Goal: Information Seeking & Learning: Check status

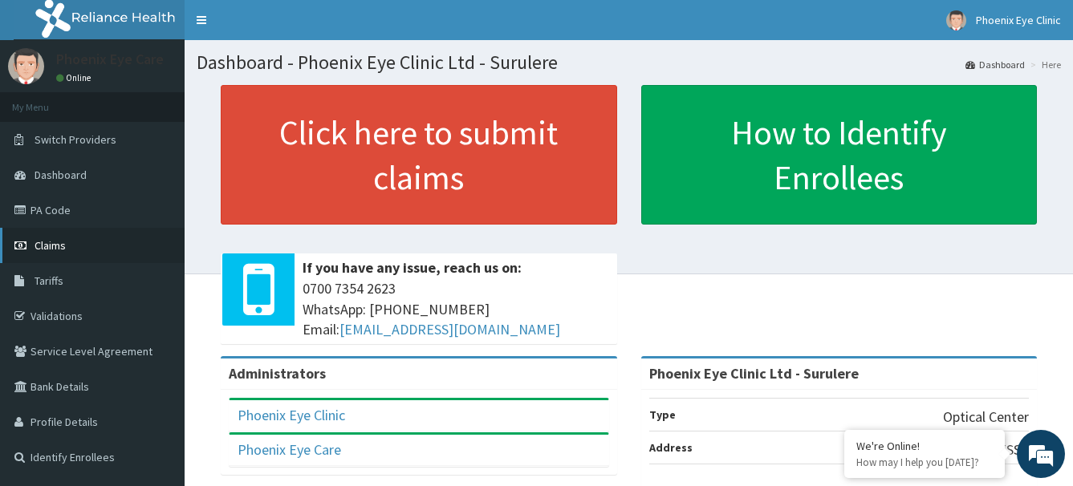
click at [59, 245] on span "Claims" at bounding box center [49, 245] width 31 height 14
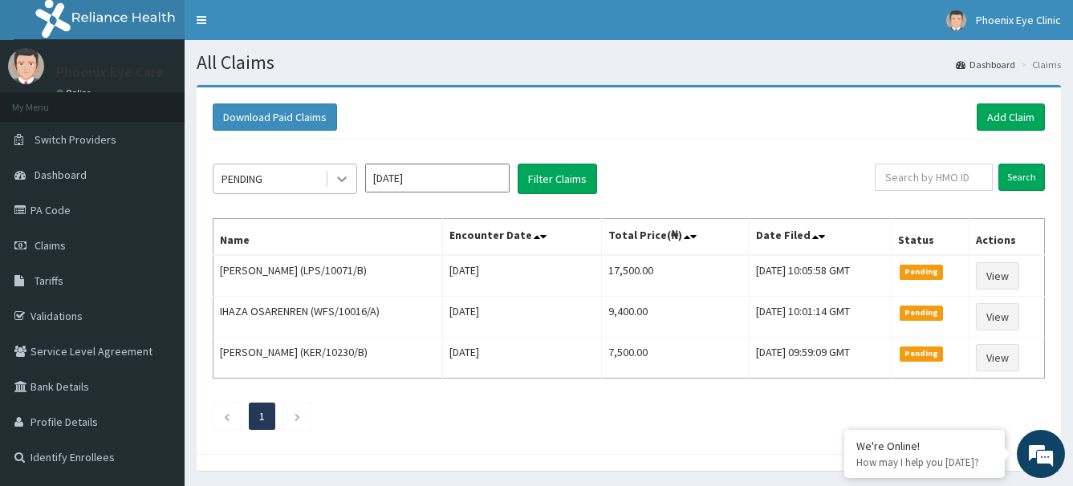
click at [347, 176] on icon at bounding box center [342, 179] width 16 height 16
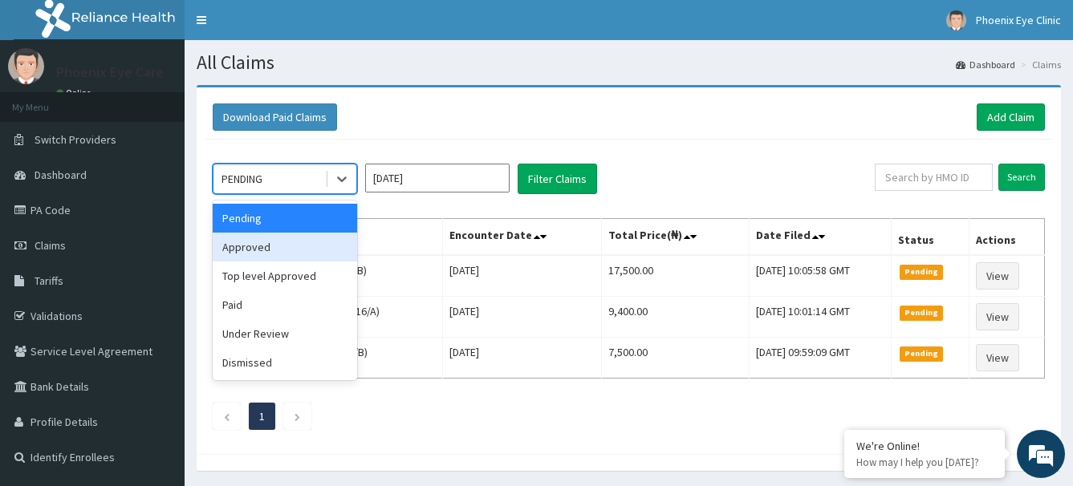
click at [270, 241] on div "Approved" at bounding box center [285, 247] width 144 height 29
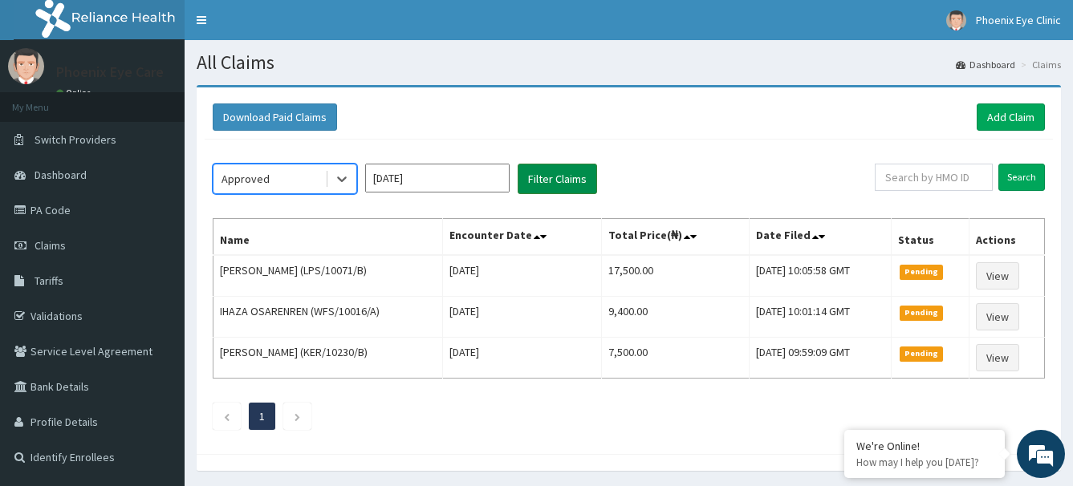
click at [568, 178] on button "Filter Claims" at bounding box center [556, 179] width 79 height 30
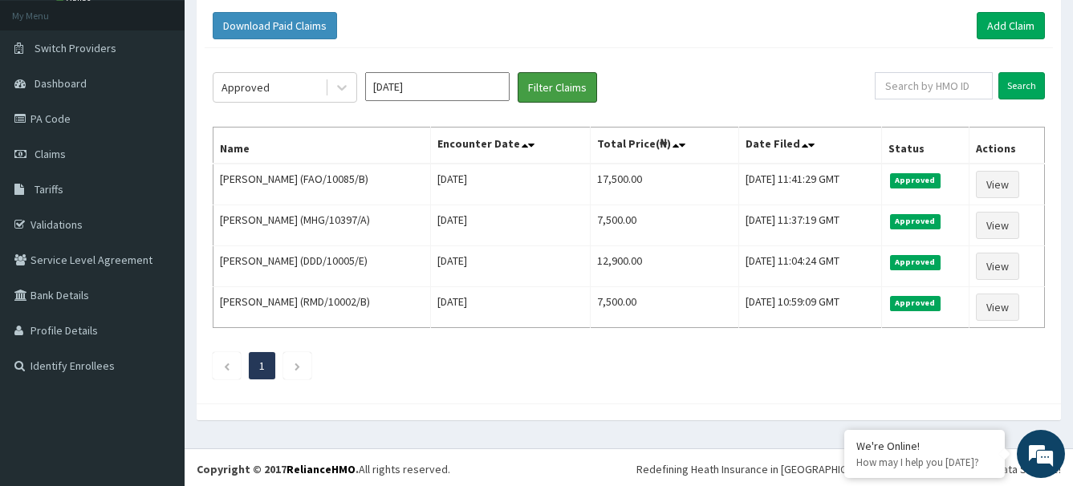
scroll to position [95, 0]
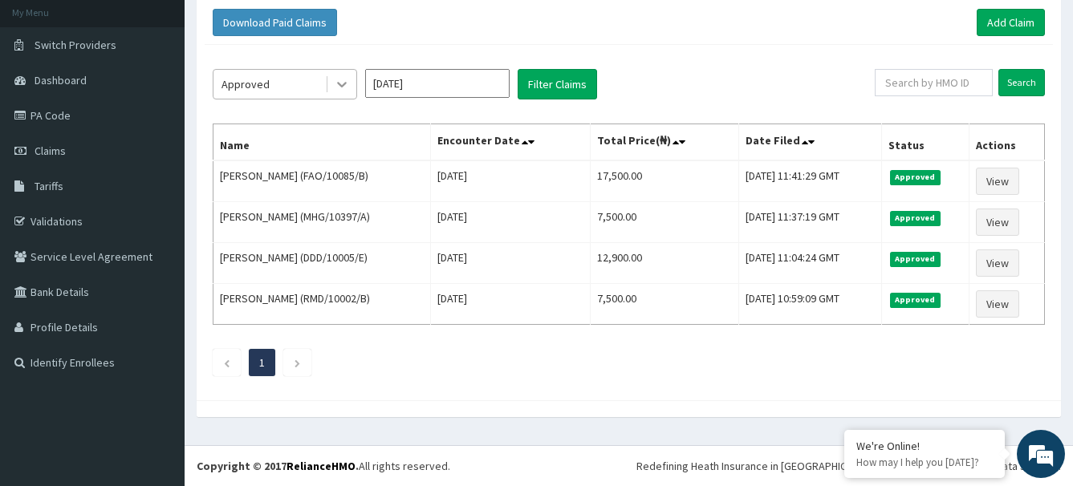
click at [340, 83] on icon at bounding box center [342, 84] width 16 height 16
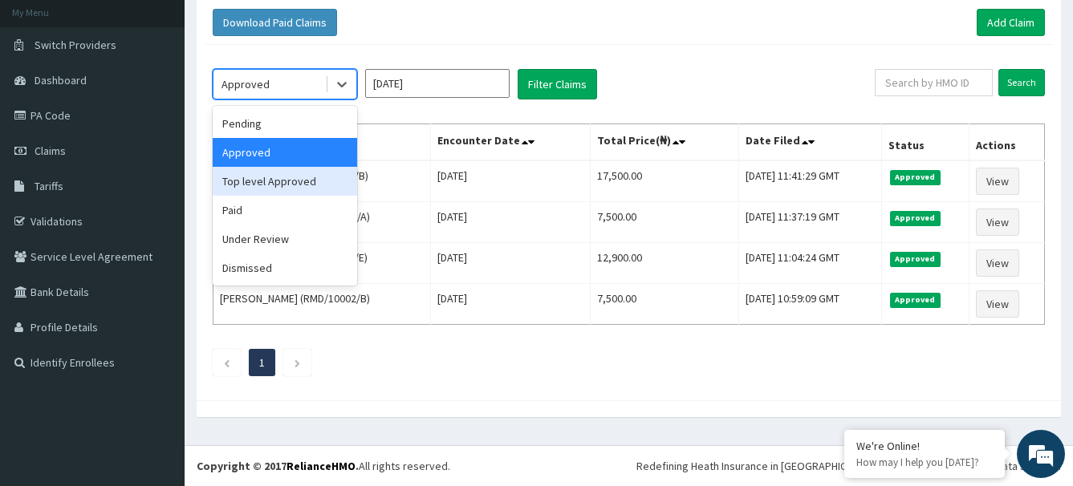
click at [311, 178] on div "Top level Approved" at bounding box center [285, 181] width 144 height 29
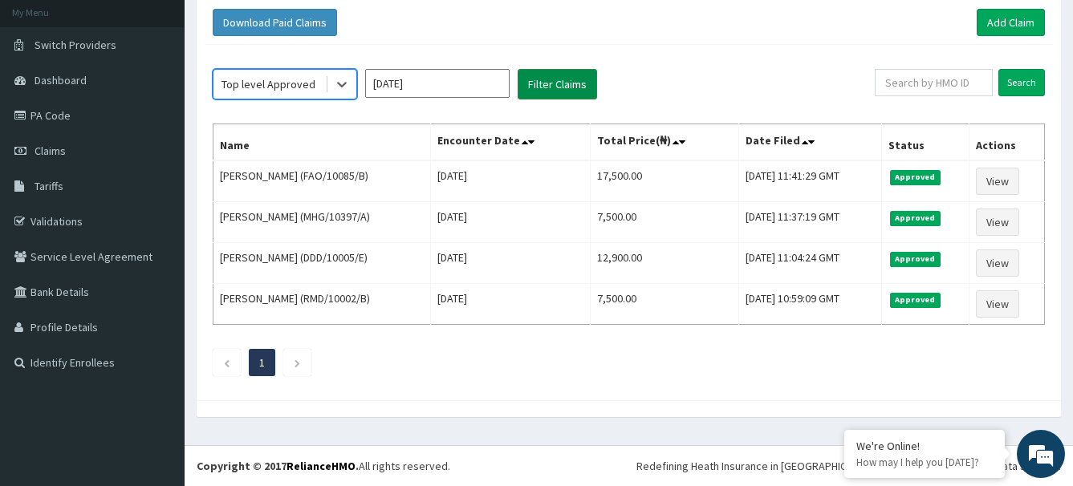
click at [566, 83] on button "Filter Claims" at bounding box center [556, 84] width 79 height 30
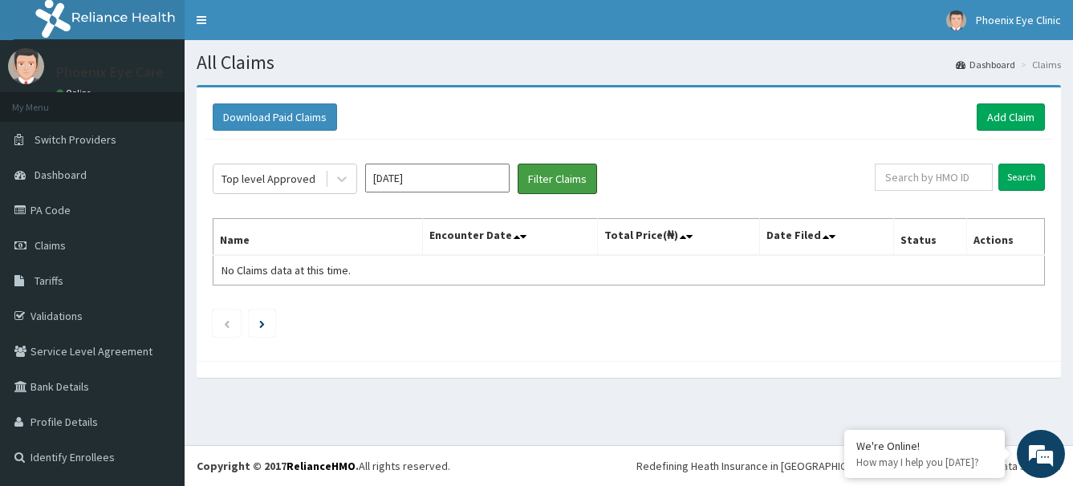
scroll to position [0, 0]
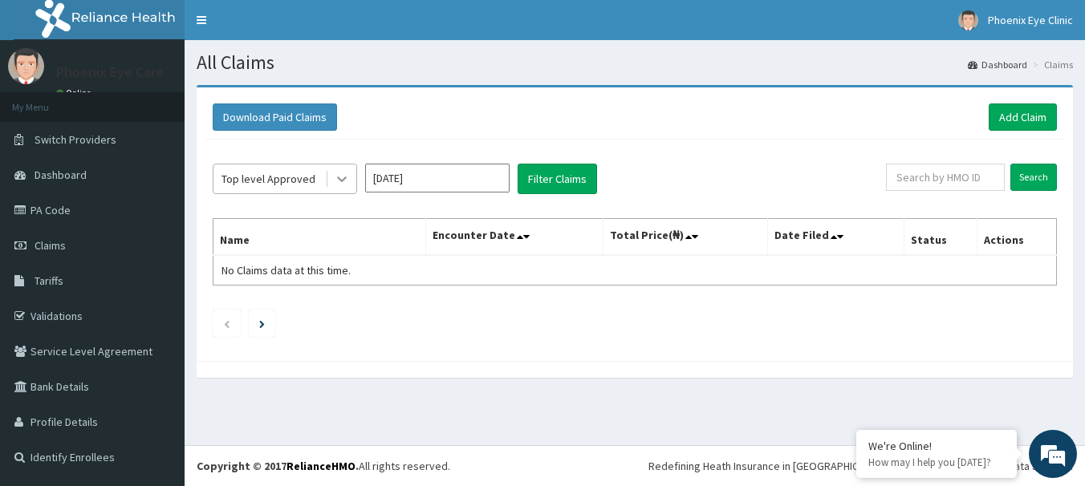
click at [339, 181] on icon at bounding box center [342, 179] width 16 height 16
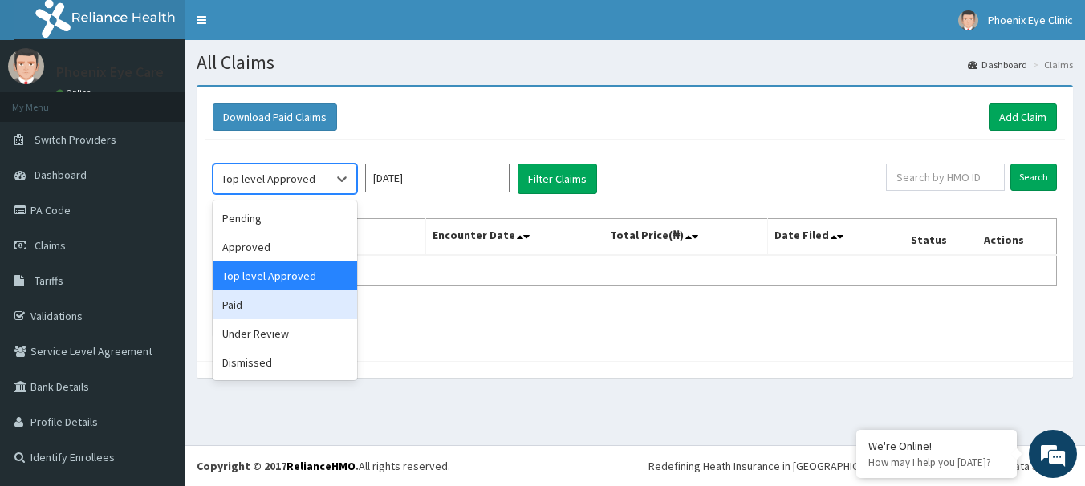
click at [323, 299] on div "Paid" at bounding box center [285, 304] width 144 height 29
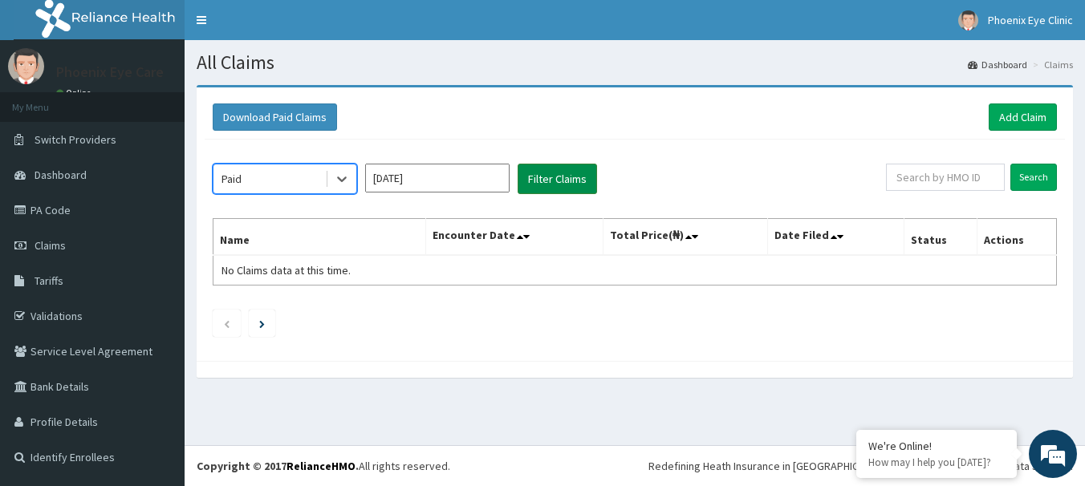
click at [556, 178] on button "Filter Claims" at bounding box center [556, 179] width 79 height 30
click at [546, 177] on button "Filter Claims" at bounding box center [556, 179] width 79 height 30
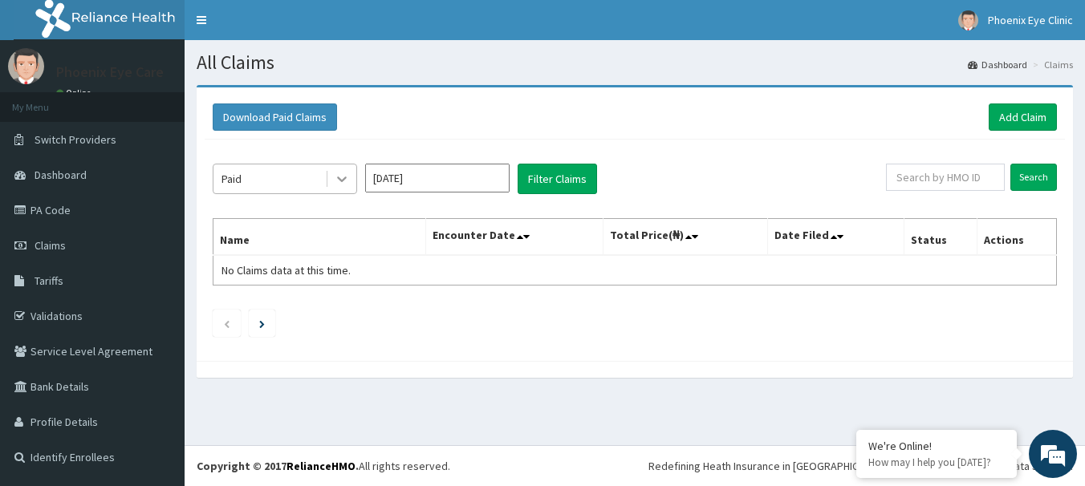
click at [340, 177] on icon at bounding box center [342, 179] width 16 height 16
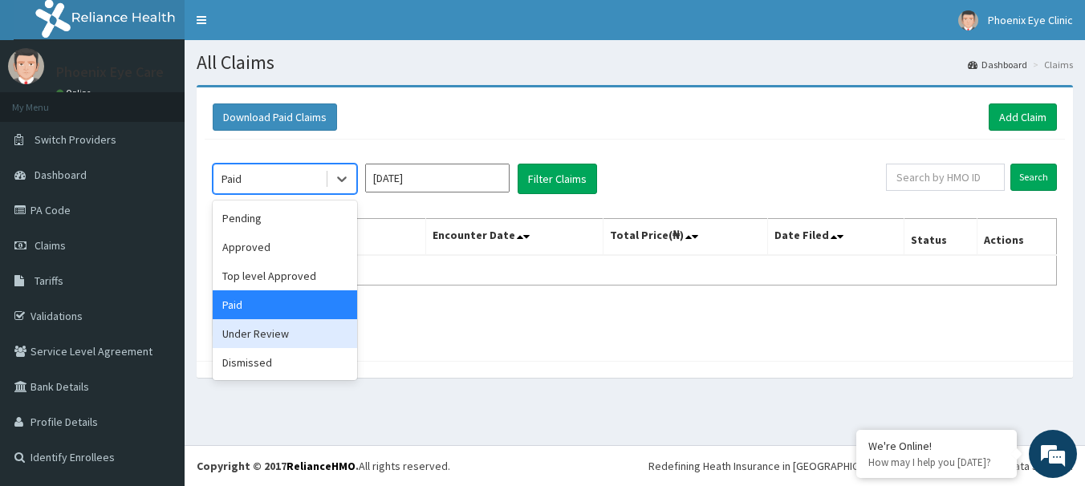
click at [290, 335] on div "Under Review" at bounding box center [285, 333] width 144 height 29
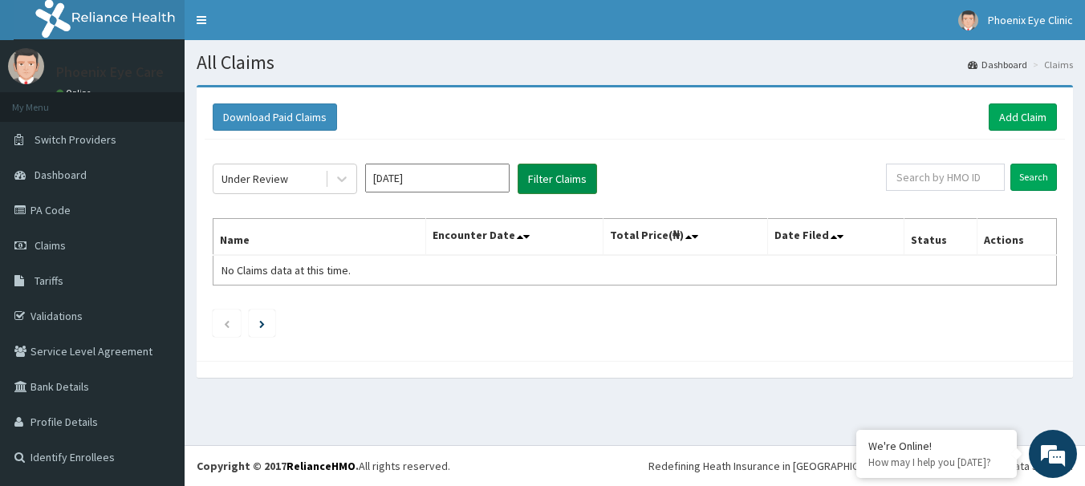
click at [548, 177] on button "Filter Claims" at bounding box center [556, 179] width 79 height 30
click at [560, 177] on button "Filter Claims" at bounding box center [556, 179] width 79 height 30
click at [559, 175] on button "Filter Claims" at bounding box center [556, 179] width 79 height 30
click at [342, 176] on icon at bounding box center [342, 179] width 16 height 16
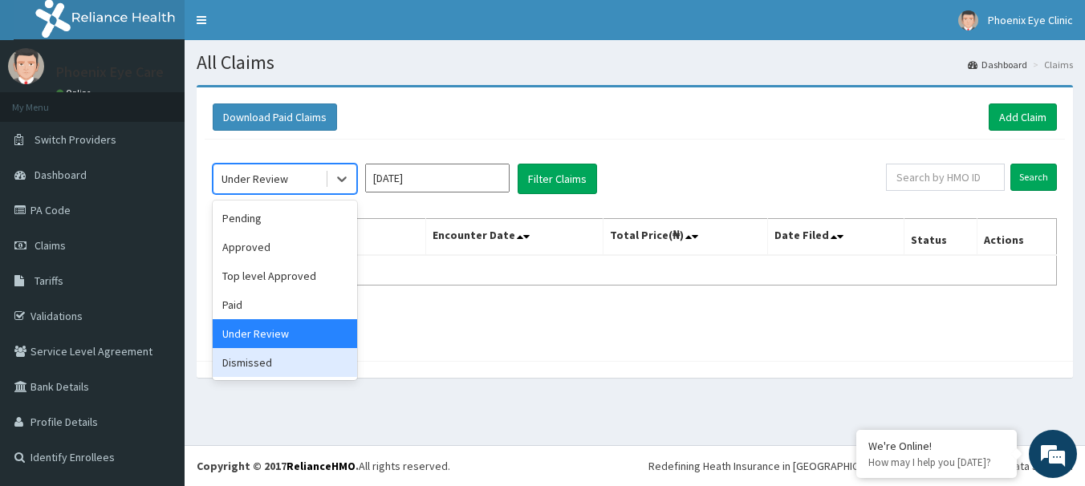
click at [277, 365] on div "Dismissed" at bounding box center [285, 362] width 144 height 29
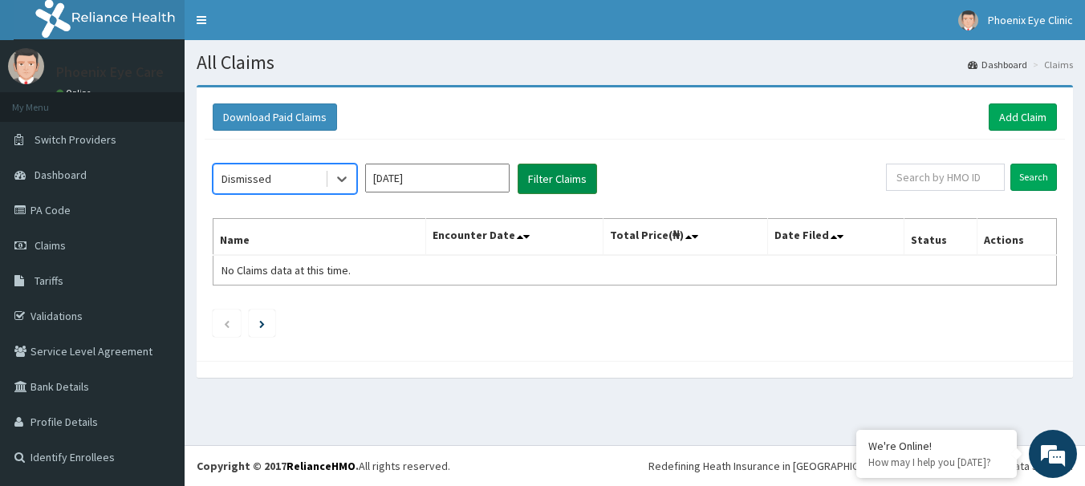
click at [549, 179] on button "Filter Claims" at bounding box center [556, 179] width 79 height 30
click at [542, 181] on button "Filter Claims" at bounding box center [556, 179] width 79 height 30
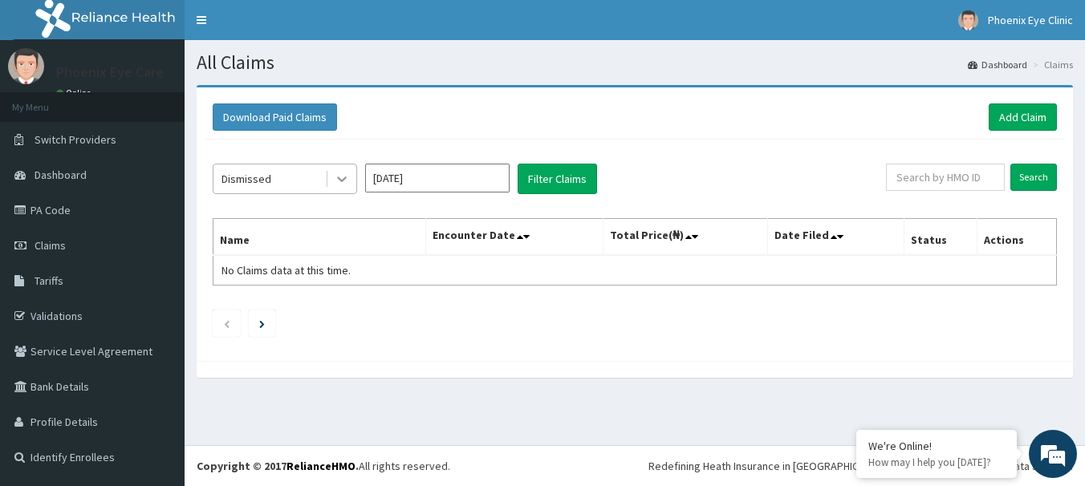
click at [343, 176] on icon at bounding box center [342, 179] width 16 height 16
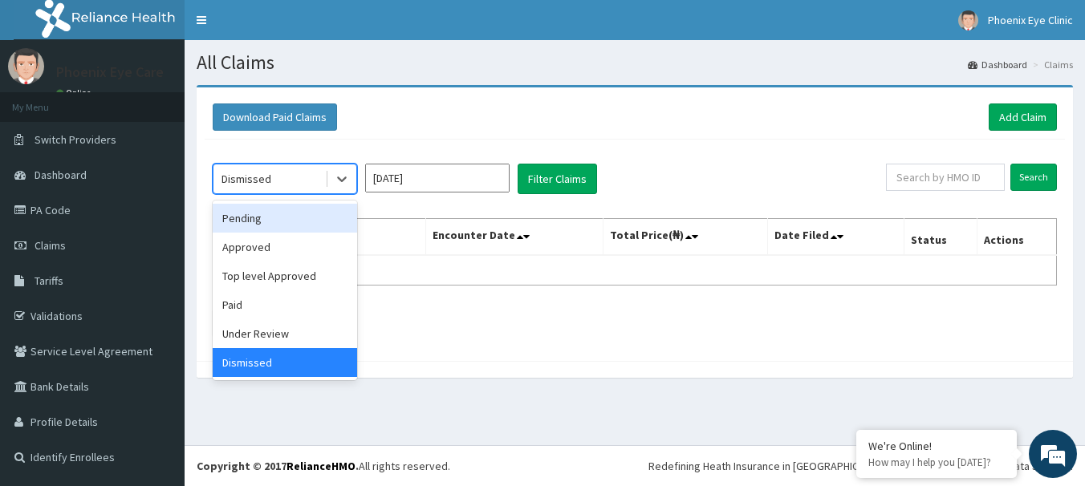
click at [315, 220] on div "Pending" at bounding box center [285, 218] width 144 height 29
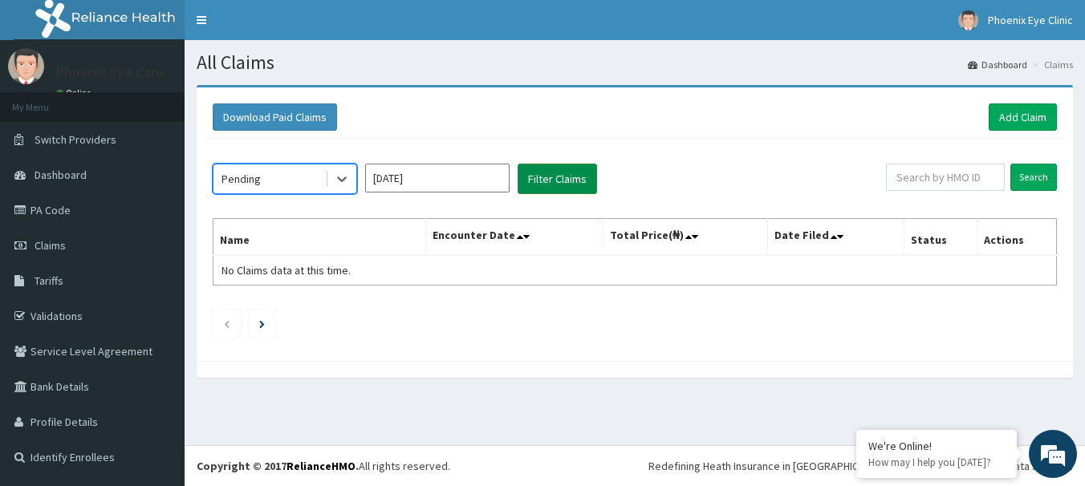
click at [556, 173] on button "Filter Claims" at bounding box center [556, 179] width 79 height 30
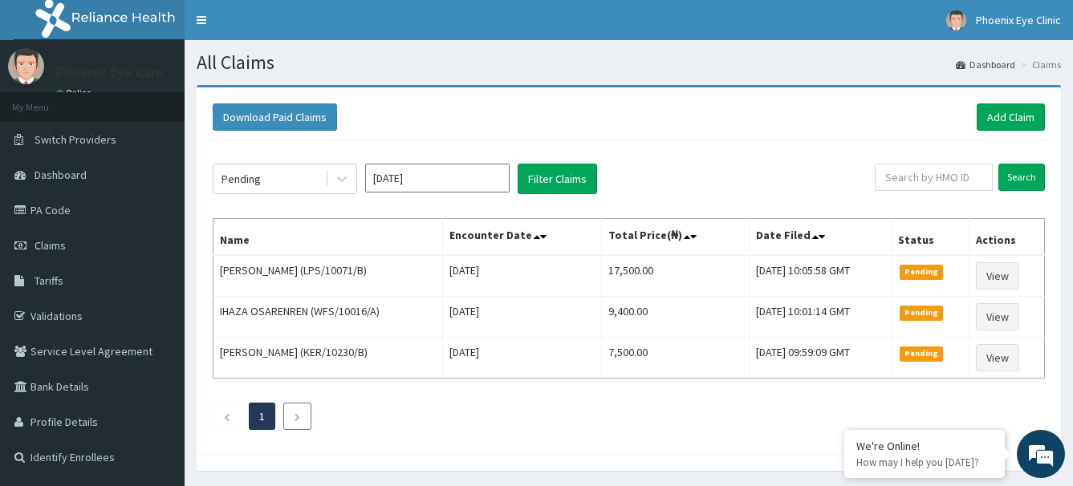
click at [294, 416] on icon "Next page" at bounding box center [297, 417] width 7 height 10
click at [262, 416] on link "1" at bounding box center [262, 416] width 6 height 14
click at [1036, 22] on span "Phoenix Eye Clinic" at bounding box center [1018, 20] width 85 height 14
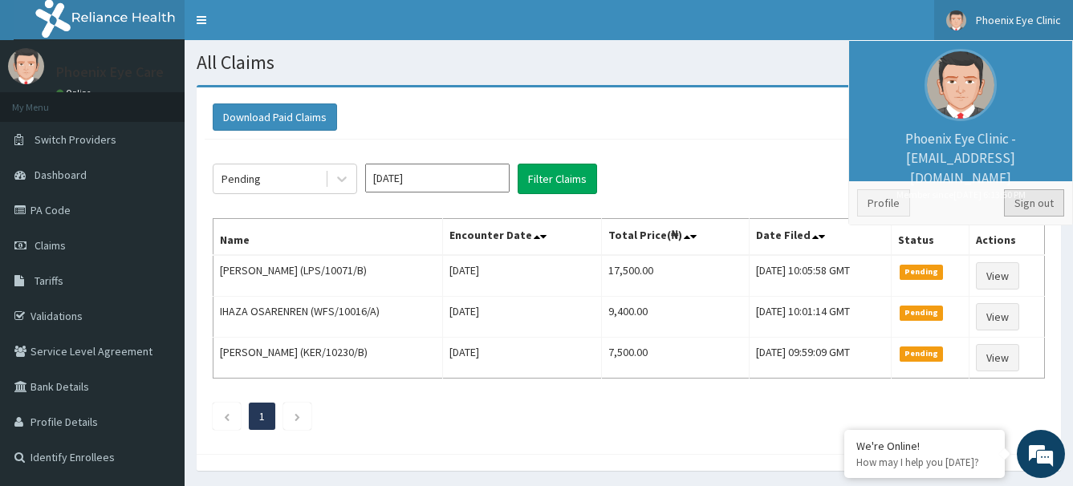
click at [1038, 203] on link "Sign out" at bounding box center [1034, 202] width 60 height 27
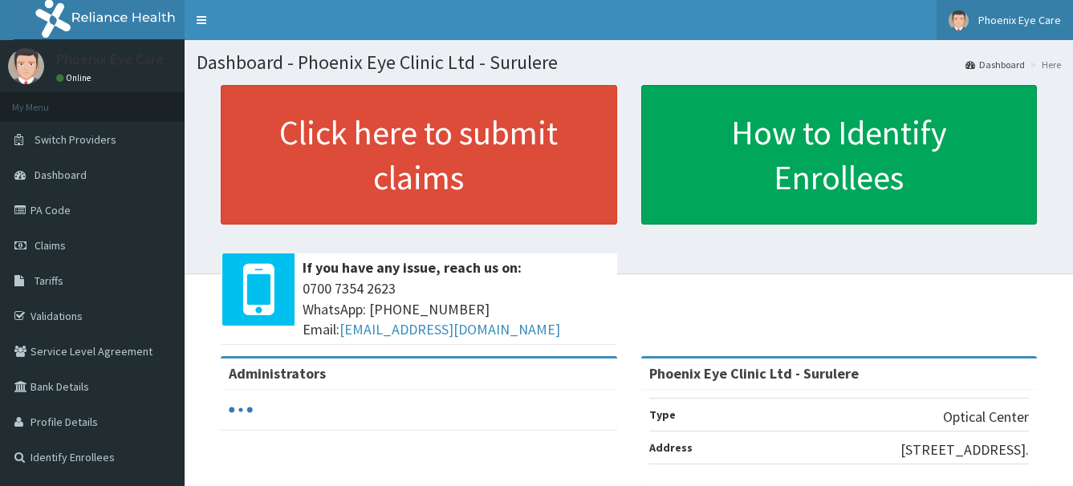
click at [997, 18] on span "Phoenix Eye Care" at bounding box center [1019, 20] width 83 height 14
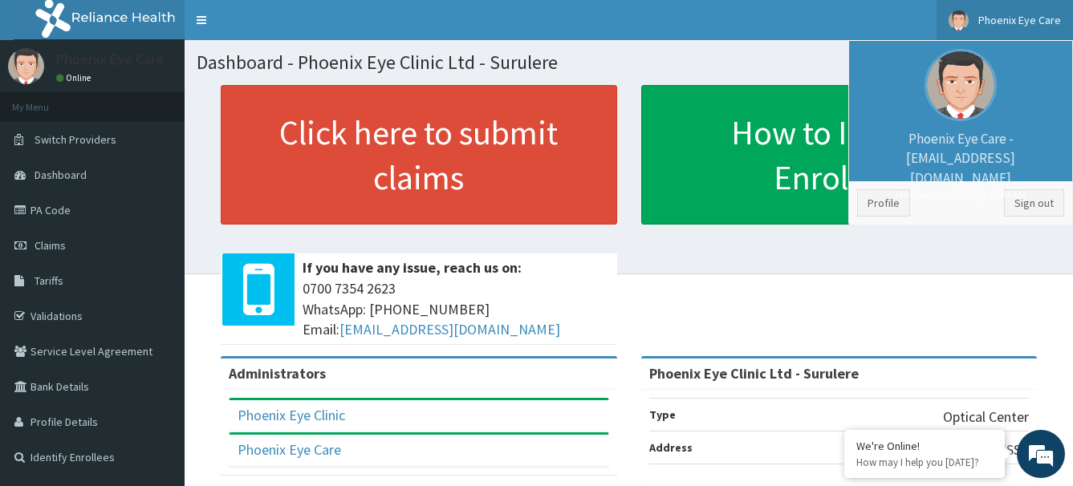
click at [735, 54] on h1 "Dashboard - Phoenix Eye Clinic Ltd - Surulere" at bounding box center [629, 62] width 864 height 21
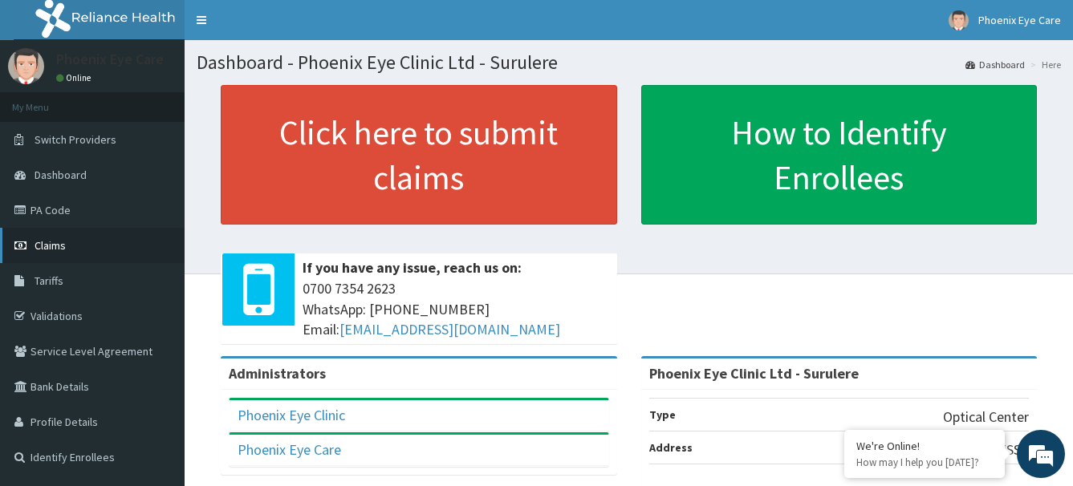
click at [49, 242] on span "Claims" at bounding box center [49, 245] width 31 height 14
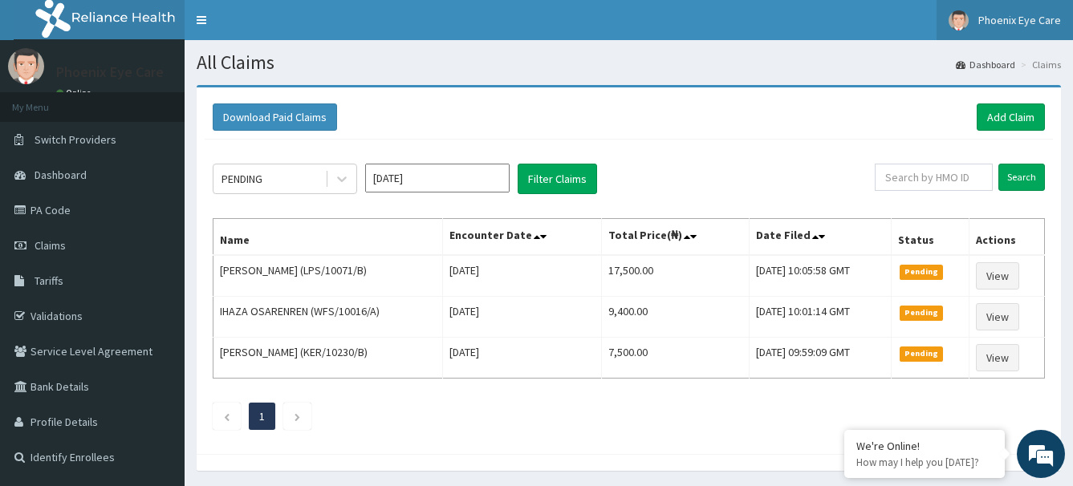
click at [1019, 28] on link "Phoenix Eye Care" at bounding box center [1004, 20] width 136 height 40
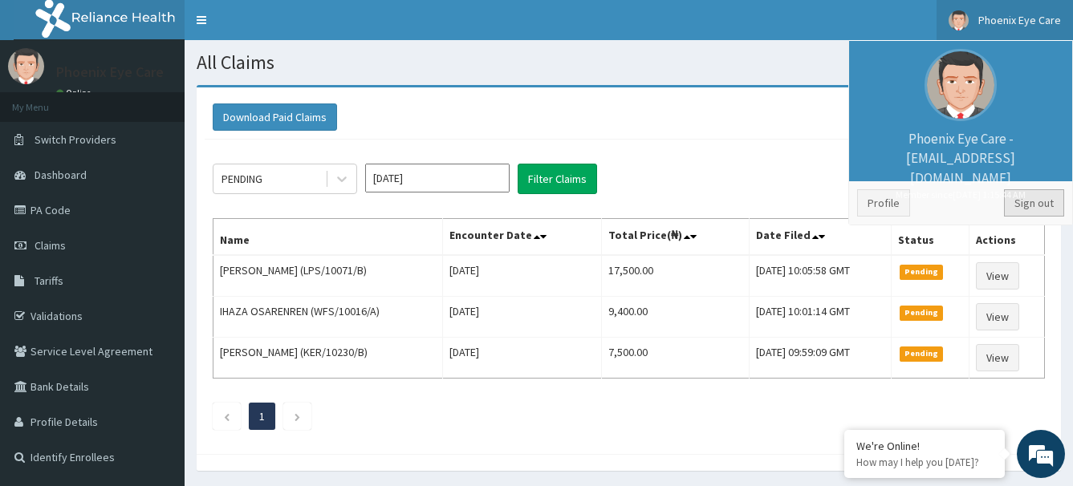
click at [1035, 203] on link "Sign out" at bounding box center [1034, 202] width 60 height 27
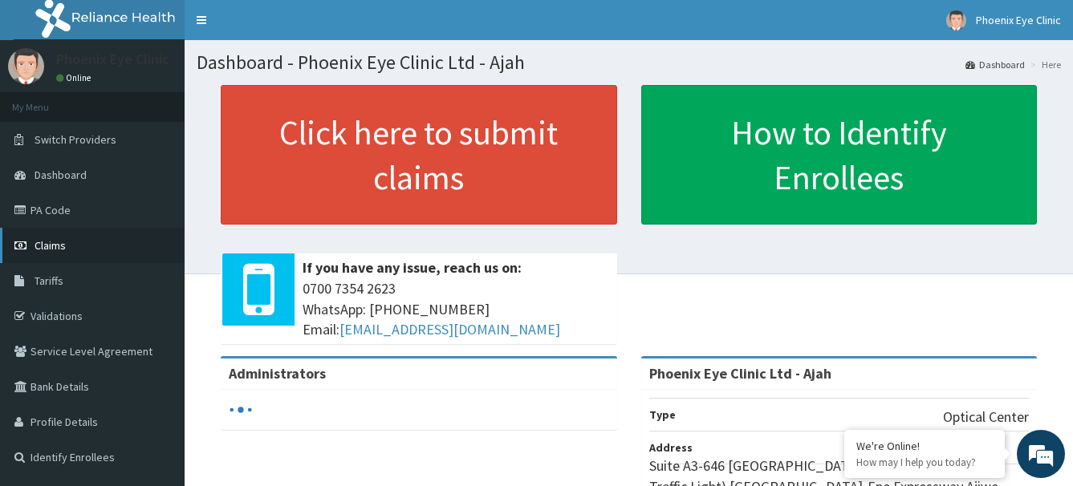
click at [46, 238] on span "Claims" at bounding box center [49, 245] width 31 height 14
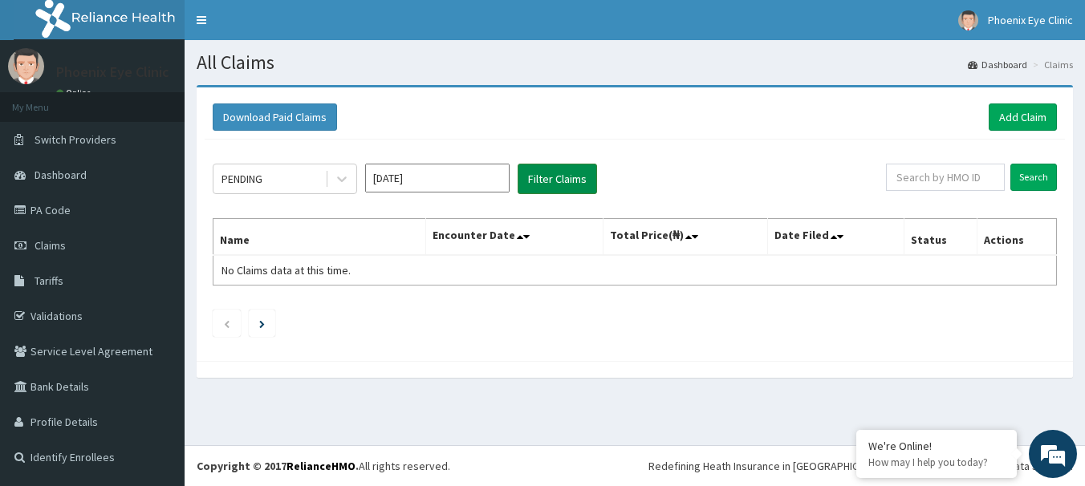
click at [547, 176] on button "Filter Claims" at bounding box center [556, 179] width 79 height 30
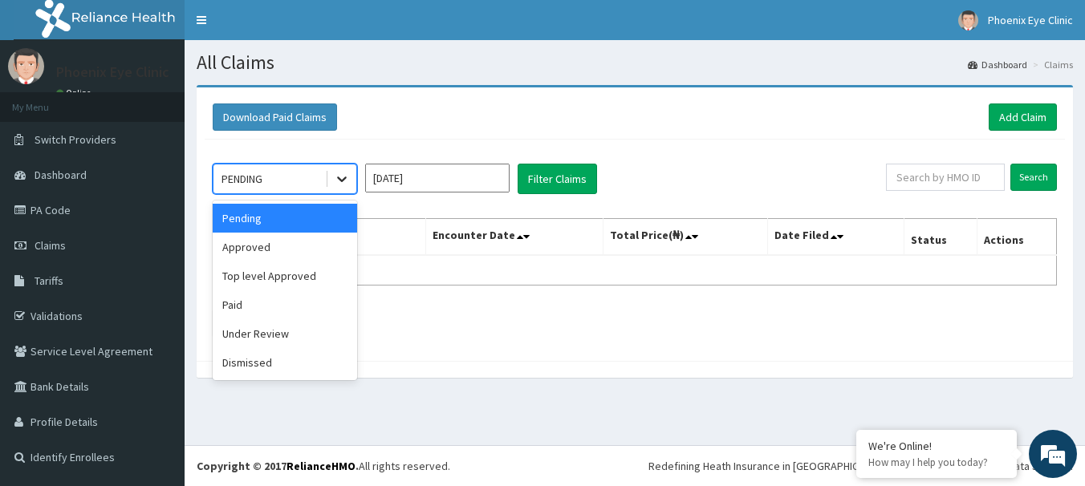
click at [342, 180] on icon at bounding box center [342, 179] width 16 height 16
click at [271, 243] on div "Approved" at bounding box center [285, 247] width 144 height 29
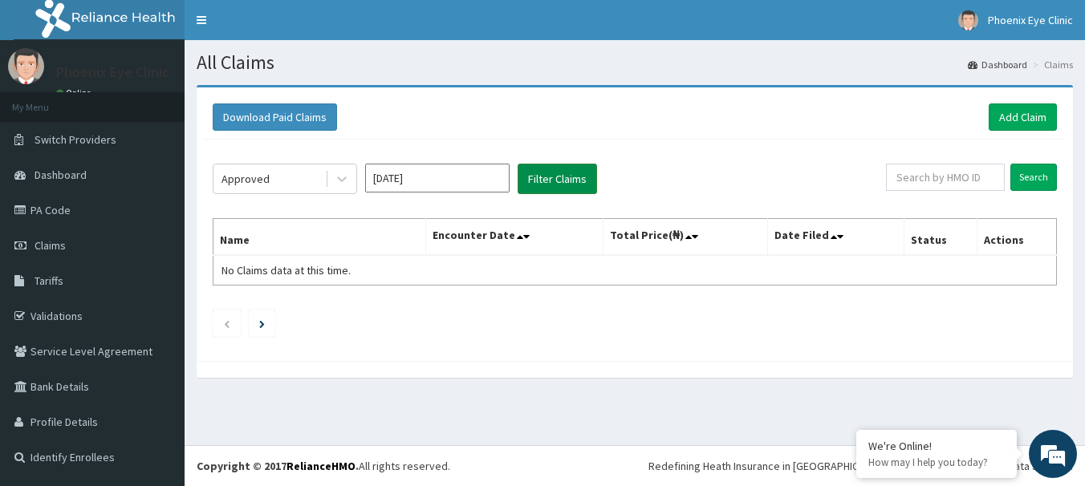
click at [558, 176] on button "Filter Claims" at bounding box center [556, 179] width 79 height 30
click at [560, 177] on button "Filter Claims" at bounding box center [556, 179] width 79 height 30
click at [559, 178] on button "Filter Claims" at bounding box center [556, 179] width 79 height 30
click at [554, 181] on button "Filter Claims" at bounding box center [556, 179] width 79 height 30
click at [343, 177] on icon at bounding box center [342, 179] width 16 height 16
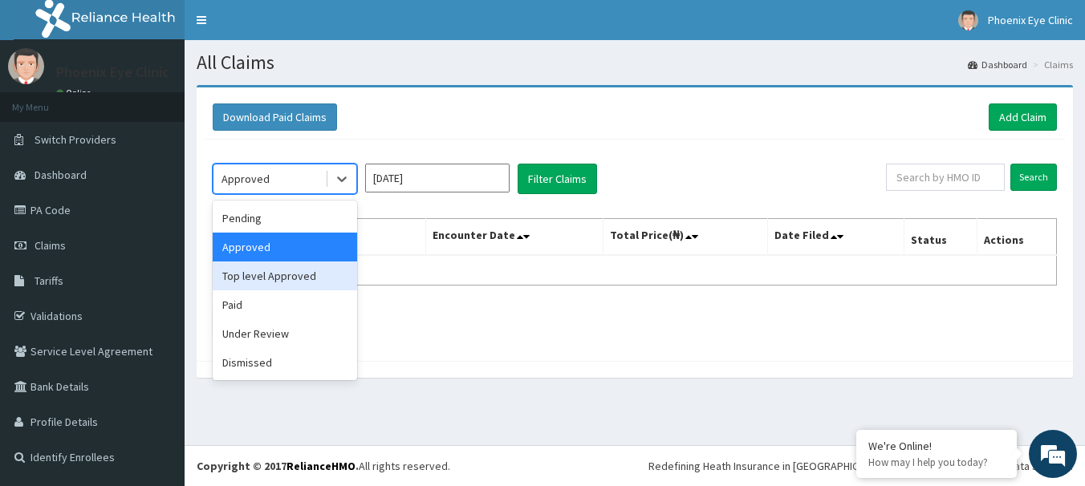
click at [294, 273] on div "Top level Approved" at bounding box center [285, 276] width 144 height 29
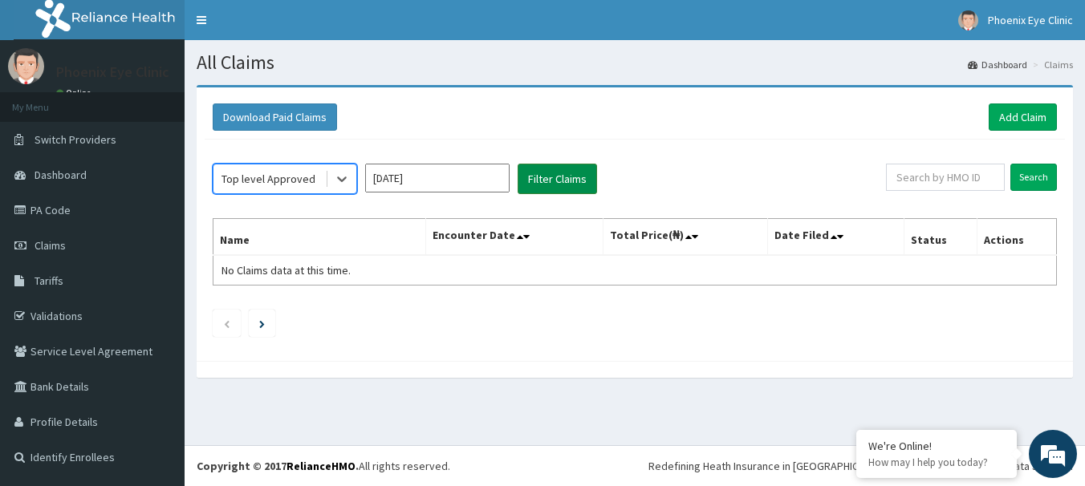
click at [542, 178] on button "Filter Claims" at bounding box center [556, 179] width 79 height 30
click at [550, 177] on button "Filter Claims" at bounding box center [556, 179] width 79 height 30
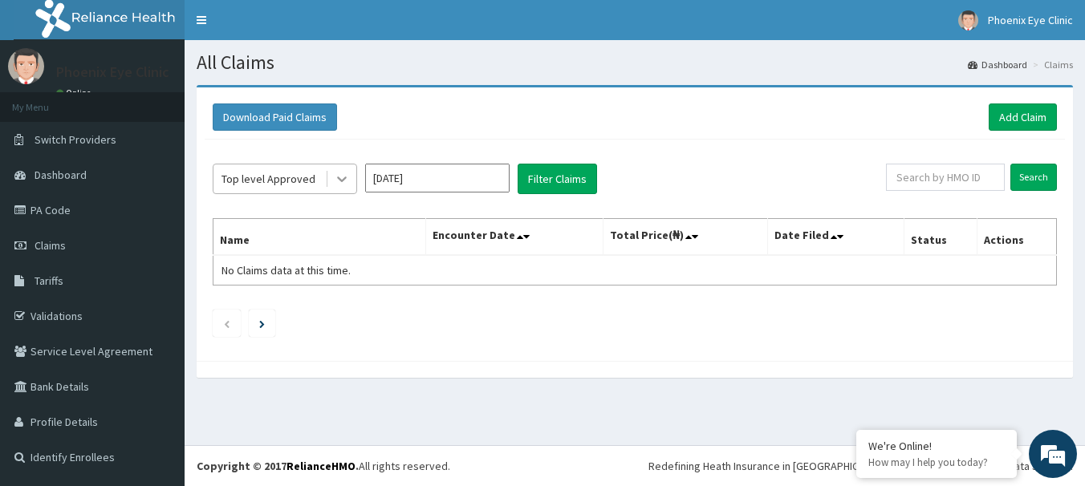
click at [344, 179] on icon at bounding box center [342, 180] width 10 height 6
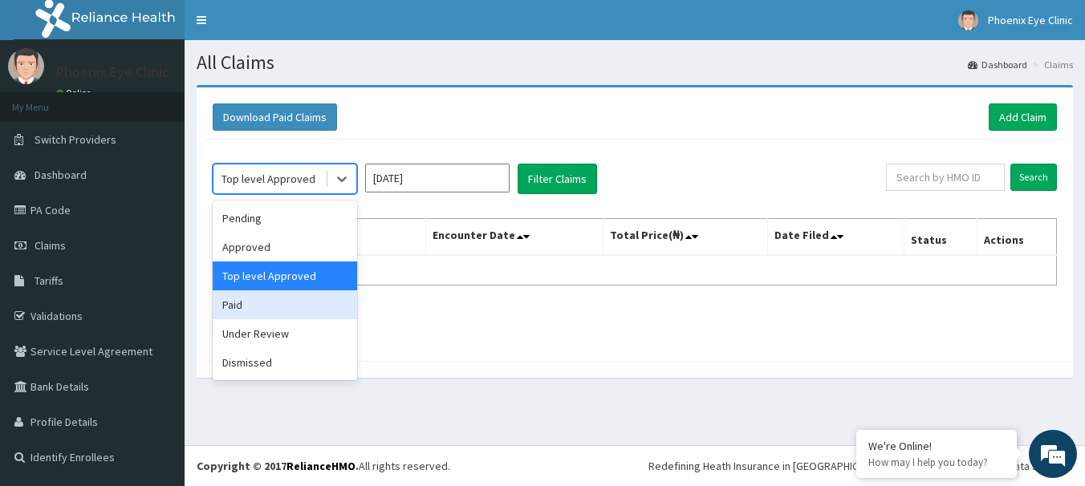
click at [241, 301] on div "Paid" at bounding box center [285, 304] width 144 height 29
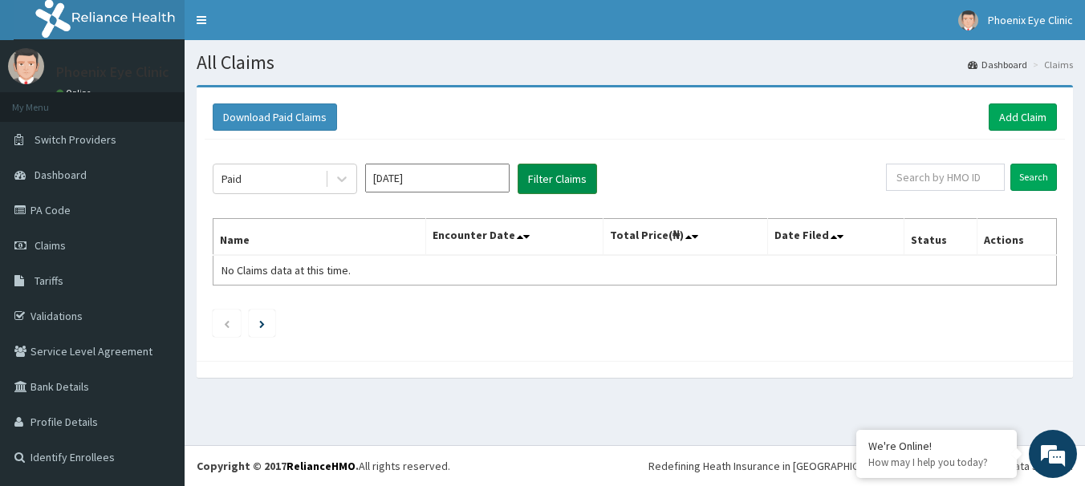
click at [565, 178] on button "Filter Claims" at bounding box center [556, 179] width 79 height 30
click at [560, 179] on button "Filter Claims" at bounding box center [556, 179] width 79 height 30
click at [339, 181] on icon at bounding box center [342, 179] width 16 height 16
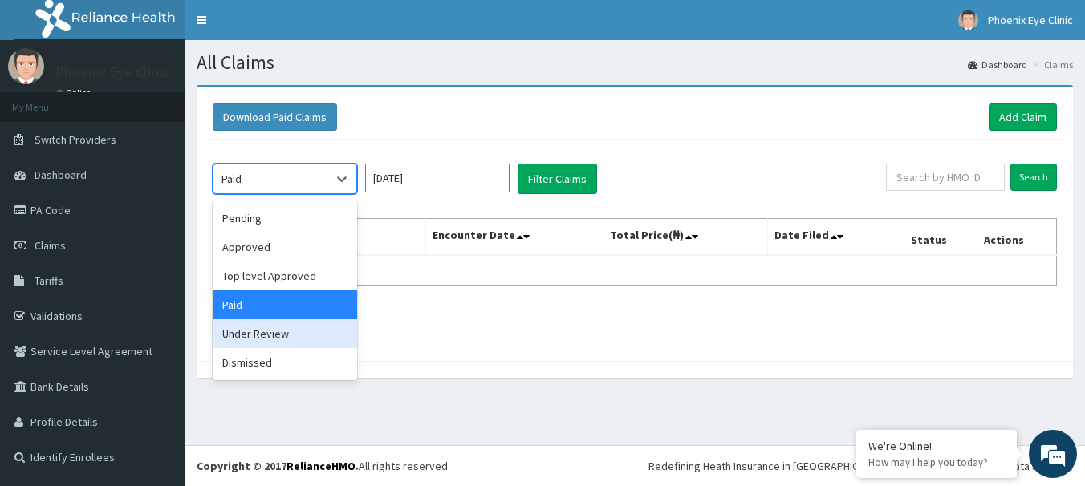
click at [291, 333] on div "Under Review" at bounding box center [285, 333] width 144 height 29
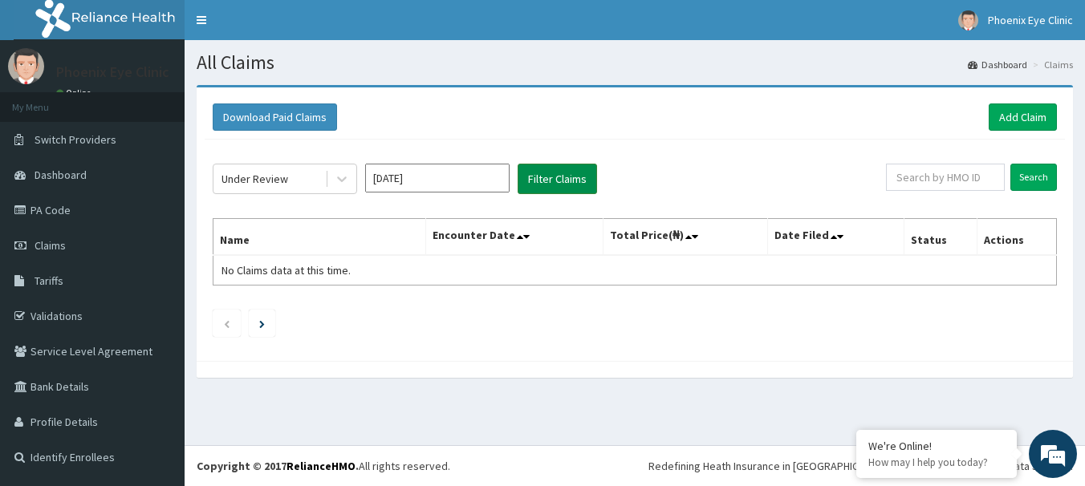
click at [554, 174] on button "Filter Claims" at bounding box center [556, 179] width 79 height 30
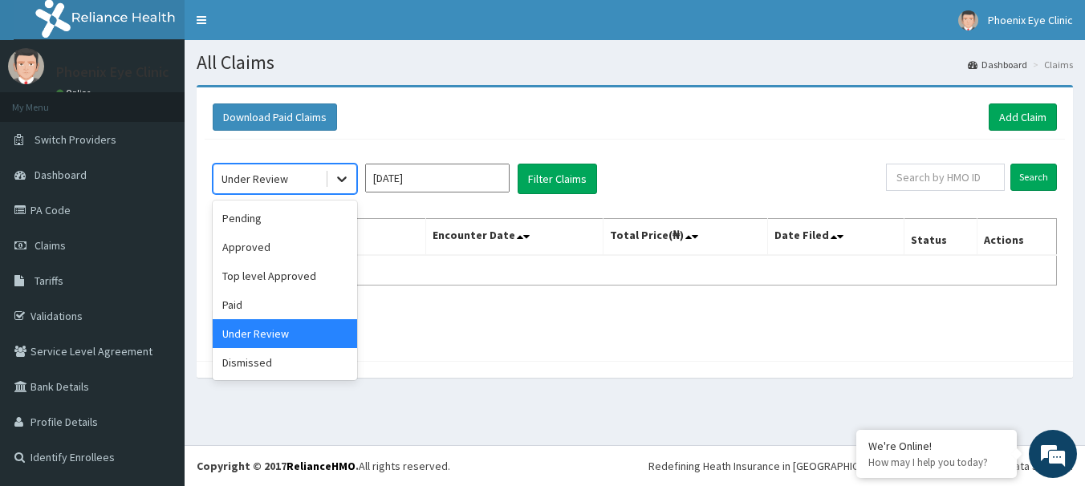
click at [342, 181] on icon at bounding box center [342, 180] width 10 height 6
click at [270, 359] on div "Dismissed" at bounding box center [285, 362] width 144 height 29
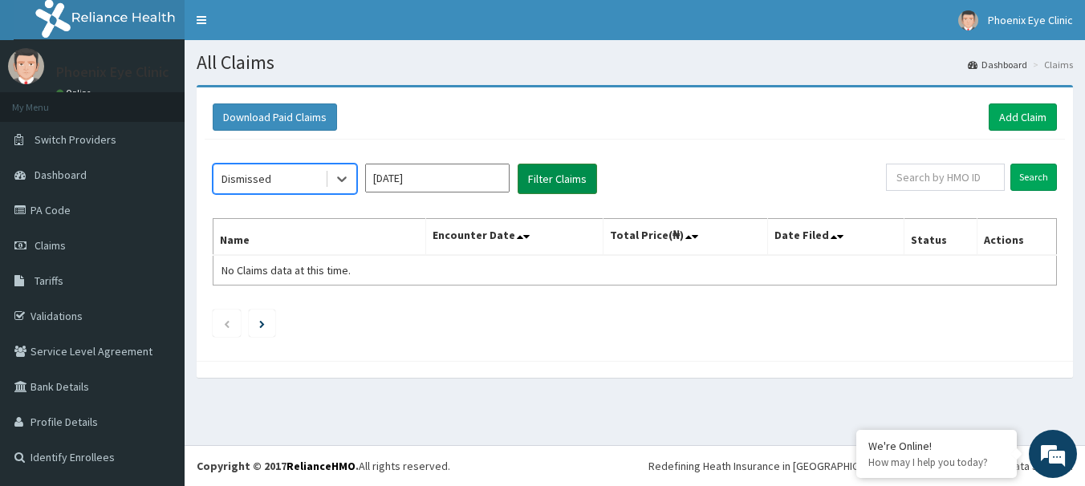
click at [552, 177] on button "Filter Claims" at bounding box center [556, 179] width 79 height 30
click at [552, 180] on button "Filter Claims" at bounding box center [556, 179] width 79 height 30
click at [570, 171] on button "Filter Claims" at bounding box center [556, 179] width 79 height 30
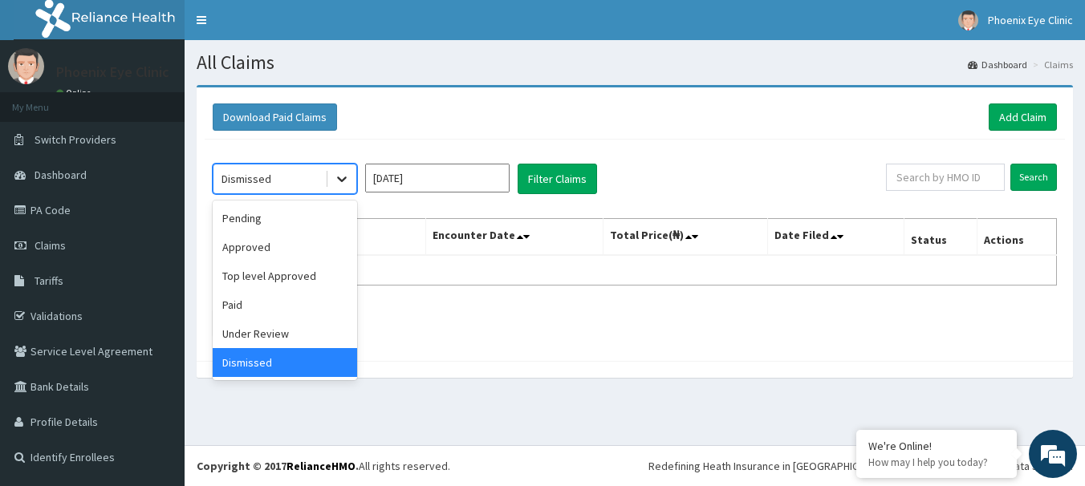
click at [341, 181] on icon at bounding box center [342, 180] width 10 height 6
click at [370, 207] on div "option Dismissed, selected. option Dismissed selected, 6 of 6. 6 results availa…" at bounding box center [635, 246] width 860 height 213
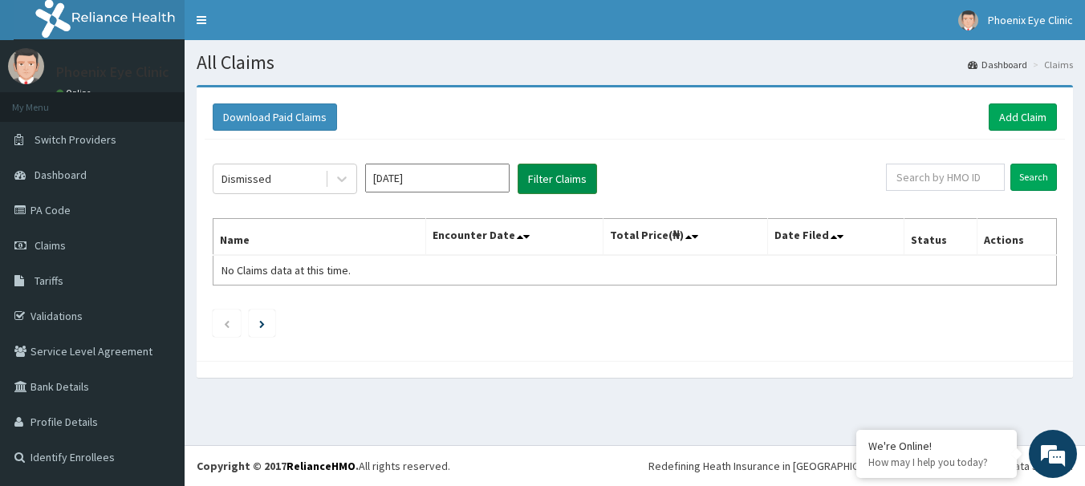
click at [550, 177] on button "Filter Claims" at bounding box center [556, 179] width 79 height 30
click at [339, 179] on icon at bounding box center [342, 180] width 10 height 6
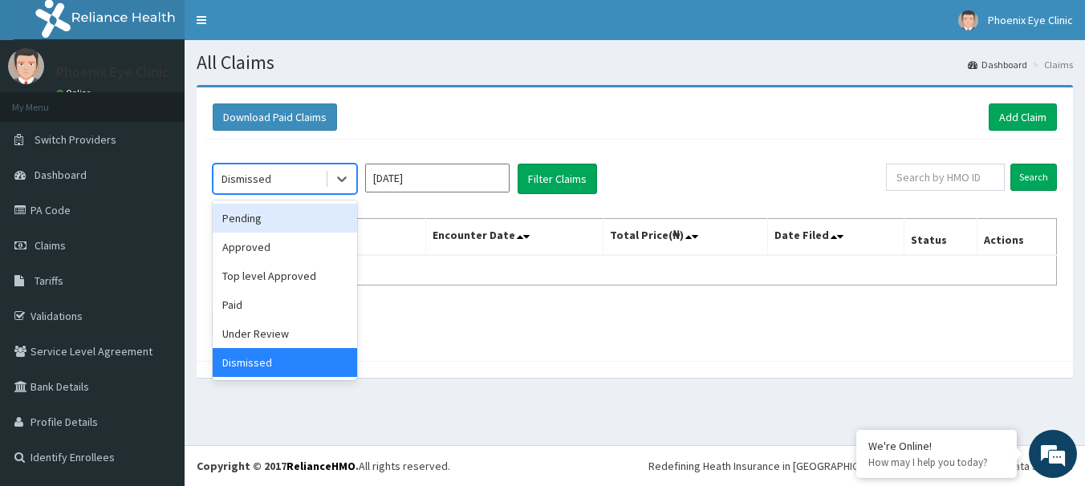
click at [266, 217] on div "Pending" at bounding box center [285, 218] width 144 height 29
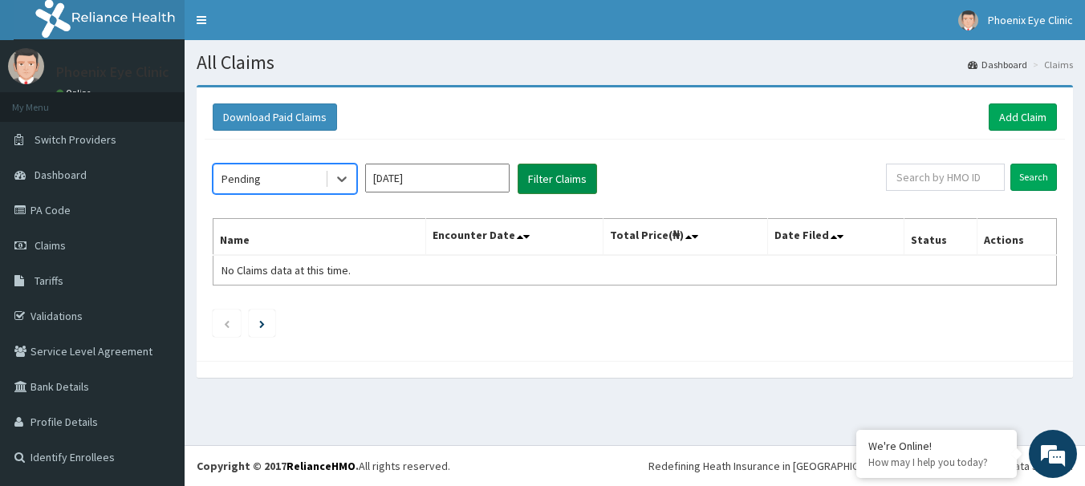
click at [560, 175] on button "Filter Claims" at bounding box center [556, 179] width 79 height 30
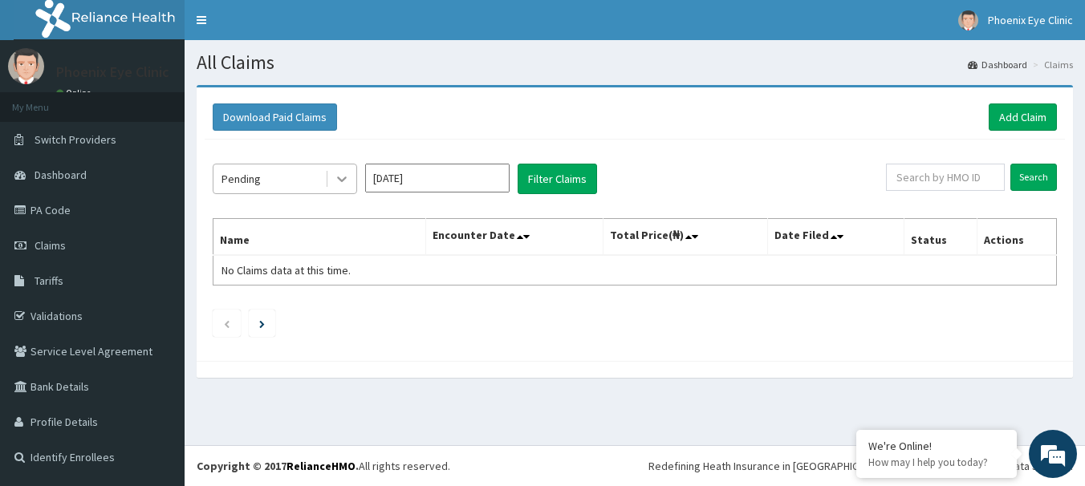
click at [341, 181] on icon at bounding box center [342, 180] width 10 height 6
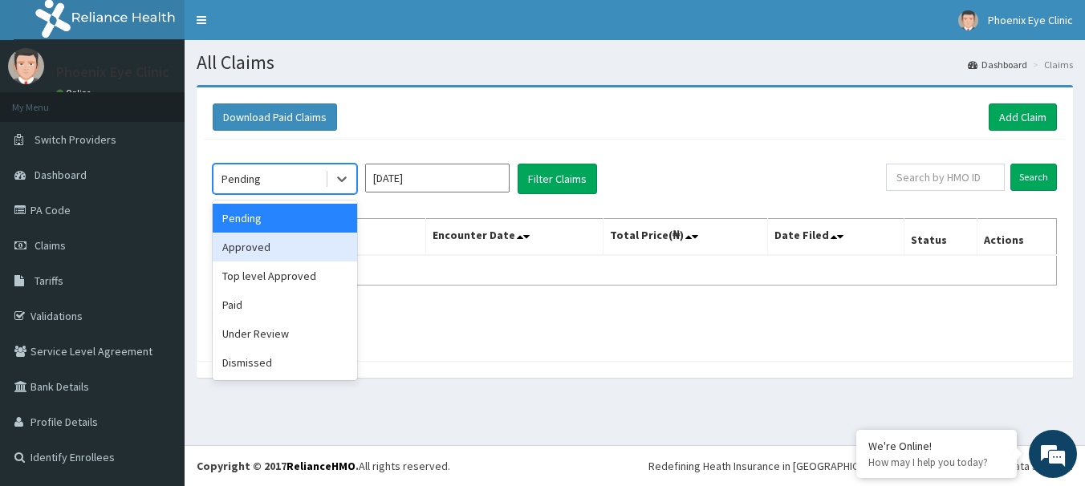
click at [278, 247] on div "Approved" at bounding box center [285, 247] width 144 height 29
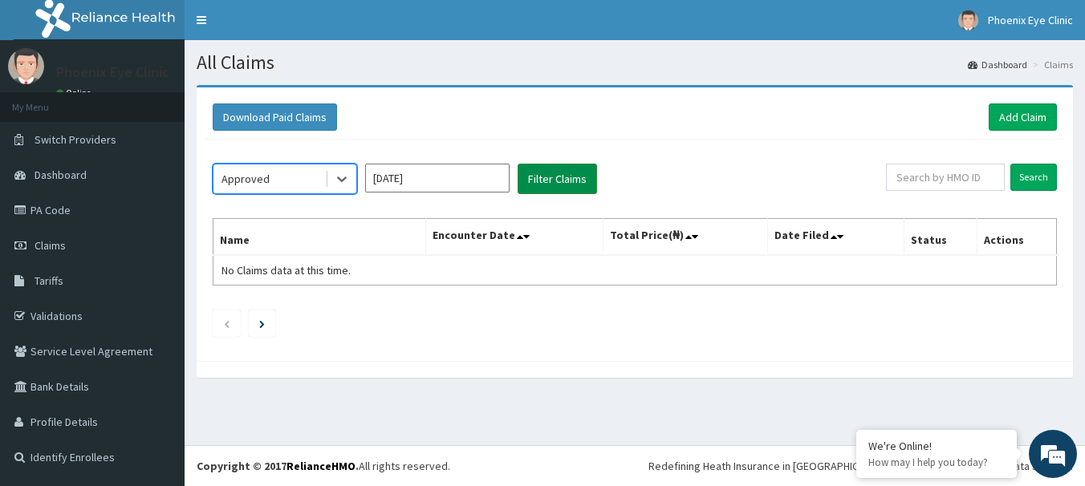
click at [551, 178] on button "Filter Claims" at bounding box center [556, 179] width 79 height 30
click at [548, 183] on button "Filter Claims" at bounding box center [556, 179] width 79 height 30
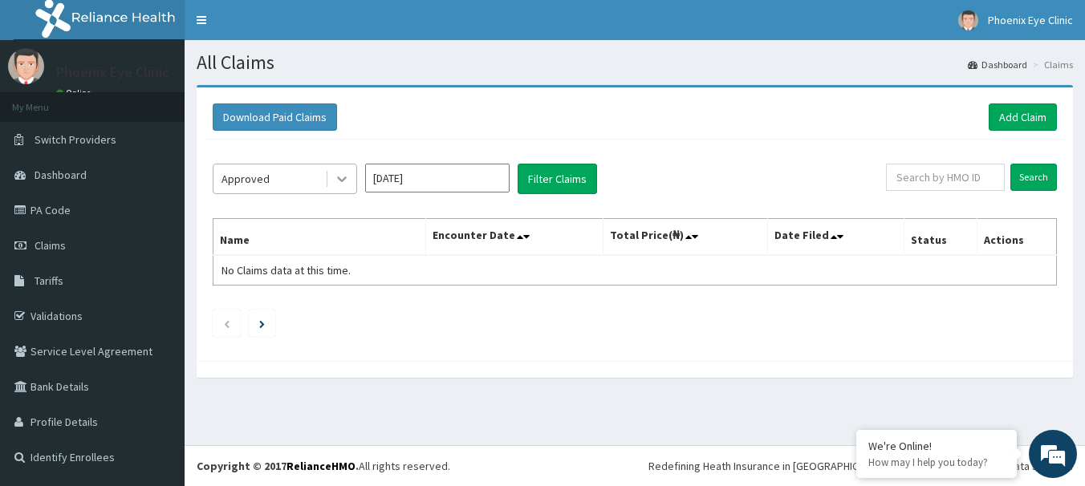
click at [344, 178] on icon at bounding box center [342, 180] width 10 height 6
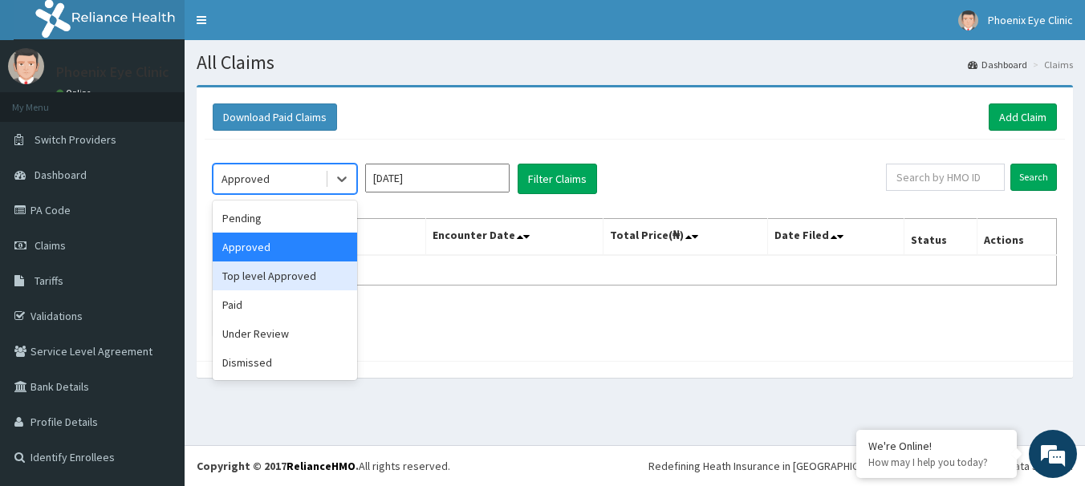
click at [306, 274] on div "Top level Approved" at bounding box center [285, 276] width 144 height 29
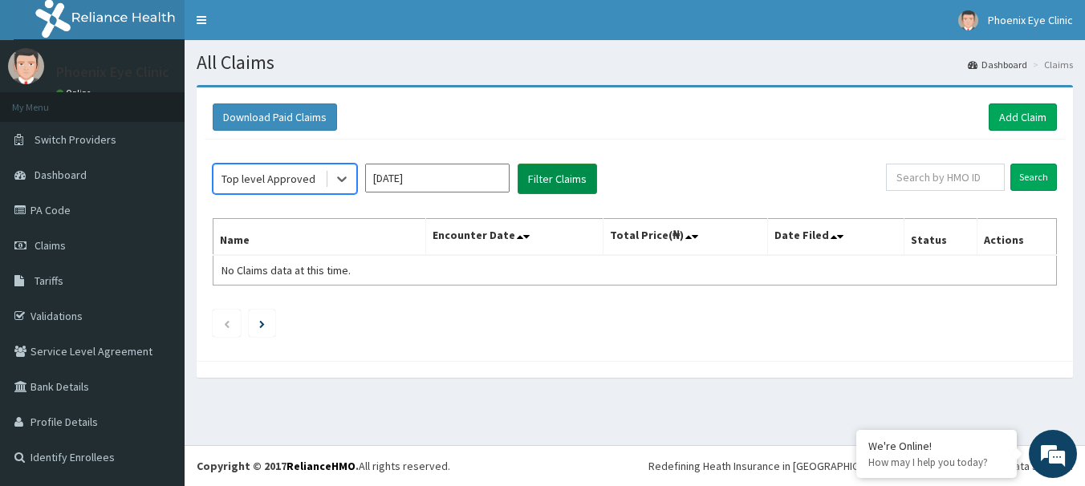
click at [549, 178] on button "Filter Claims" at bounding box center [556, 179] width 79 height 30
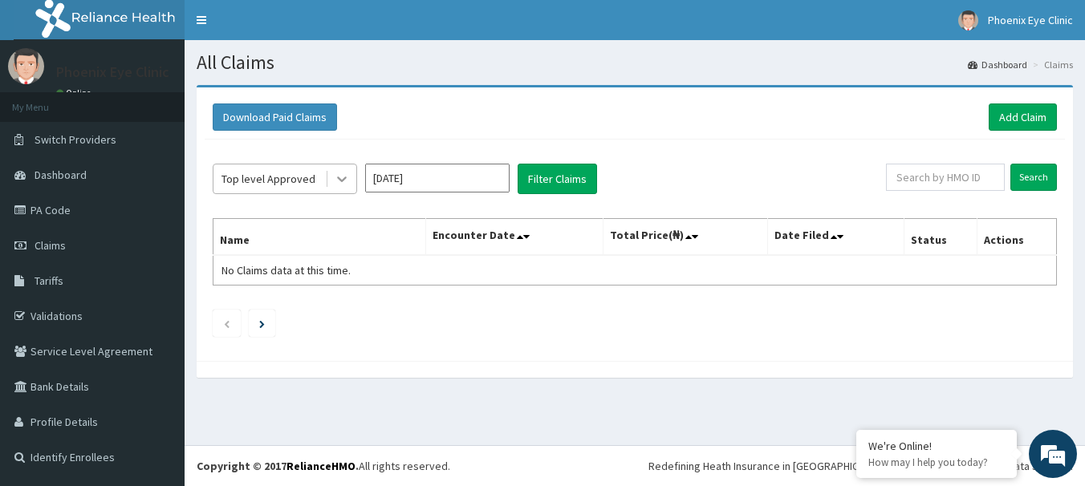
click at [339, 178] on icon at bounding box center [342, 180] width 10 height 6
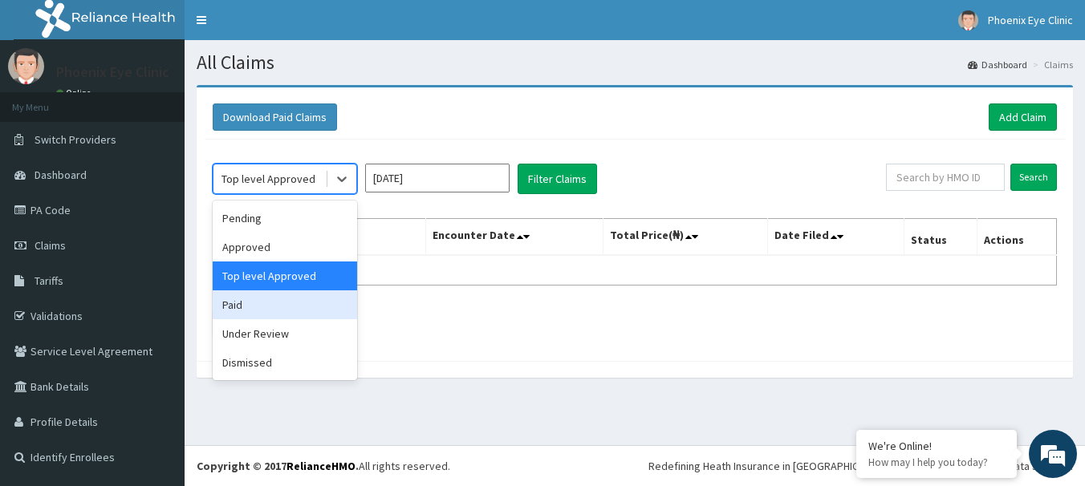
click at [272, 304] on div "Paid" at bounding box center [285, 304] width 144 height 29
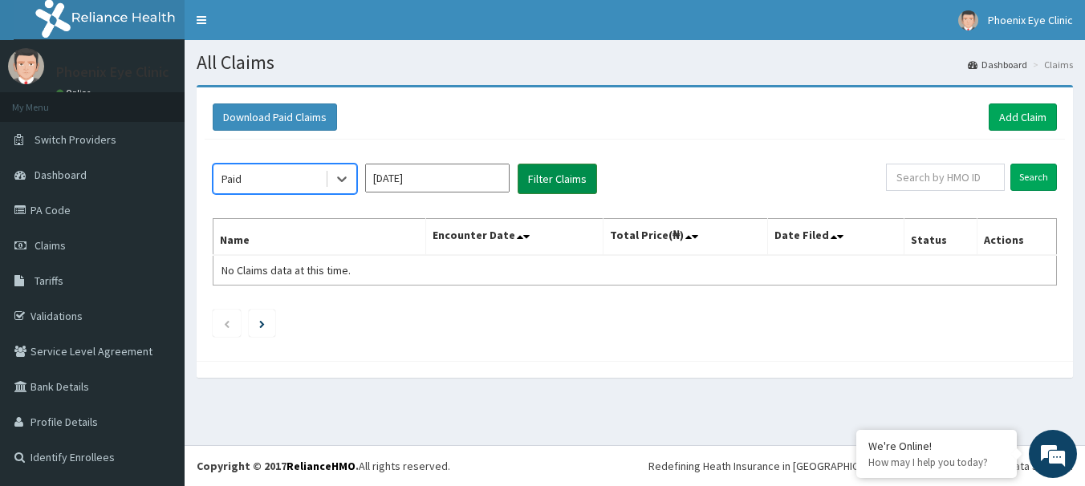
click at [560, 179] on button "Filter Claims" at bounding box center [556, 179] width 79 height 30
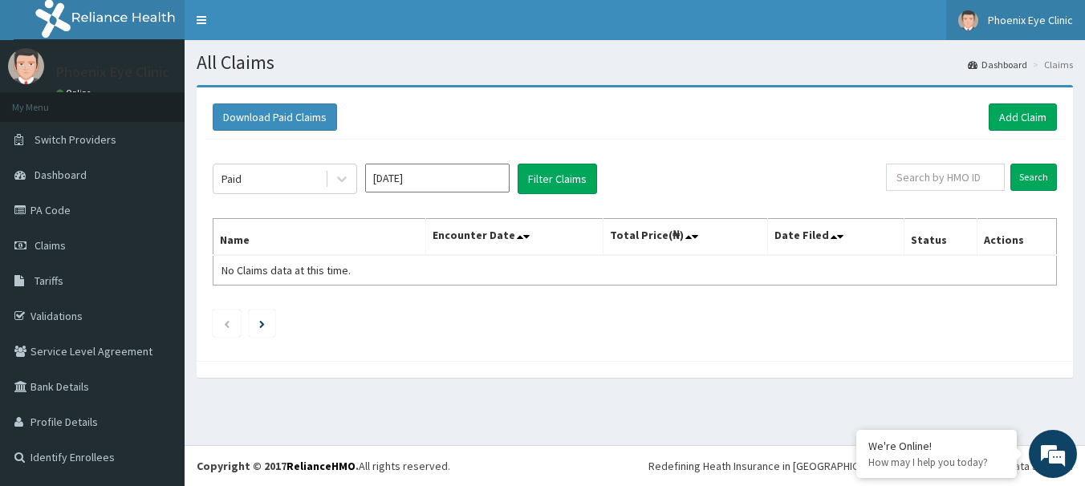
click at [1029, 23] on span "Phoenix Eye Clinic" at bounding box center [1030, 20] width 85 height 14
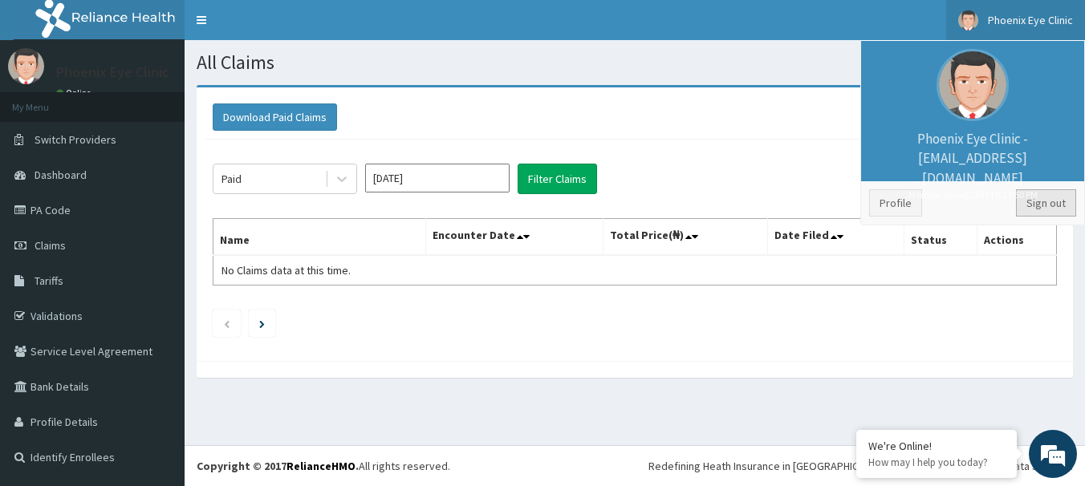
click at [1045, 203] on link "Sign out" at bounding box center [1046, 202] width 60 height 27
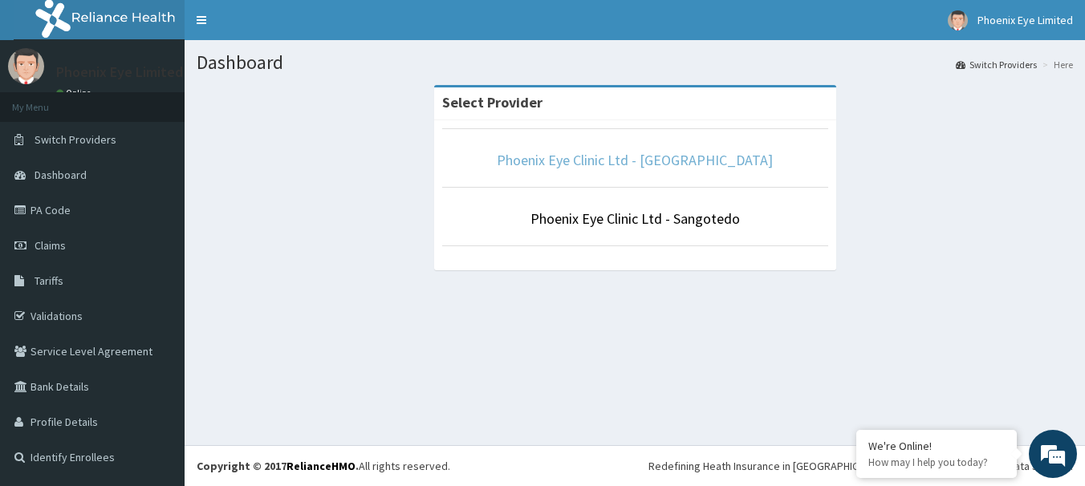
click at [640, 160] on link "Phoenix Eye Clinic Ltd - [GEOGRAPHIC_DATA]" at bounding box center [635, 160] width 276 height 18
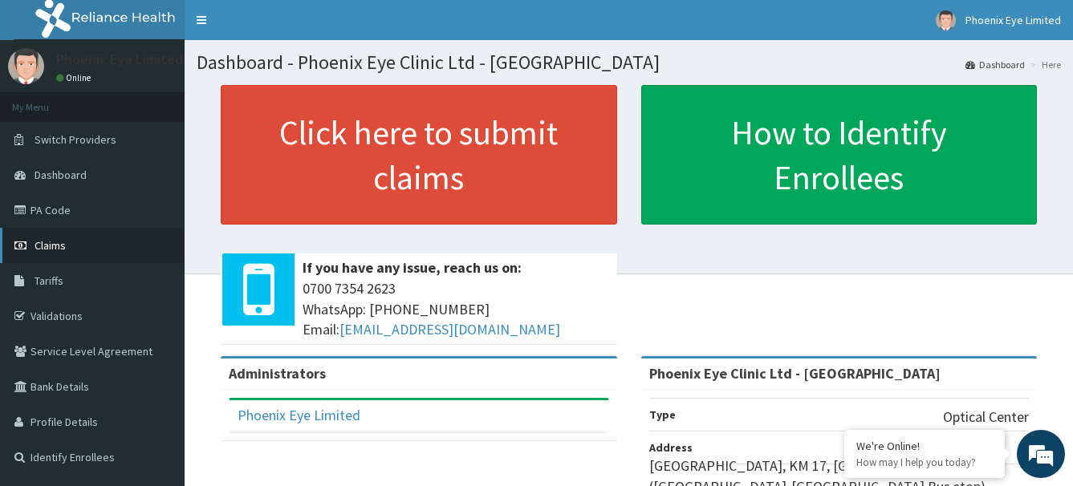
click at [52, 245] on span "Claims" at bounding box center [49, 245] width 31 height 14
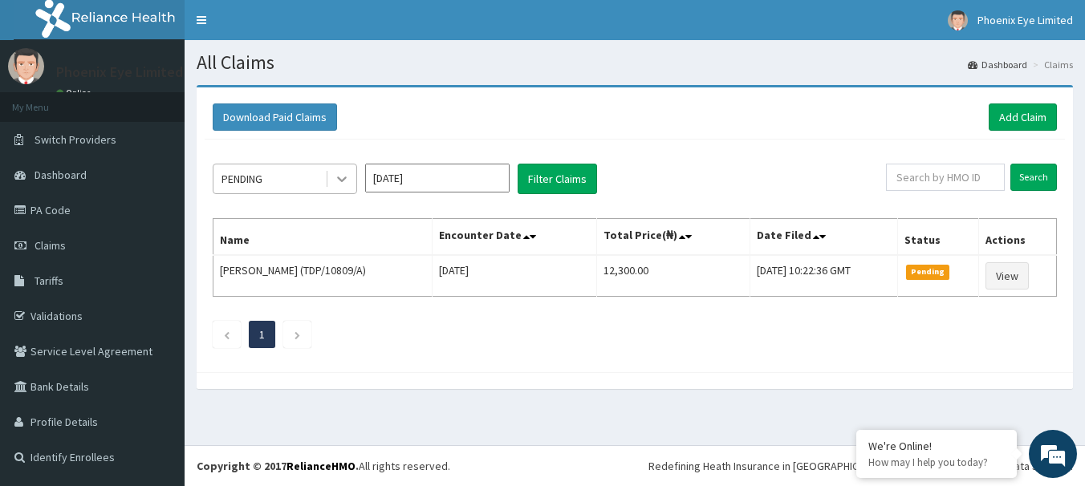
click at [345, 172] on icon at bounding box center [342, 179] width 16 height 16
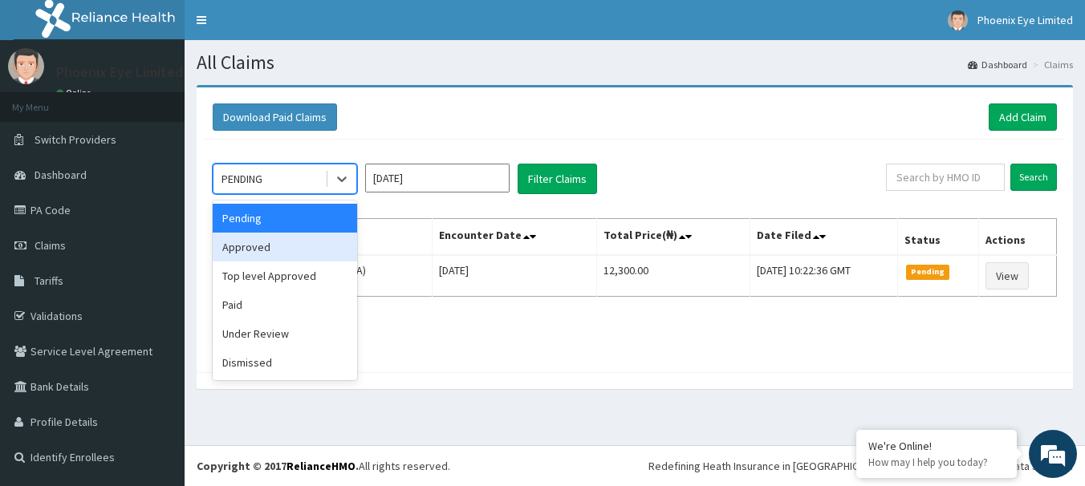
click at [298, 247] on div "Approved" at bounding box center [285, 247] width 144 height 29
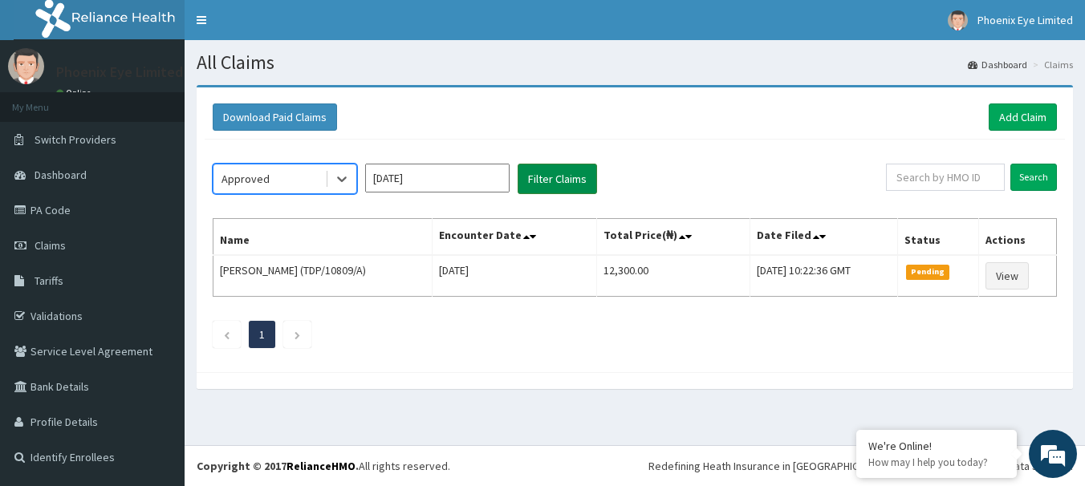
click at [546, 177] on button "Filter Claims" at bounding box center [556, 179] width 79 height 30
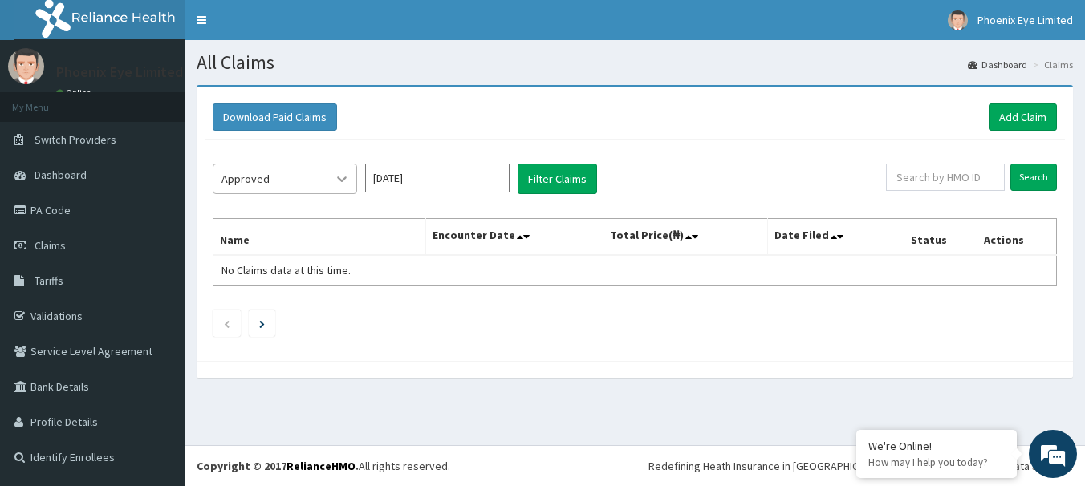
click at [338, 177] on icon at bounding box center [342, 179] width 16 height 16
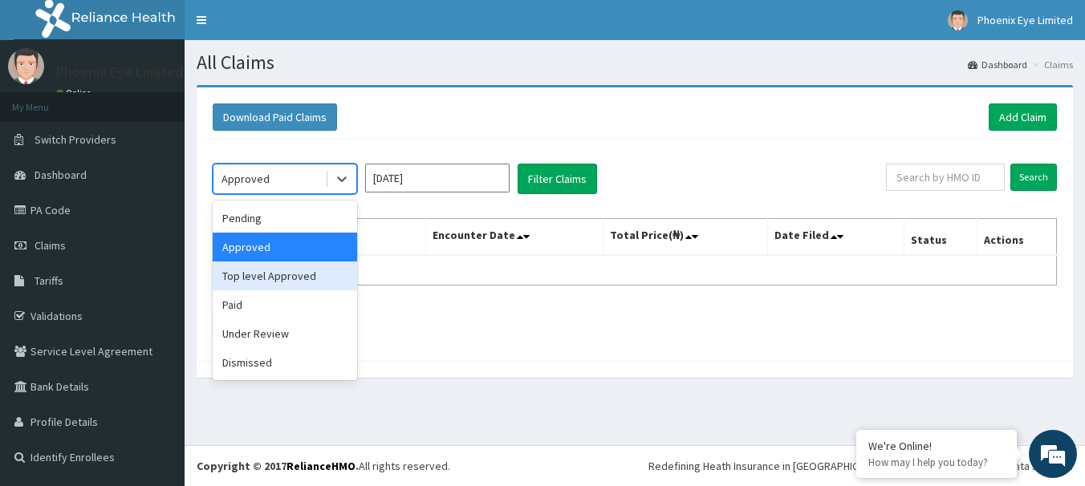
click at [295, 279] on div "Top level Approved" at bounding box center [285, 276] width 144 height 29
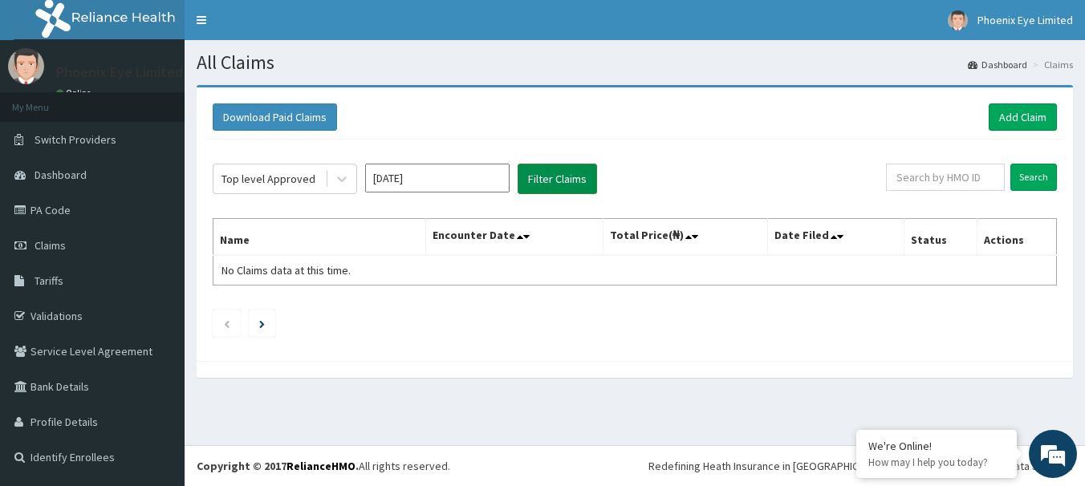
click at [558, 174] on button "Filter Claims" at bounding box center [556, 179] width 79 height 30
click at [555, 172] on button "Filter Claims" at bounding box center [556, 179] width 79 height 30
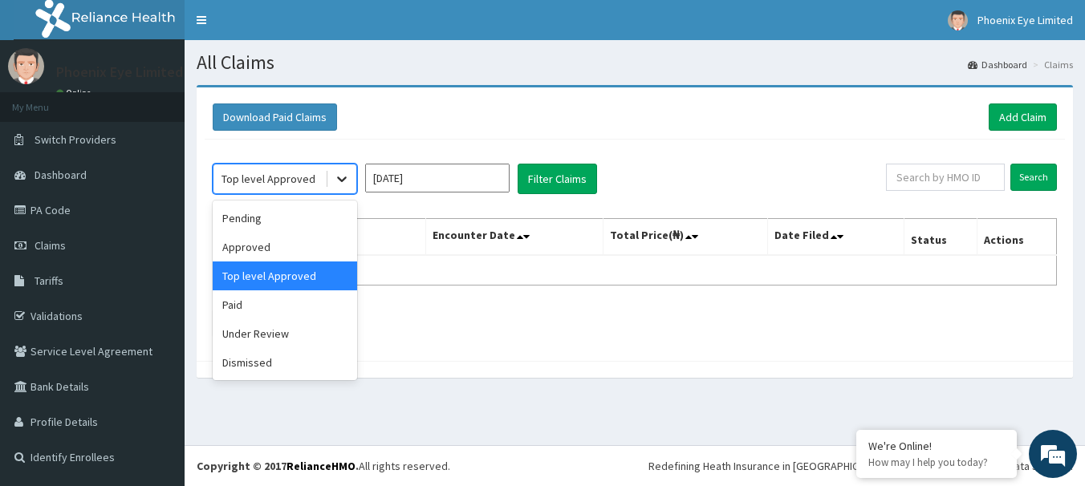
click at [341, 177] on icon at bounding box center [342, 179] width 16 height 16
click at [256, 306] on div "Paid" at bounding box center [285, 304] width 144 height 29
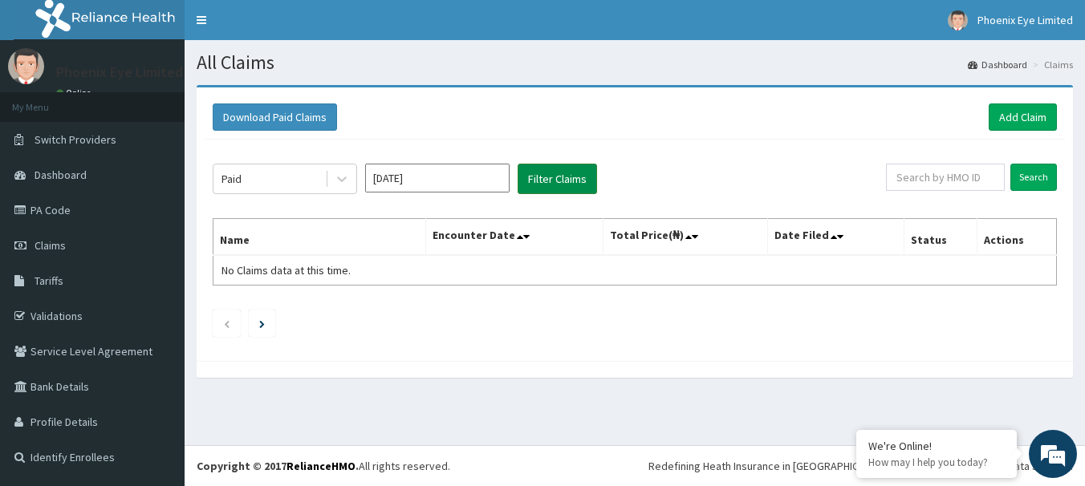
click at [550, 181] on button "Filter Claims" at bounding box center [556, 179] width 79 height 30
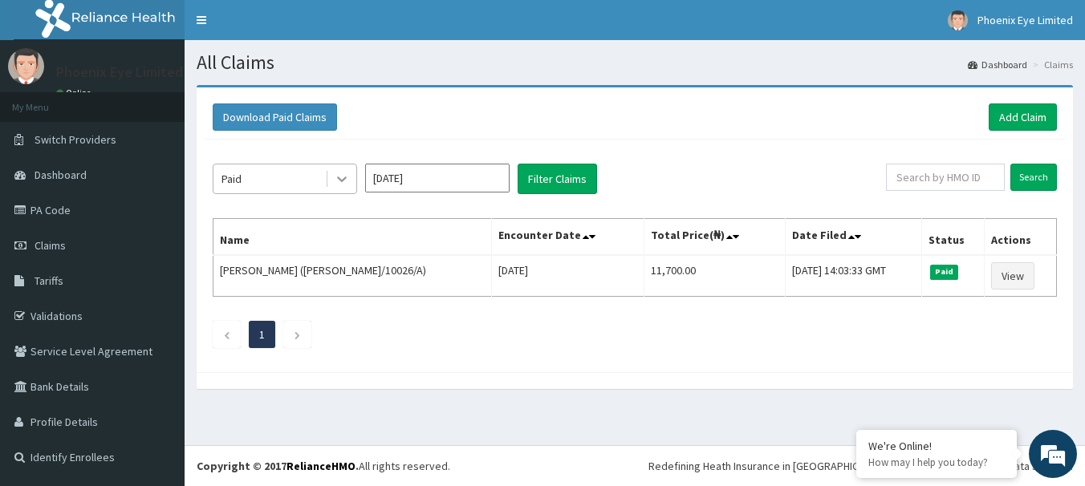
click at [346, 178] on icon at bounding box center [342, 180] width 10 height 6
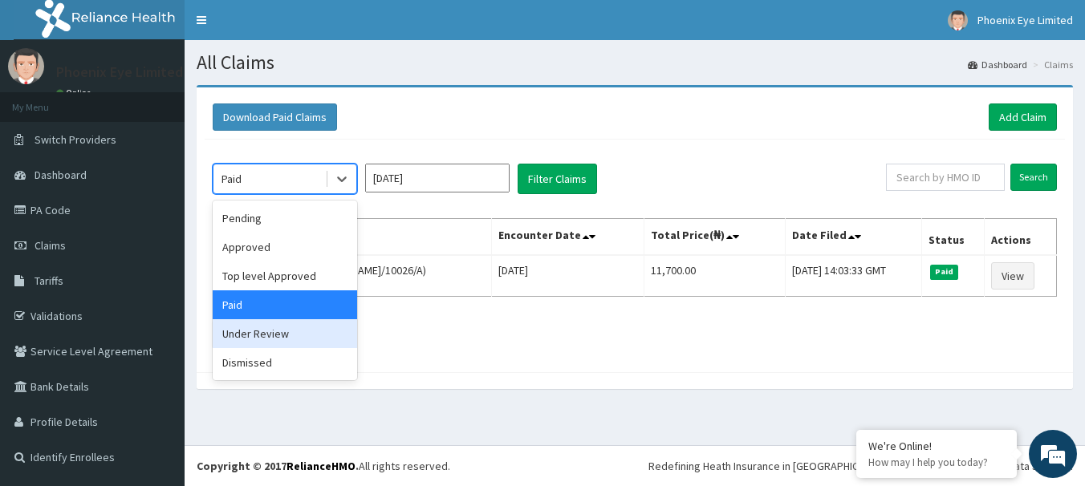
click at [283, 330] on div "Under Review" at bounding box center [285, 333] width 144 height 29
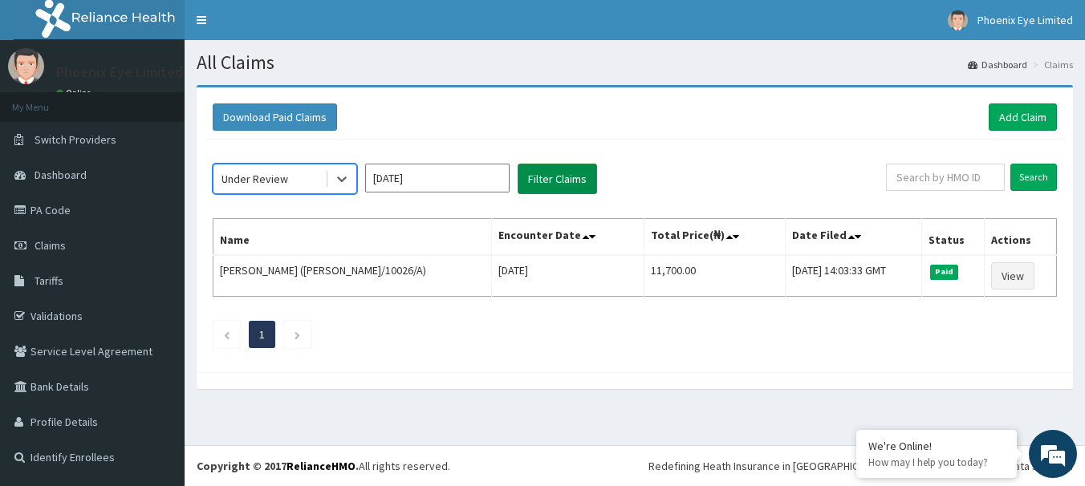
click at [554, 180] on button "Filter Claims" at bounding box center [556, 179] width 79 height 30
click at [562, 182] on button "Filter Claims" at bounding box center [556, 179] width 79 height 30
click at [560, 177] on button "Filter Claims" at bounding box center [556, 179] width 79 height 30
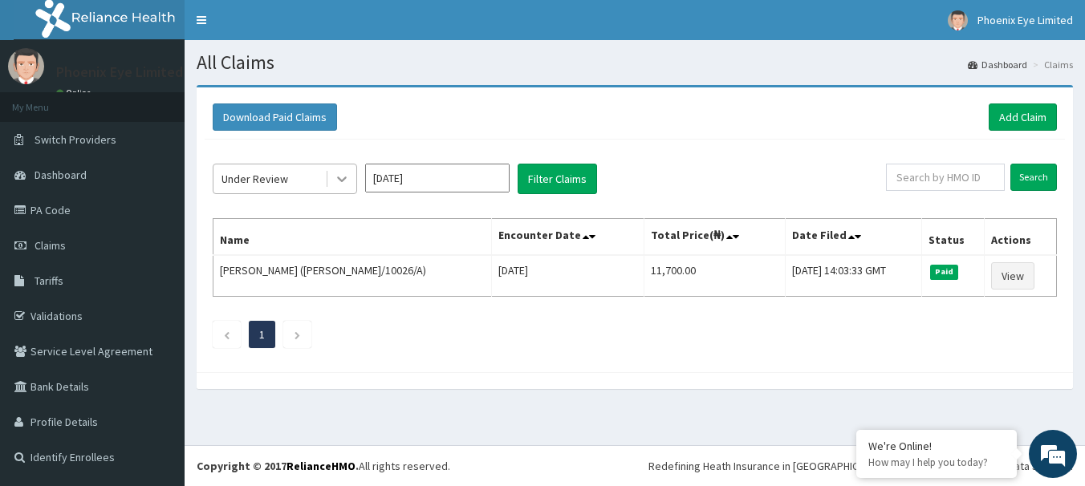
click at [341, 178] on icon at bounding box center [342, 179] width 16 height 16
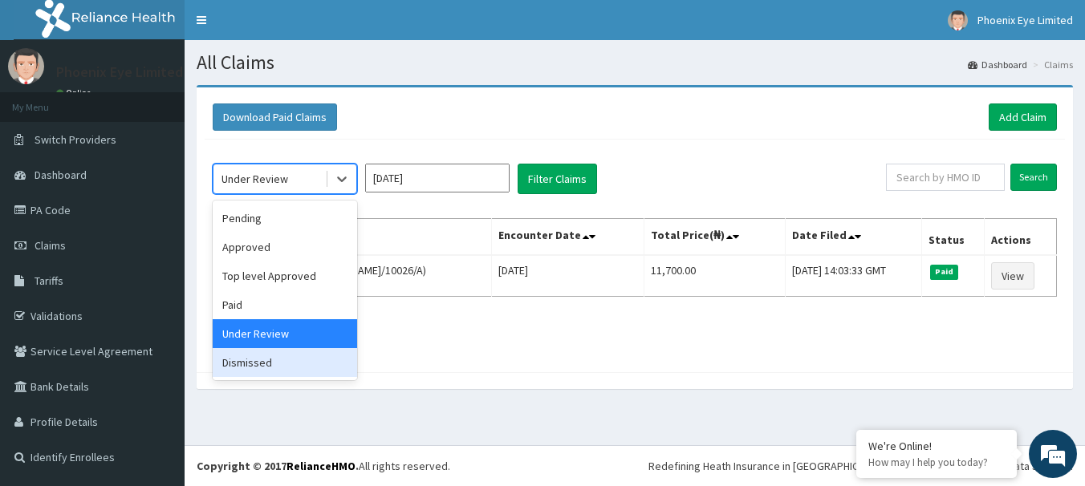
click at [266, 363] on div "Dismissed" at bounding box center [285, 362] width 144 height 29
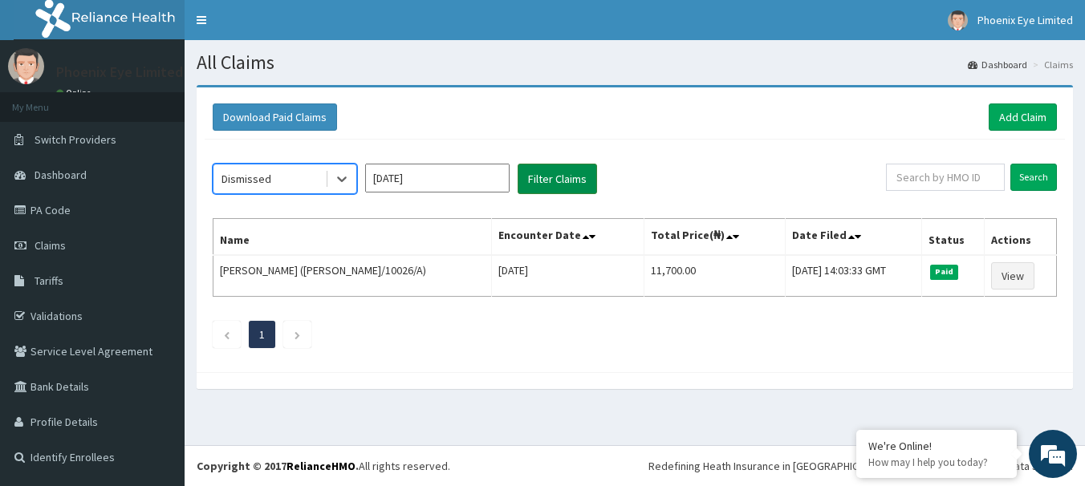
drag, startPoint x: 548, startPoint y: 178, endPoint x: 539, endPoint y: 181, distance: 9.4
click at [547, 178] on button "Filter Claims" at bounding box center [556, 179] width 79 height 30
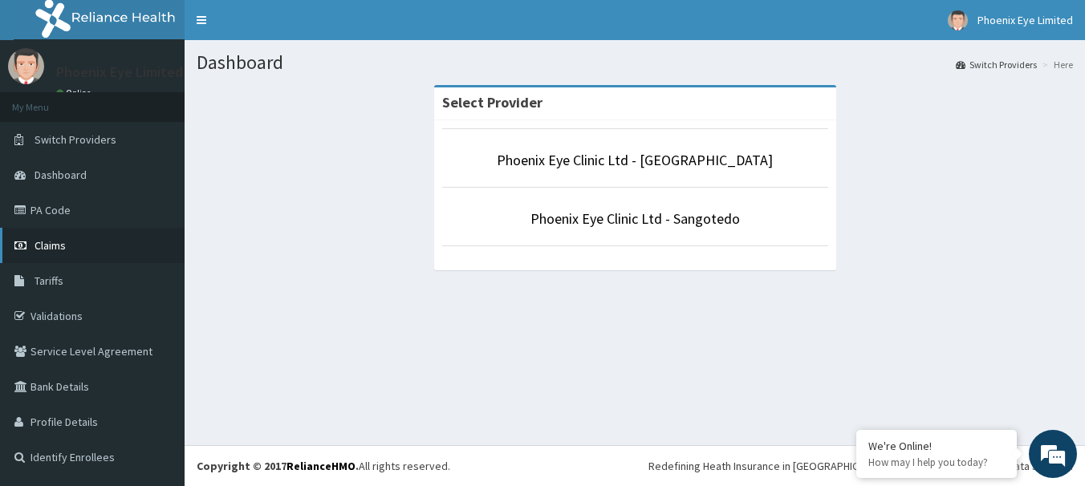
click at [54, 245] on span "Claims" at bounding box center [49, 245] width 31 height 14
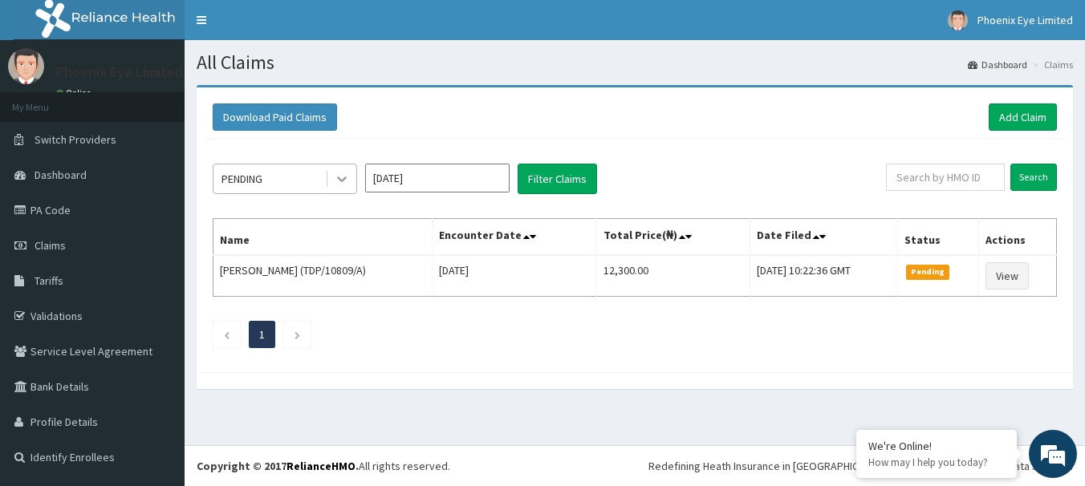
click at [343, 182] on icon at bounding box center [342, 179] width 16 height 16
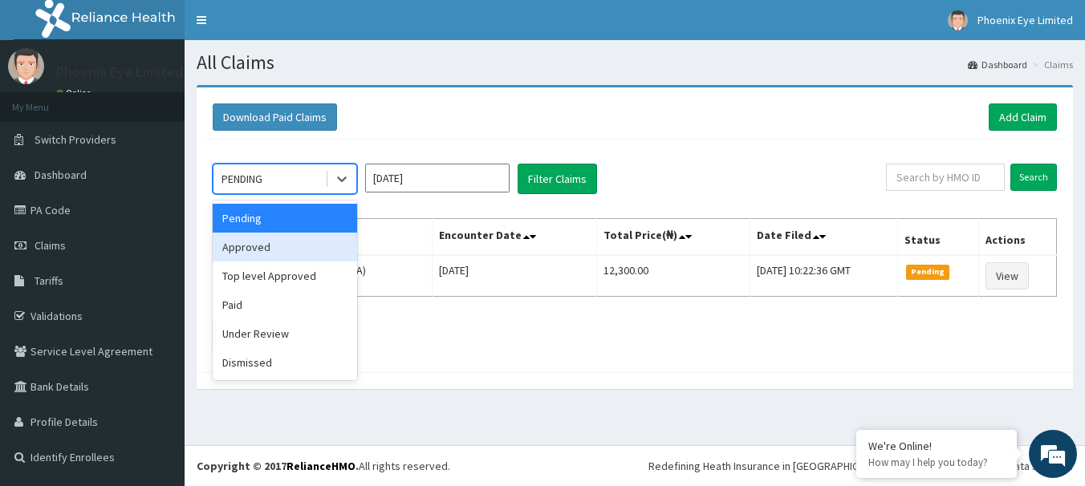
click at [272, 248] on div "Approved" at bounding box center [285, 247] width 144 height 29
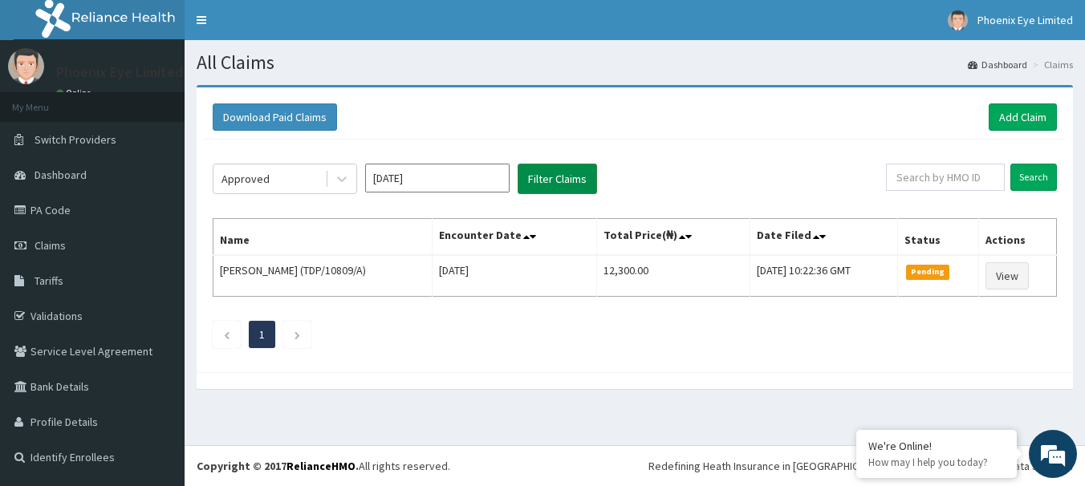
click at [550, 177] on button "Filter Claims" at bounding box center [556, 179] width 79 height 30
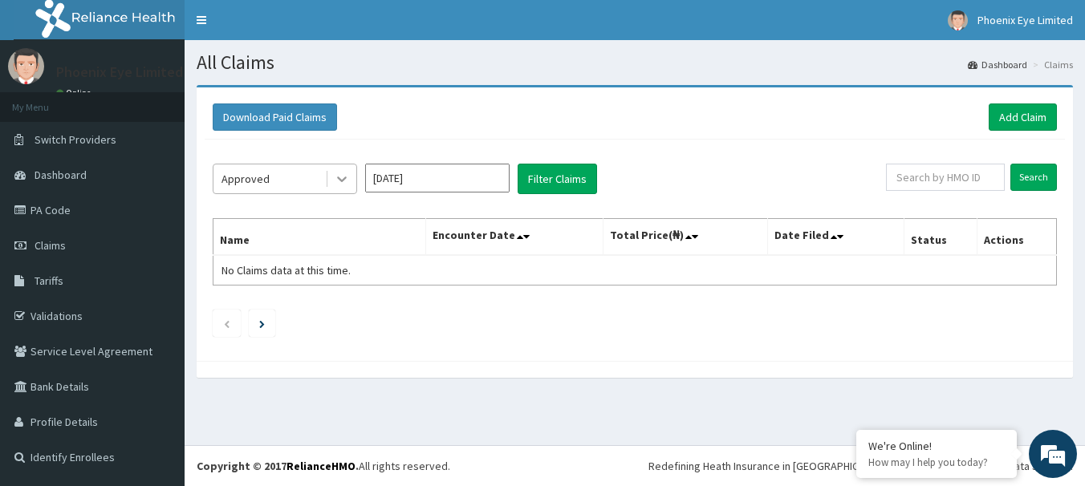
click at [346, 177] on icon at bounding box center [342, 179] width 16 height 16
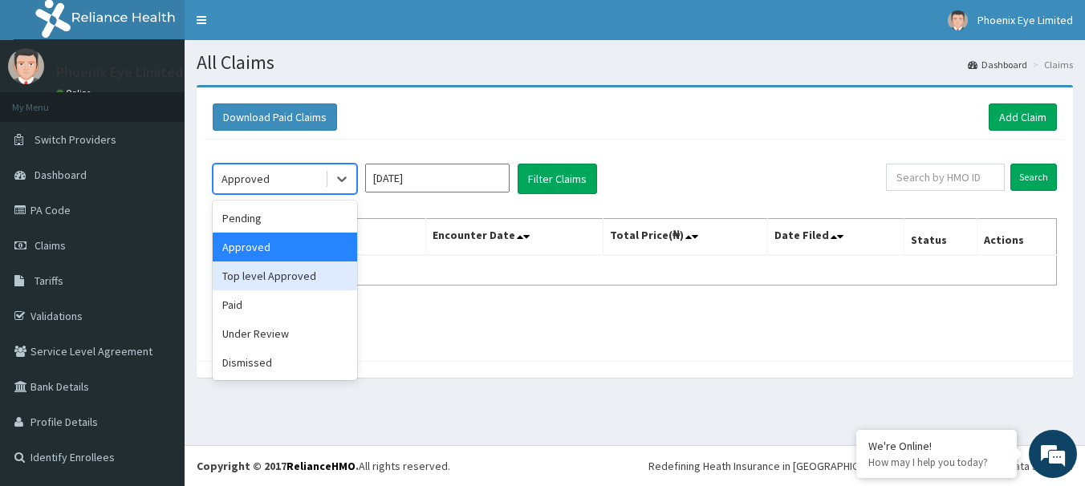
click at [301, 274] on div "Top level Approved" at bounding box center [285, 276] width 144 height 29
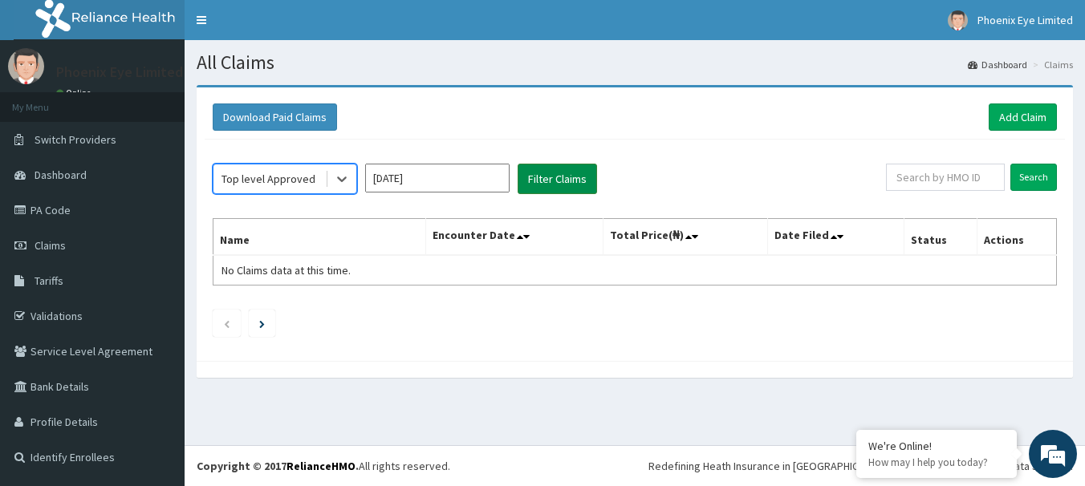
click at [538, 179] on button "Filter Claims" at bounding box center [556, 179] width 79 height 30
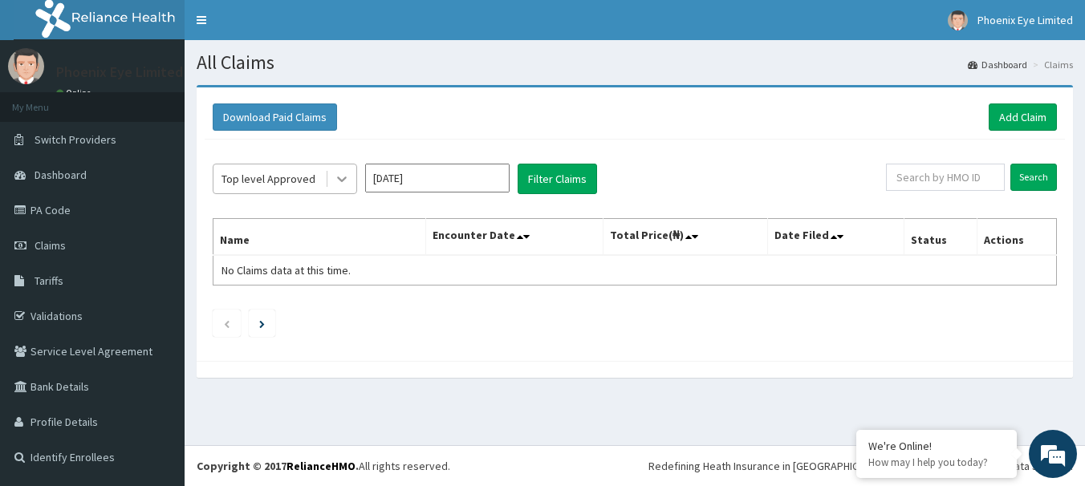
click at [343, 178] on icon at bounding box center [342, 179] width 16 height 16
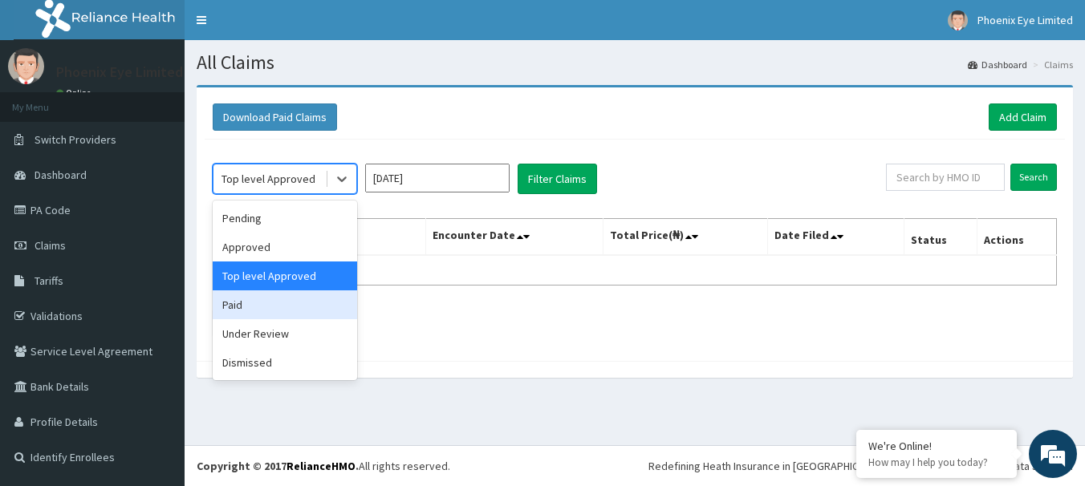
click at [274, 306] on div "Paid" at bounding box center [285, 304] width 144 height 29
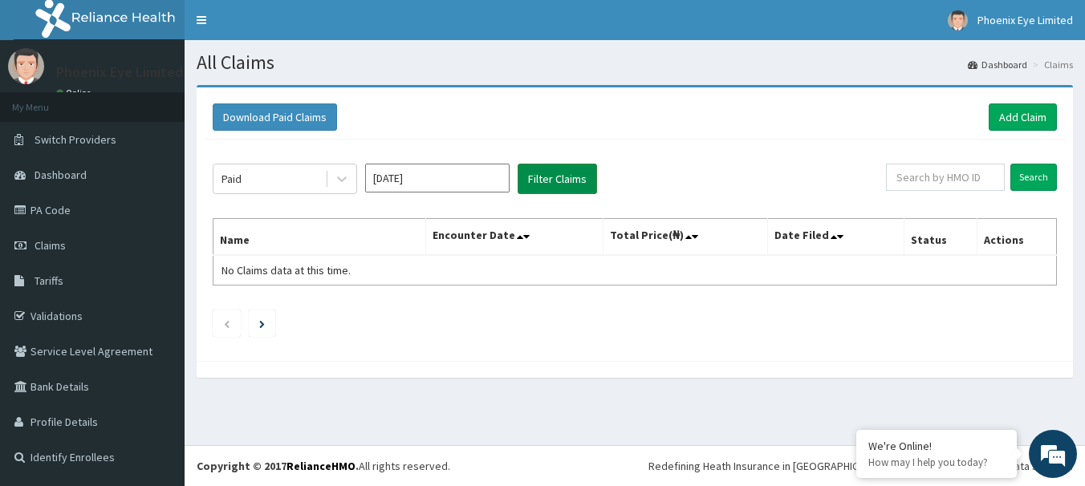
click at [569, 176] on button "Filter Claims" at bounding box center [556, 179] width 79 height 30
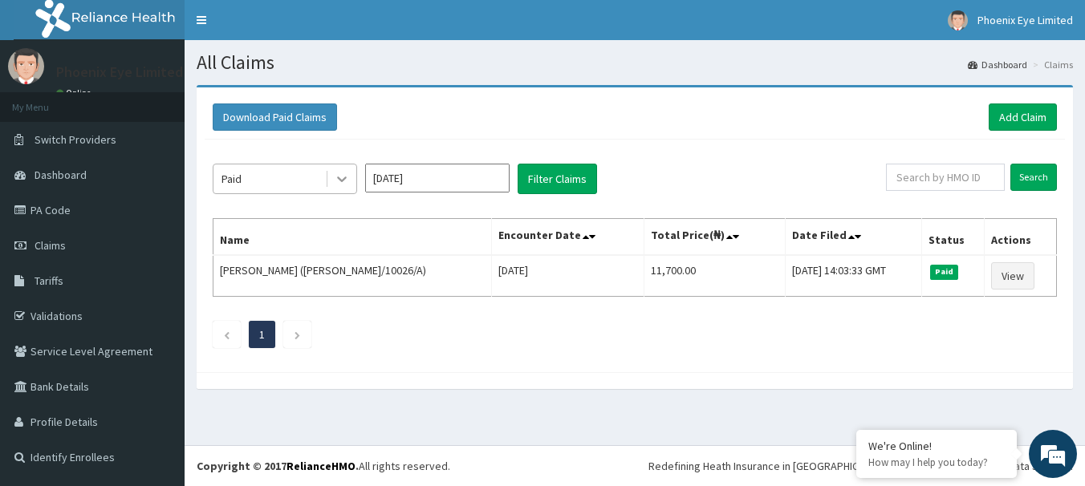
click at [342, 181] on icon at bounding box center [342, 180] width 10 height 6
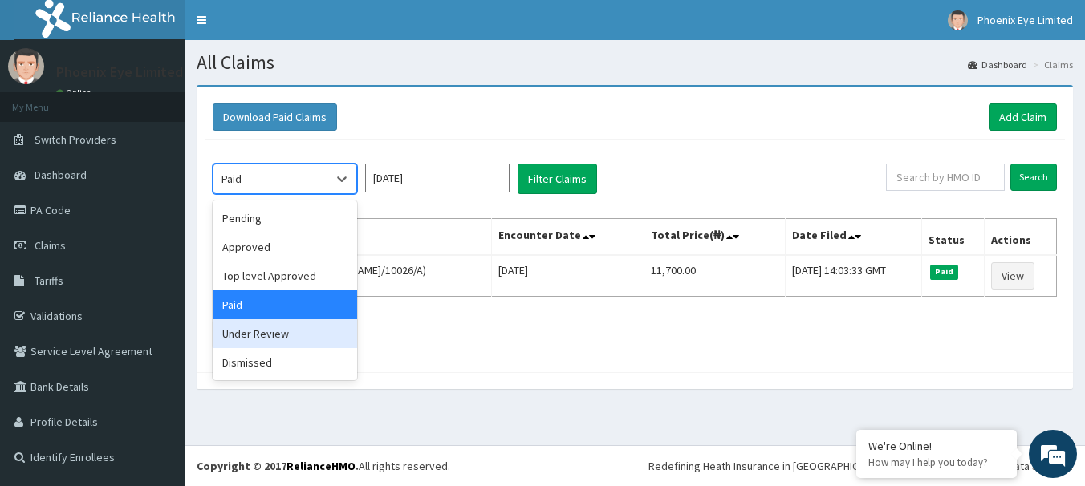
click at [270, 335] on div "Under Review" at bounding box center [285, 333] width 144 height 29
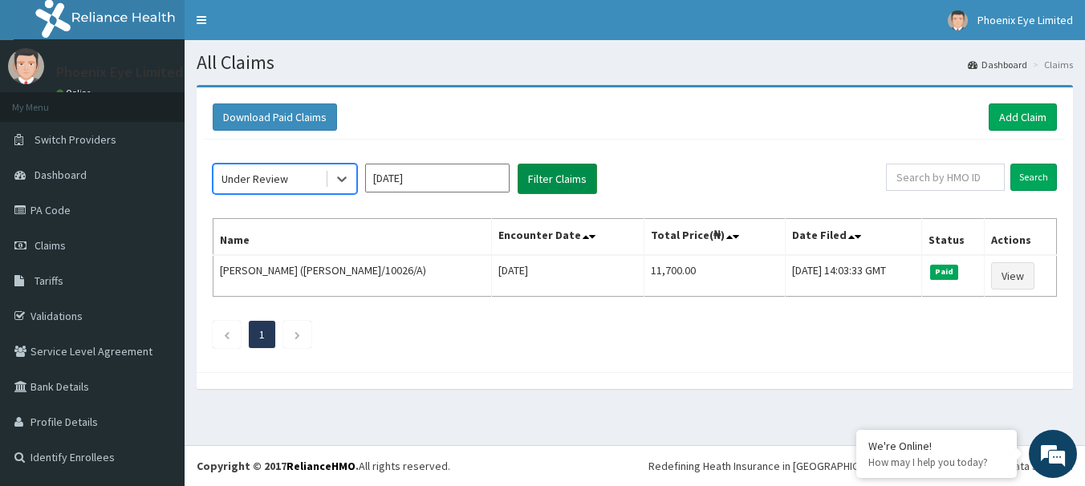
click at [564, 177] on button "Filter Claims" at bounding box center [556, 179] width 79 height 30
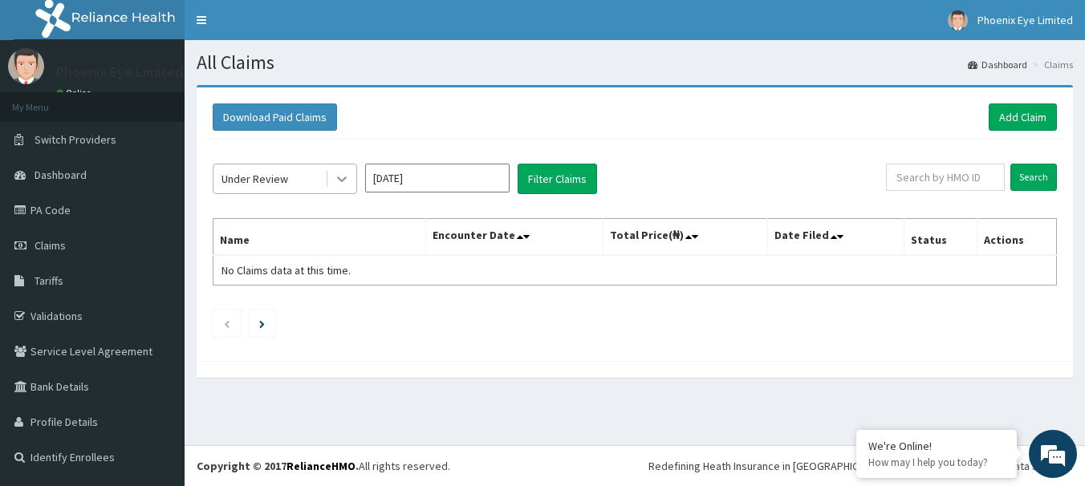
click at [343, 181] on icon at bounding box center [342, 179] width 16 height 16
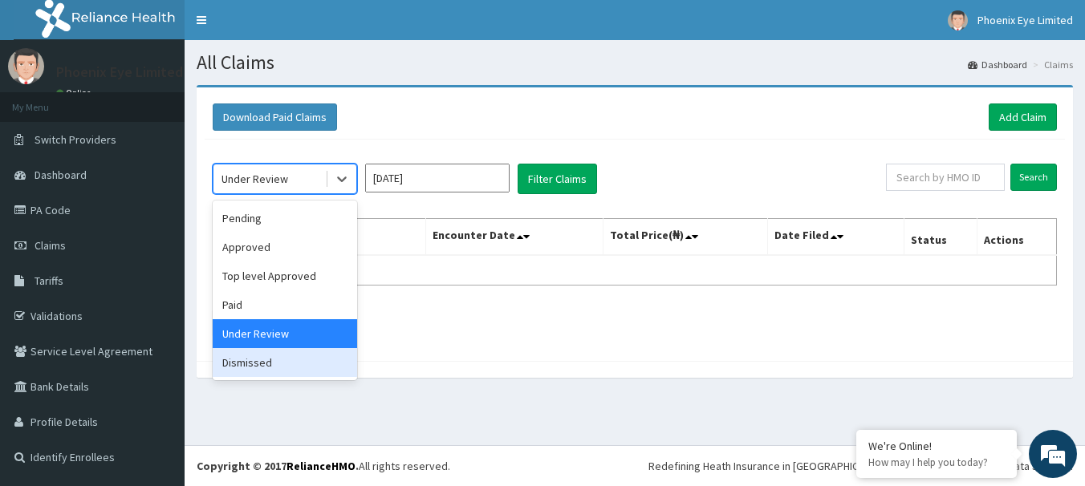
click at [254, 364] on div "Dismissed" at bounding box center [285, 362] width 144 height 29
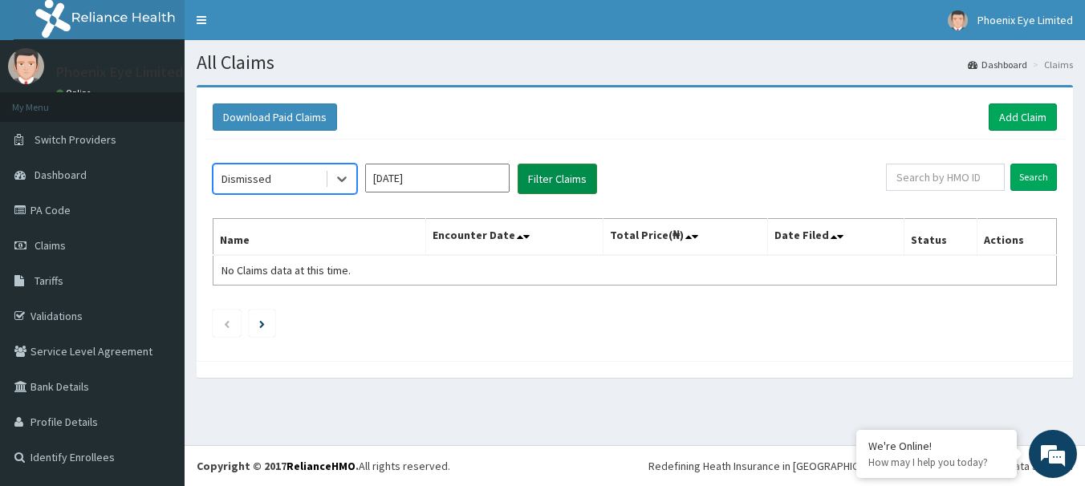
click at [546, 179] on button "Filter Claims" at bounding box center [556, 179] width 79 height 30
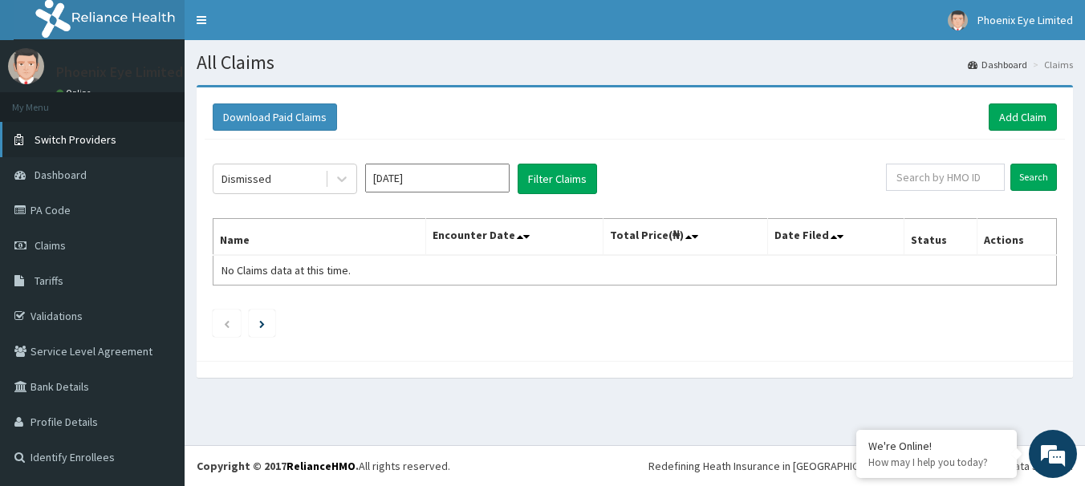
click at [83, 136] on span "Switch Providers" at bounding box center [75, 139] width 82 height 14
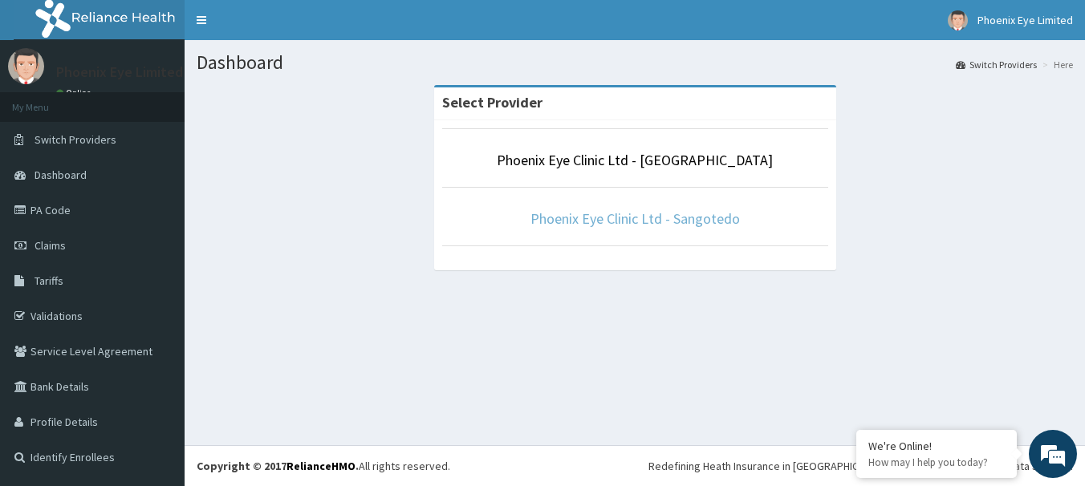
click at [615, 217] on link "Phoenix Eye Clinic Ltd - Sangotedo" at bounding box center [634, 218] width 209 height 18
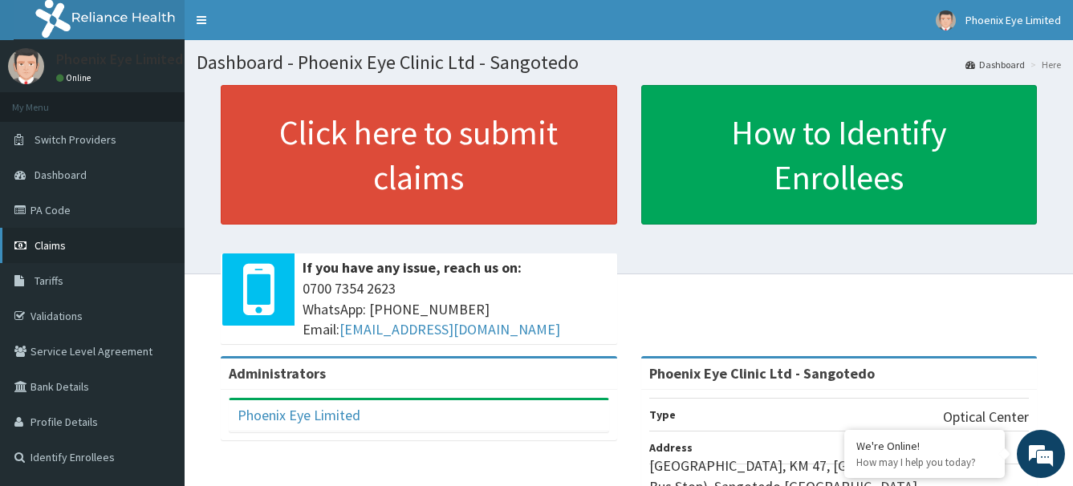
click at [49, 245] on span "Claims" at bounding box center [49, 245] width 31 height 14
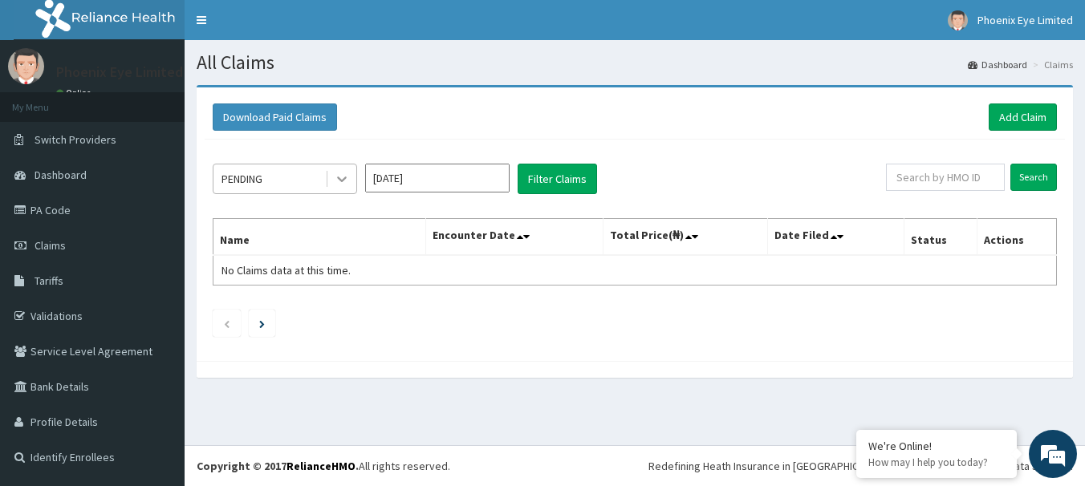
click at [346, 179] on icon at bounding box center [342, 180] width 10 height 6
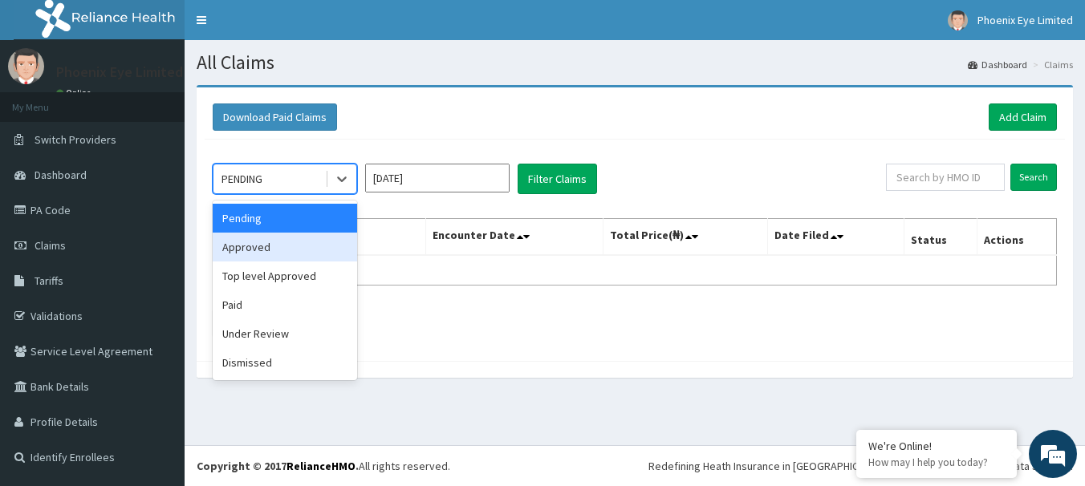
click at [276, 246] on div "Approved" at bounding box center [285, 247] width 144 height 29
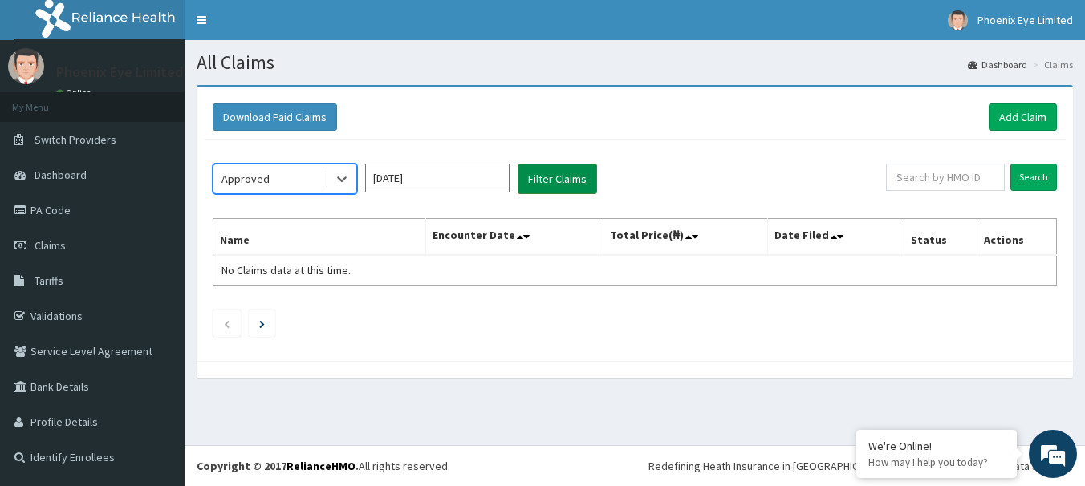
click at [561, 175] on button "Filter Claims" at bounding box center [556, 179] width 79 height 30
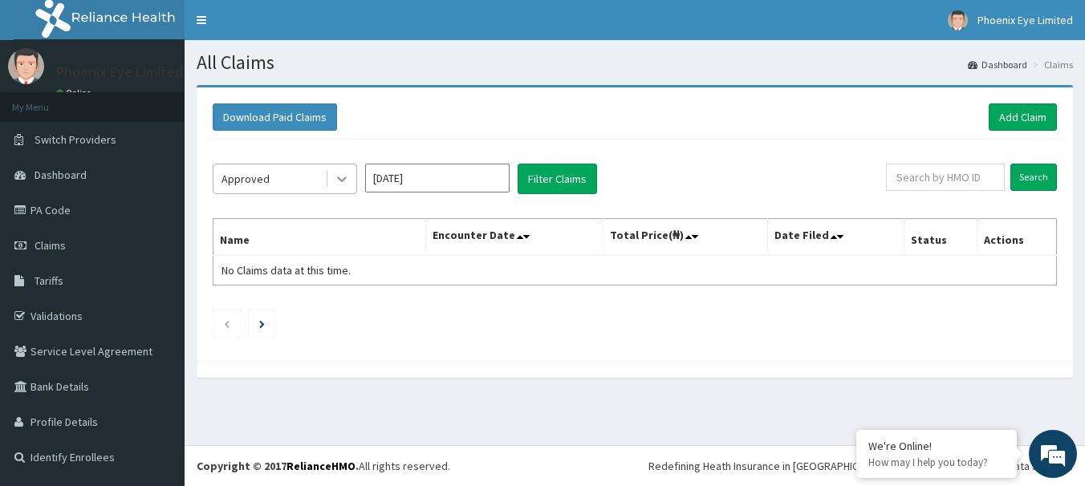
click at [343, 181] on icon at bounding box center [342, 180] width 10 height 6
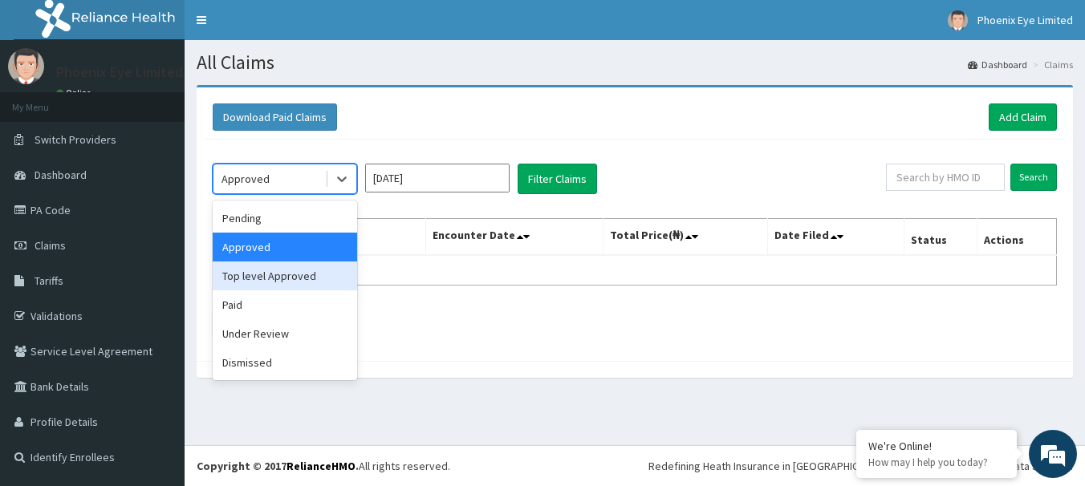
click at [298, 276] on div "Top level Approved" at bounding box center [285, 276] width 144 height 29
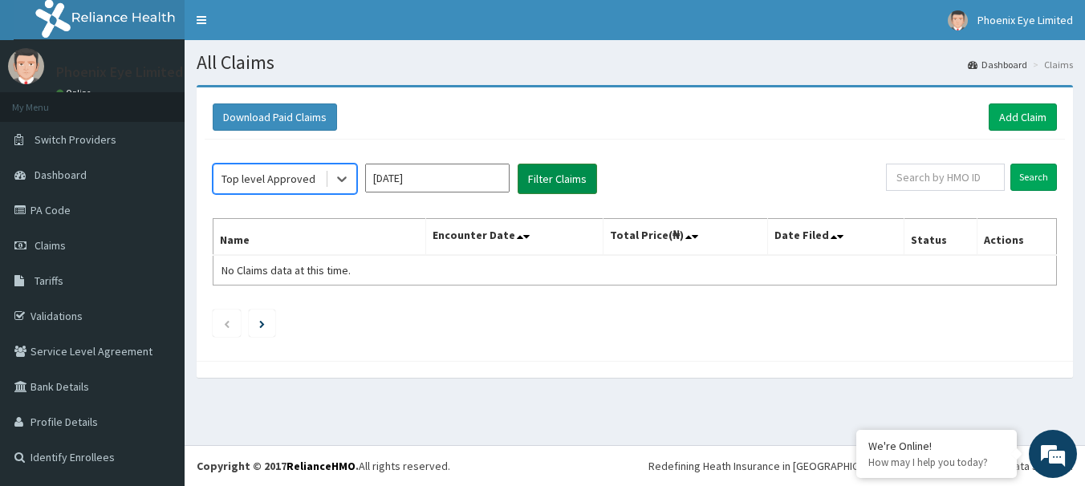
click at [556, 180] on button "Filter Claims" at bounding box center [556, 179] width 79 height 30
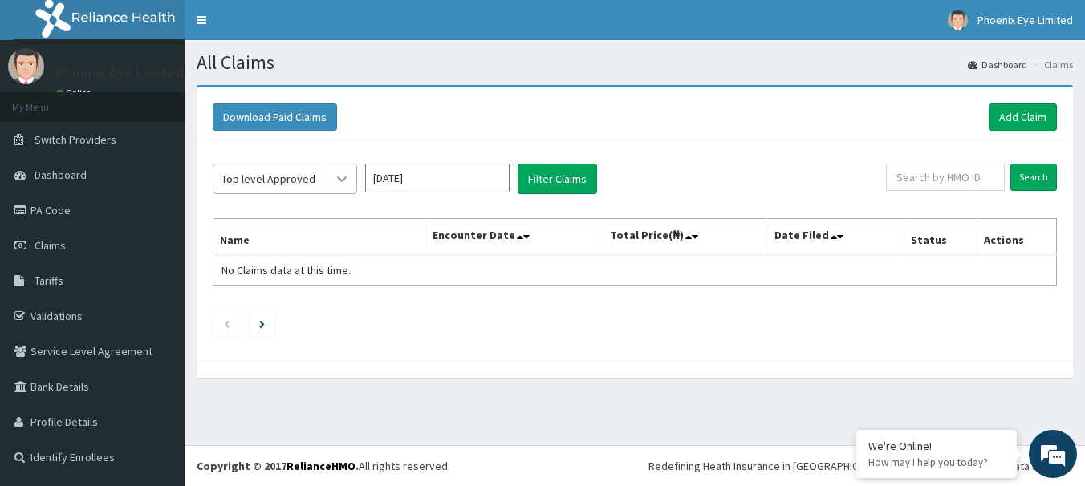
click at [345, 180] on icon at bounding box center [342, 179] width 16 height 16
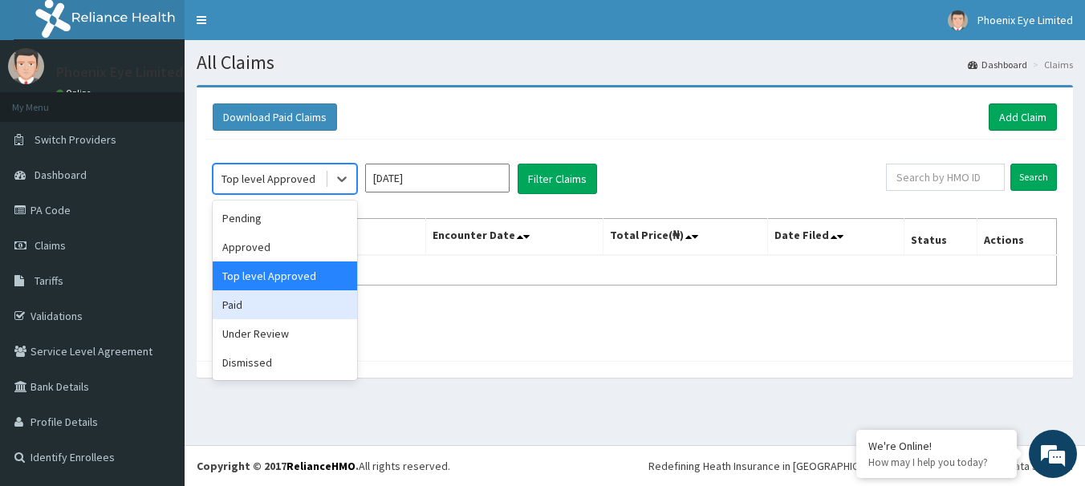
click at [276, 303] on div "Paid" at bounding box center [285, 304] width 144 height 29
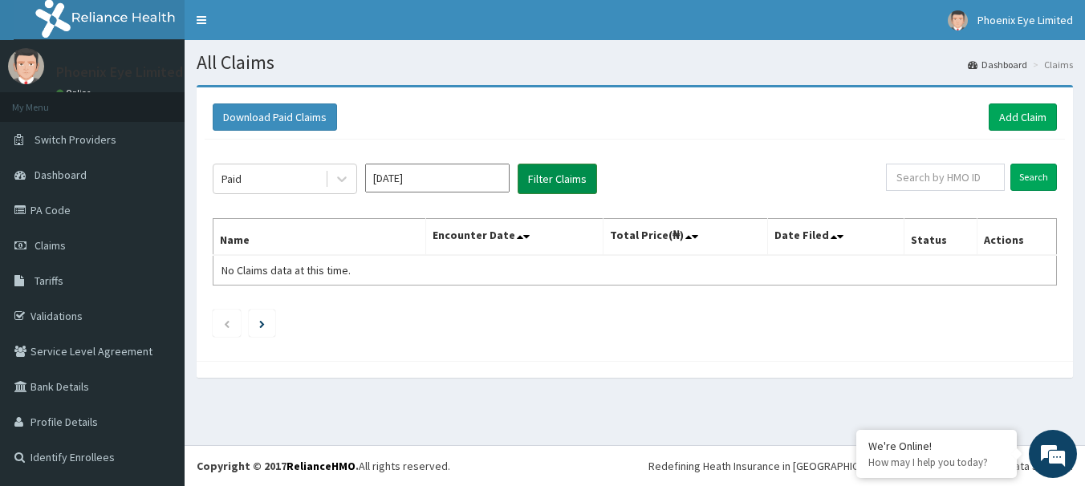
click at [551, 180] on button "Filter Claims" at bounding box center [556, 179] width 79 height 30
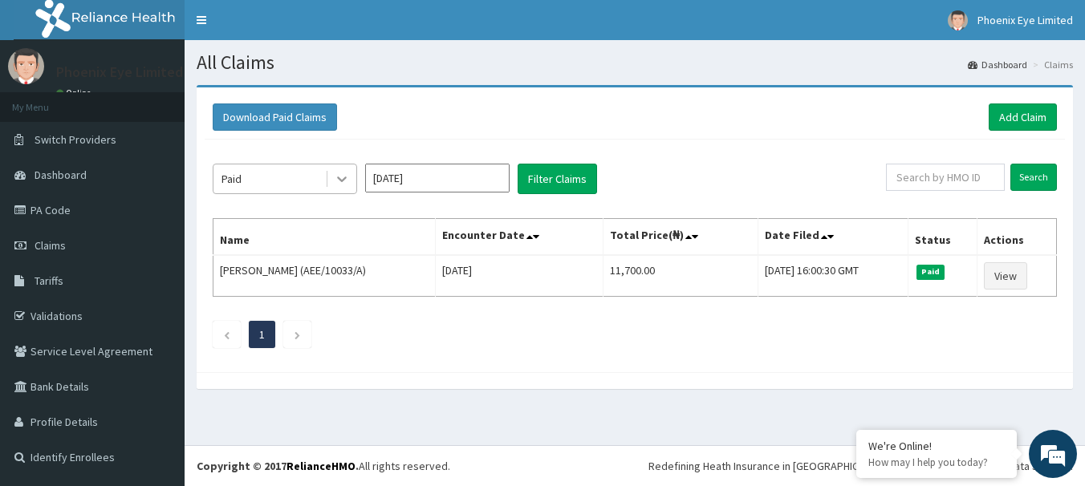
click at [343, 176] on icon at bounding box center [342, 179] width 16 height 16
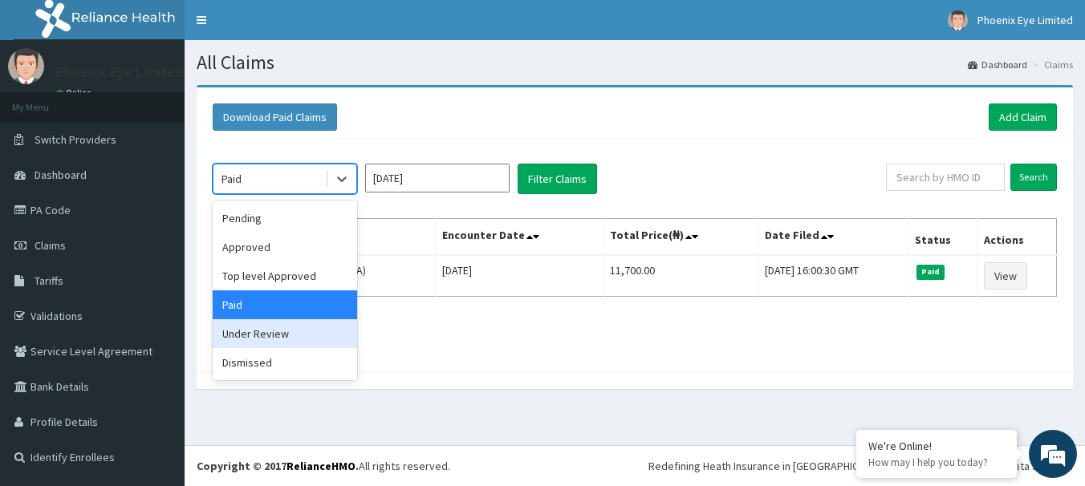
click at [278, 338] on div "Under Review" at bounding box center [285, 333] width 144 height 29
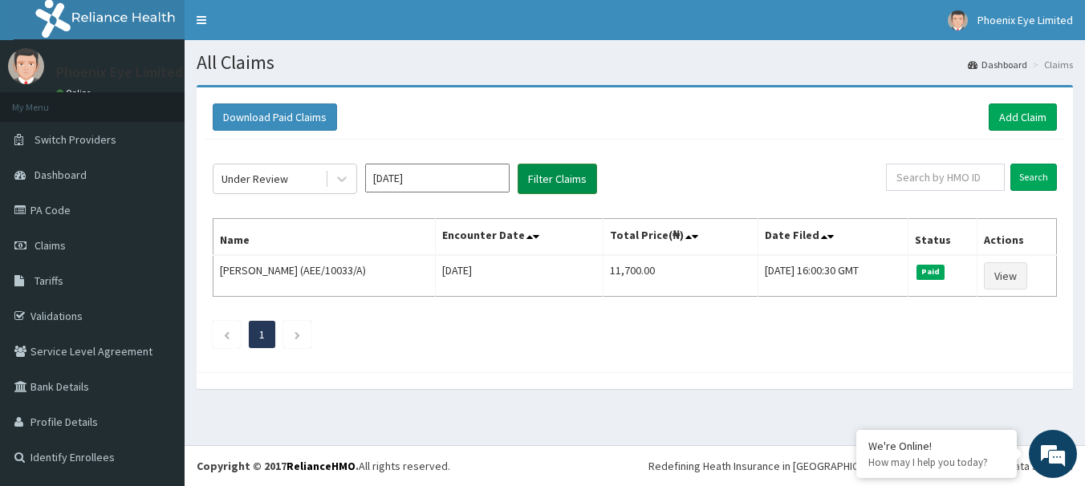
click at [554, 171] on button "Filter Claims" at bounding box center [556, 179] width 79 height 30
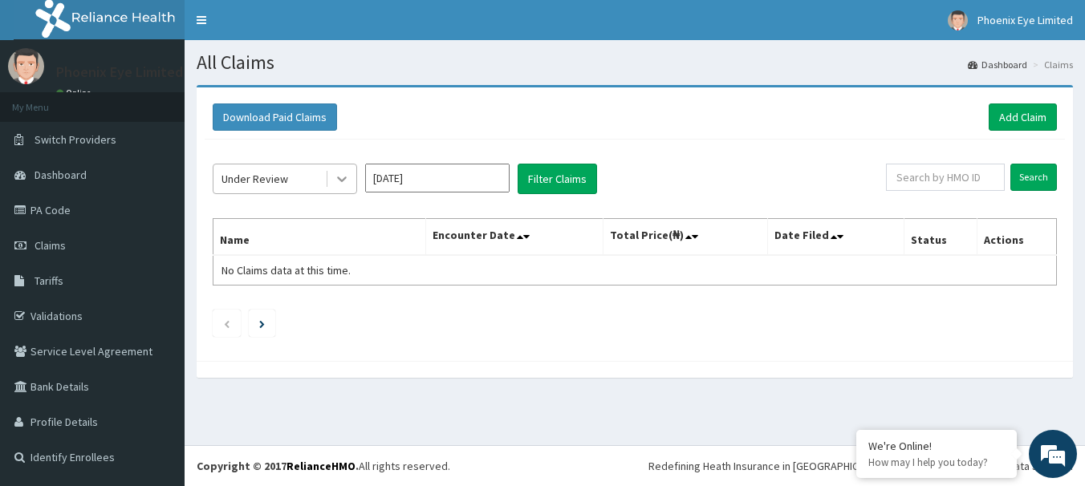
click at [340, 178] on icon at bounding box center [342, 179] width 16 height 16
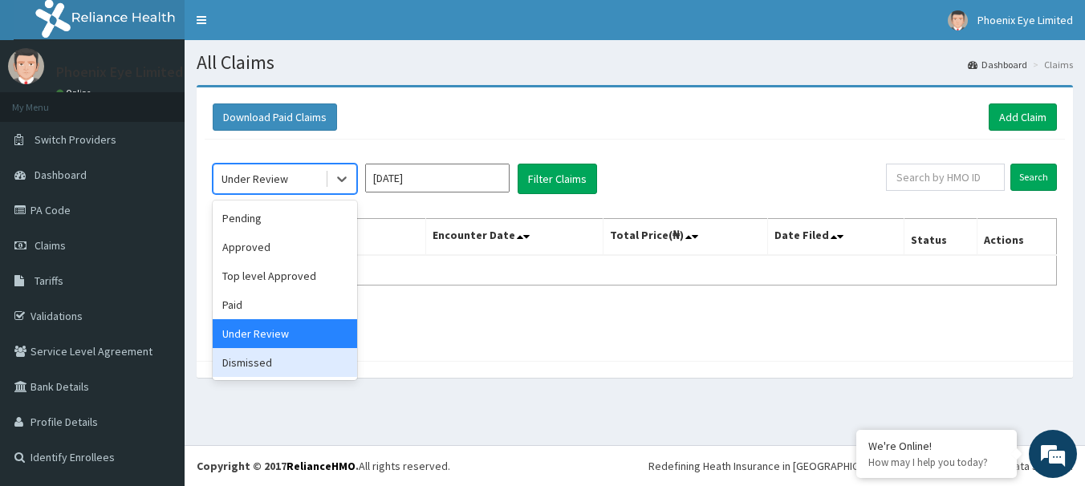
click at [269, 366] on div "Dismissed" at bounding box center [285, 362] width 144 height 29
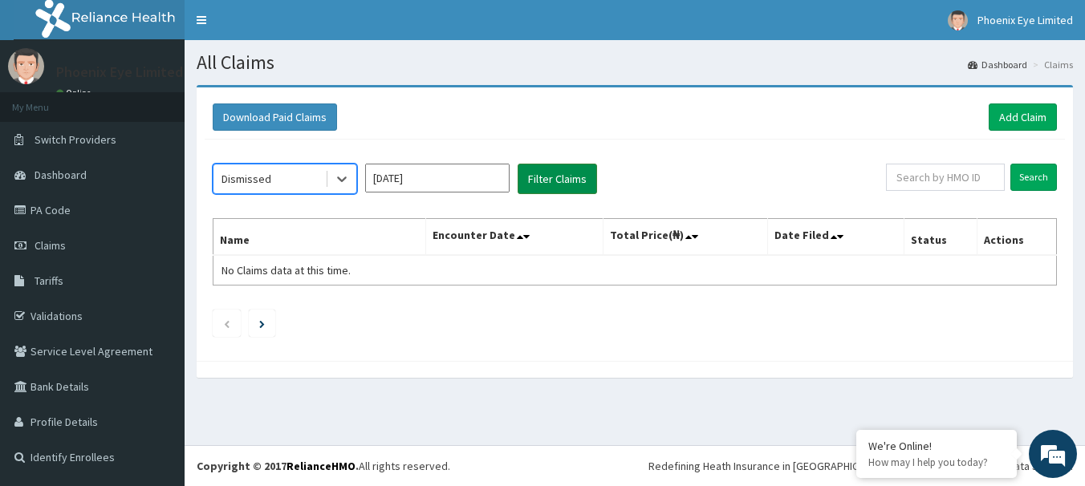
click at [555, 178] on button "Filter Claims" at bounding box center [556, 179] width 79 height 30
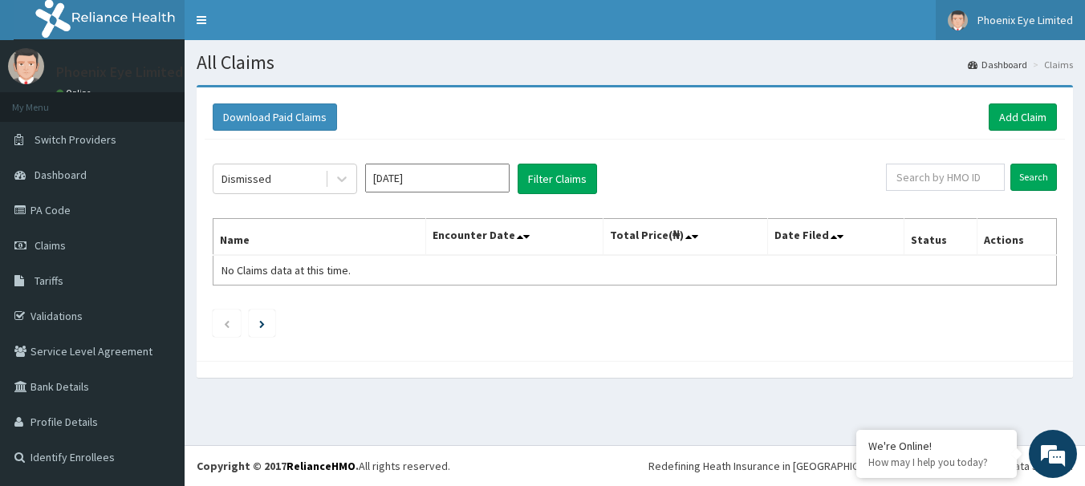
click at [1037, 22] on span "Phoenix Eye Limited" at bounding box center [1024, 20] width 95 height 14
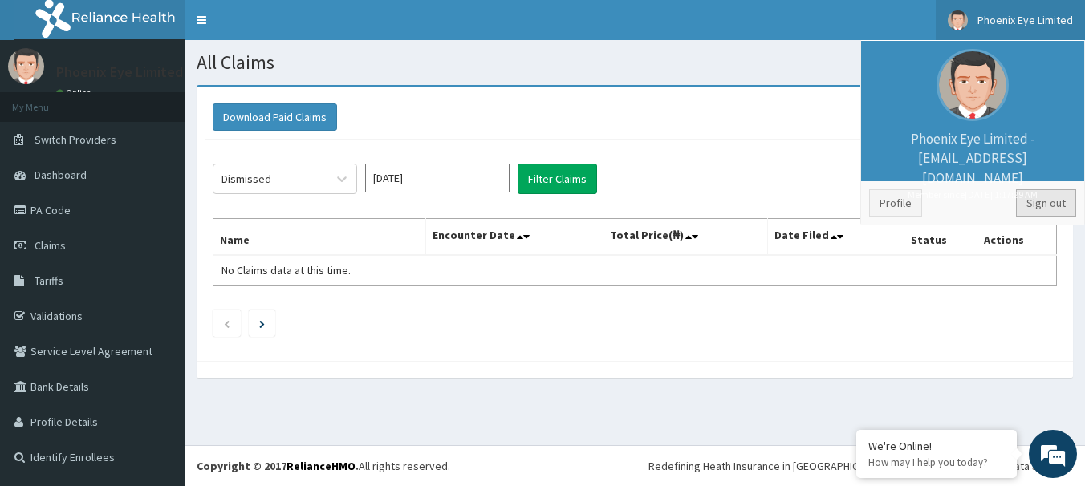
click at [1039, 200] on link "Sign out" at bounding box center [1046, 202] width 60 height 27
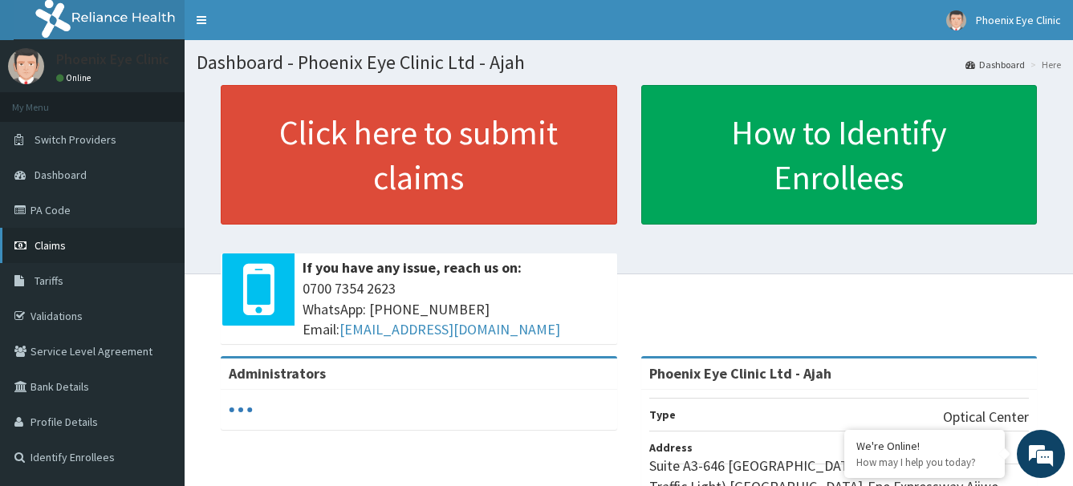
click at [54, 242] on span "Claims" at bounding box center [49, 245] width 31 height 14
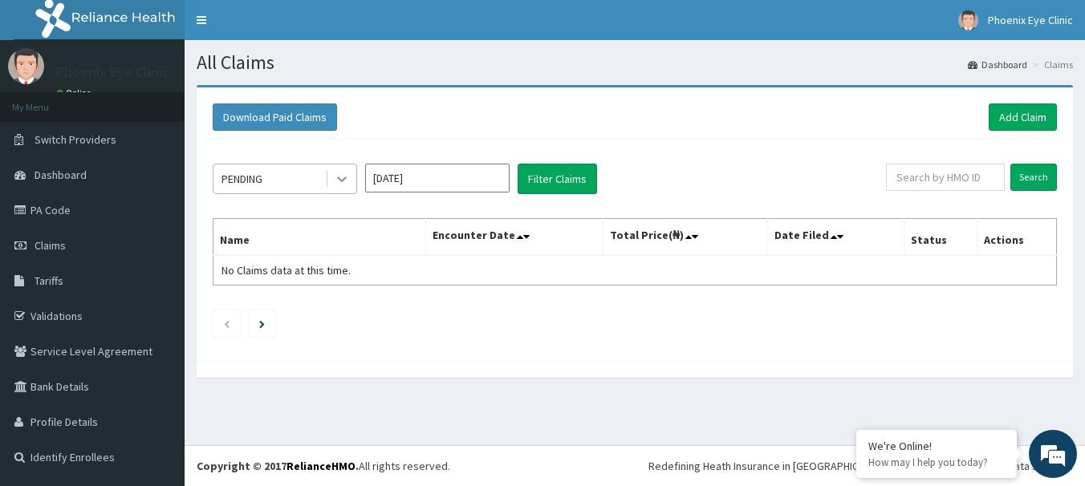
click at [342, 181] on icon at bounding box center [342, 180] width 10 height 6
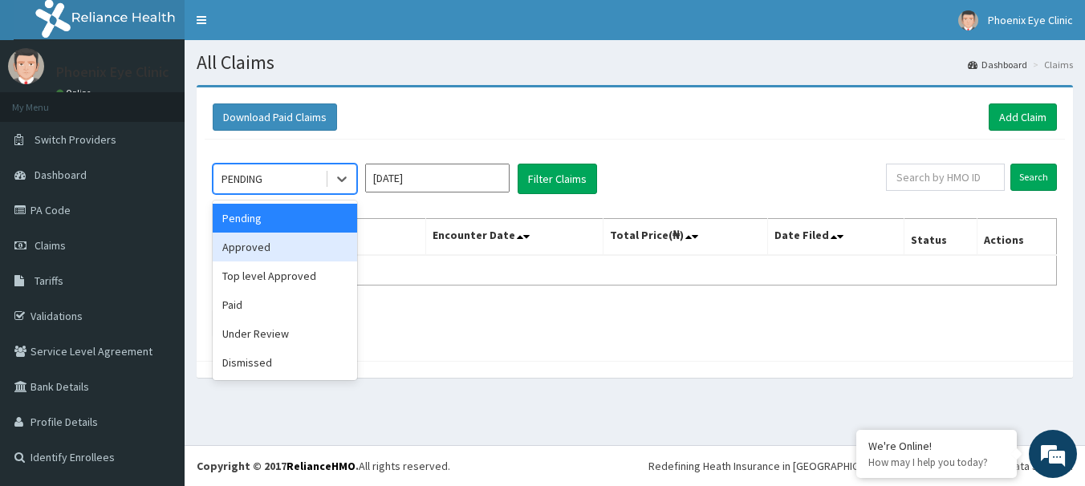
click at [283, 249] on div "Approved" at bounding box center [285, 247] width 144 height 29
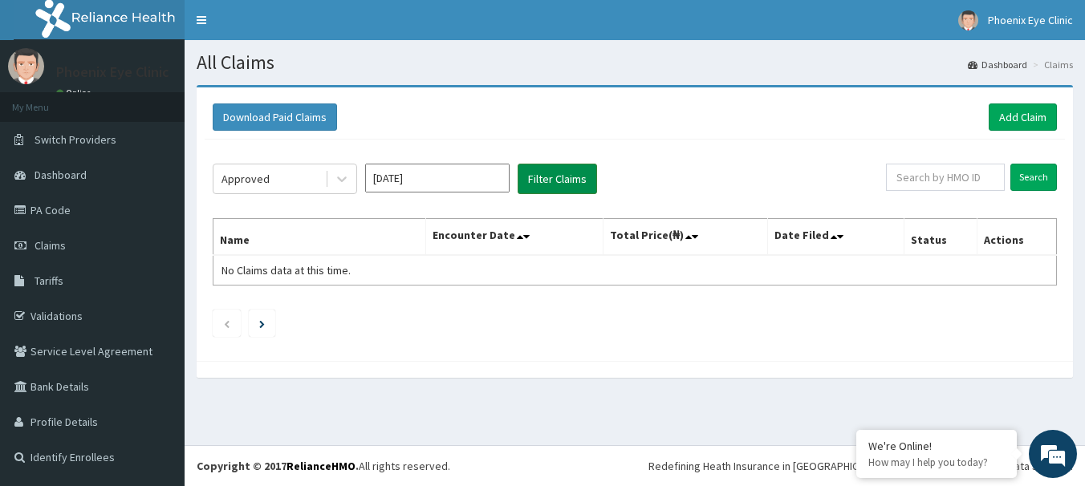
click at [547, 178] on button "Filter Claims" at bounding box center [556, 179] width 79 height 30
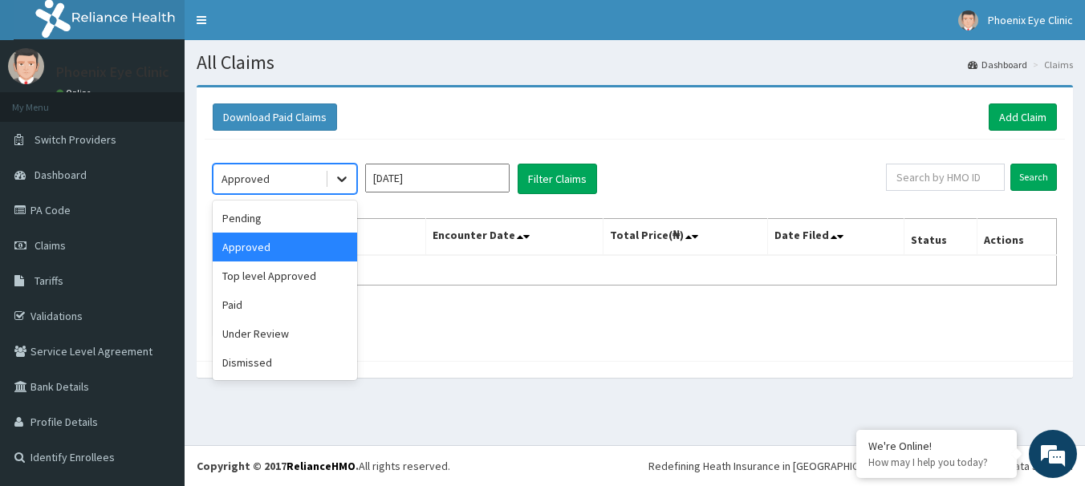
click at [341, 180] on icon at bounding box center [342, 180] width 10 height 6
click at [305, 274] on div "Top level Approved" at bounding box center [285, 276] width 144 height 29
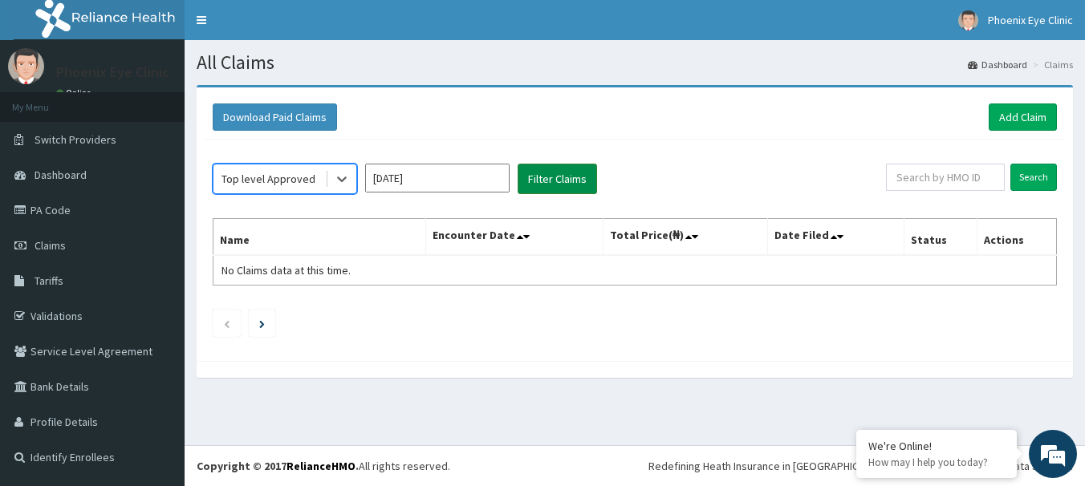
click at [551, 179] on button "Filter Claims" at bounding box center [556, 179] width 79 height 30
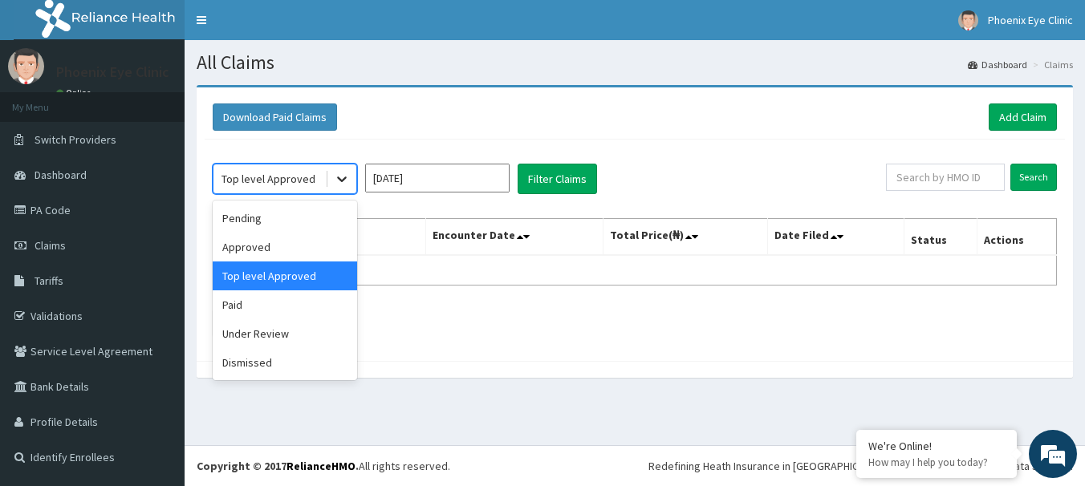
click at [337, 179] on icon at bounding box center [342, 179] width 16 height 16
click at [266, 306] on div "Paid" at bounding box center [285, 304] width 144 height 29
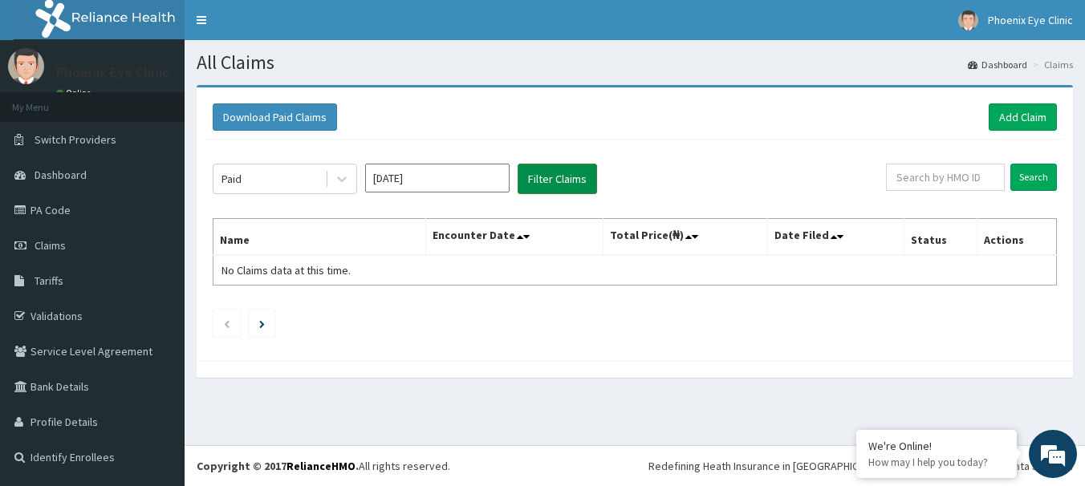
click at [545, 183] on button "Filter Claims" at bounding box center [556, 179] width 79 height 30
click at [343, 179] on icon at bounding box center [342, 180] width 10 height 6
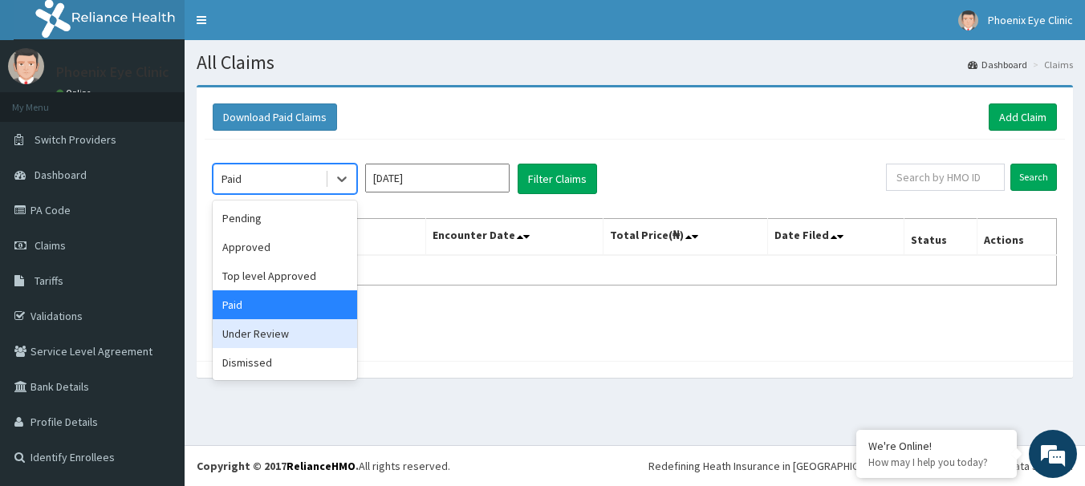
click at [297, 343] on div "Under Review" at bounding box center [285, 333] width 144 height 29
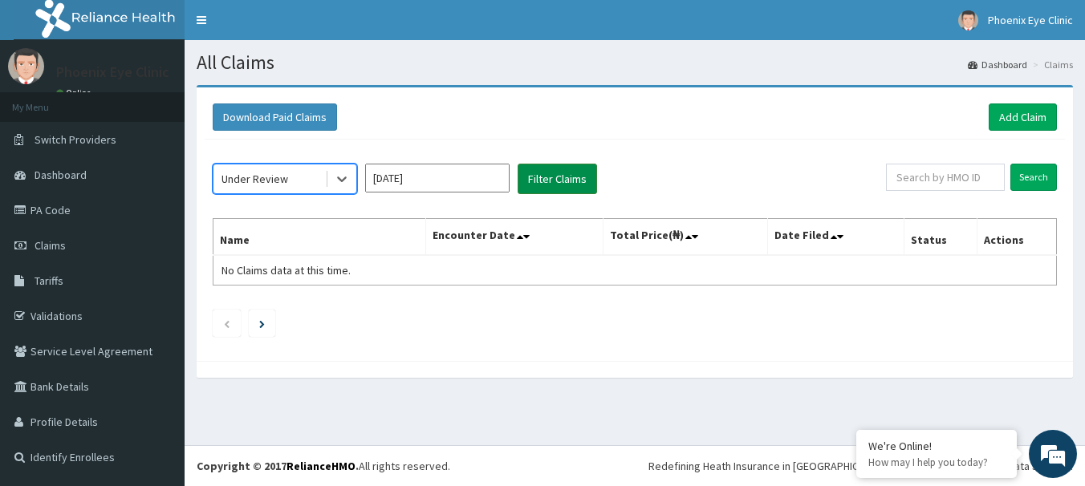
click at [561, 189] on button "Filter Claims" at bounding box center [556, 179] width 79 height 30
click at [559, 186] on button "Filter Claims" at bounding box center [556, 179] width 79 height 30
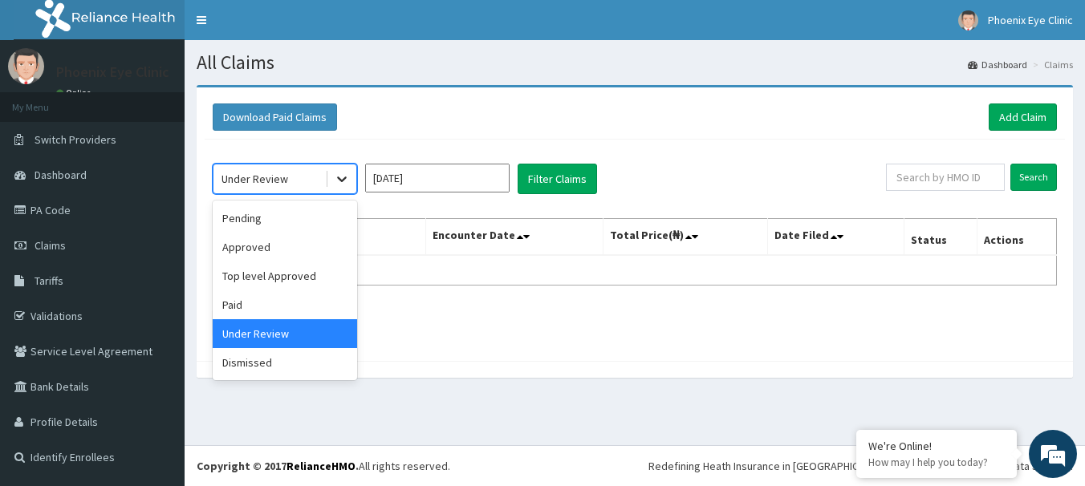
click at [344, 180] on icon at bounding box center [342, 180] width 10 height 6
click at [278, 365] on div "Dismissed" at bounding box center [285, 362] width 144 height 29
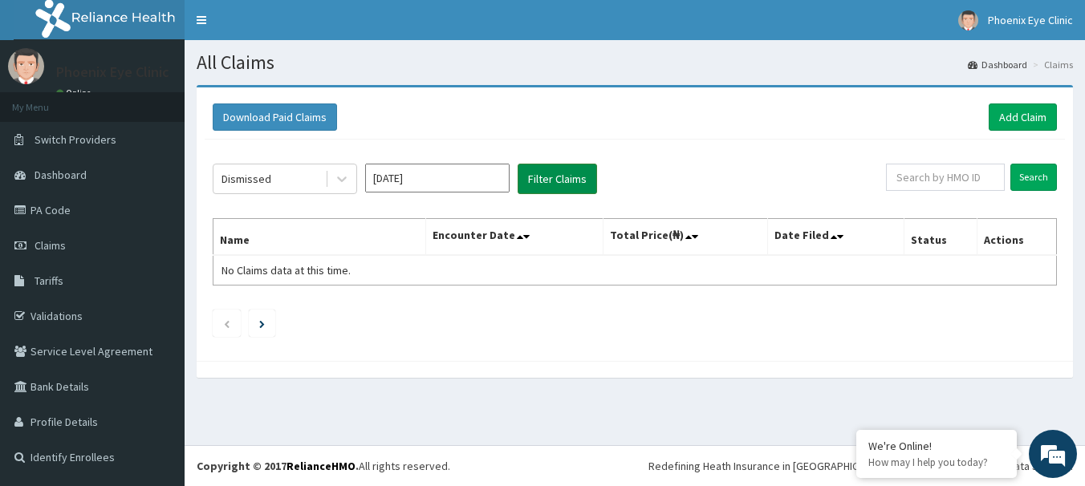
click at [553, 177] on button "Filter Claims" at bounding box center [556, 179] width 79 height 30
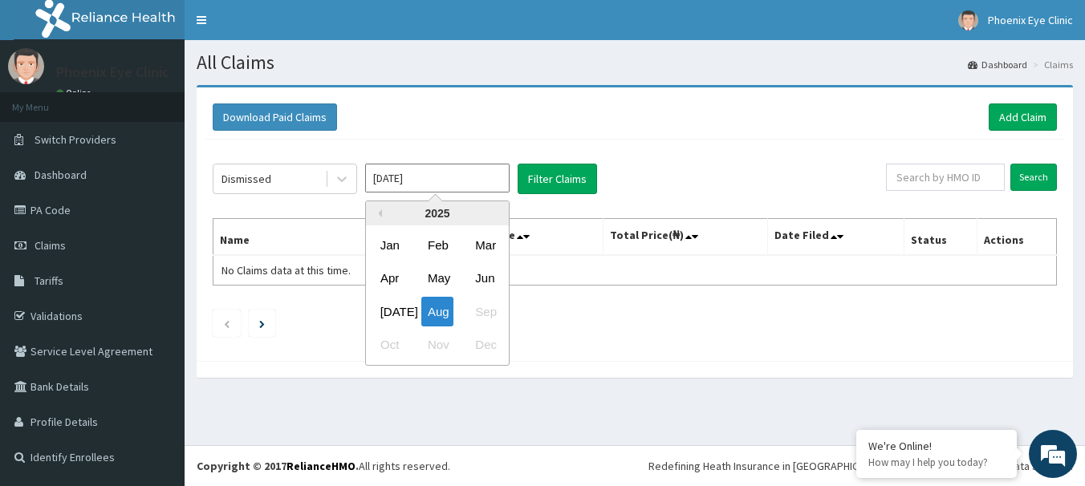
click at [420, 179] on input "Aug 2025" at bounding box center [437, 178] width 144 height 29
click at [392, 306] on div "Jul" at bounding box center [390, 312] width 32 height 30
type input "Jul 2025"
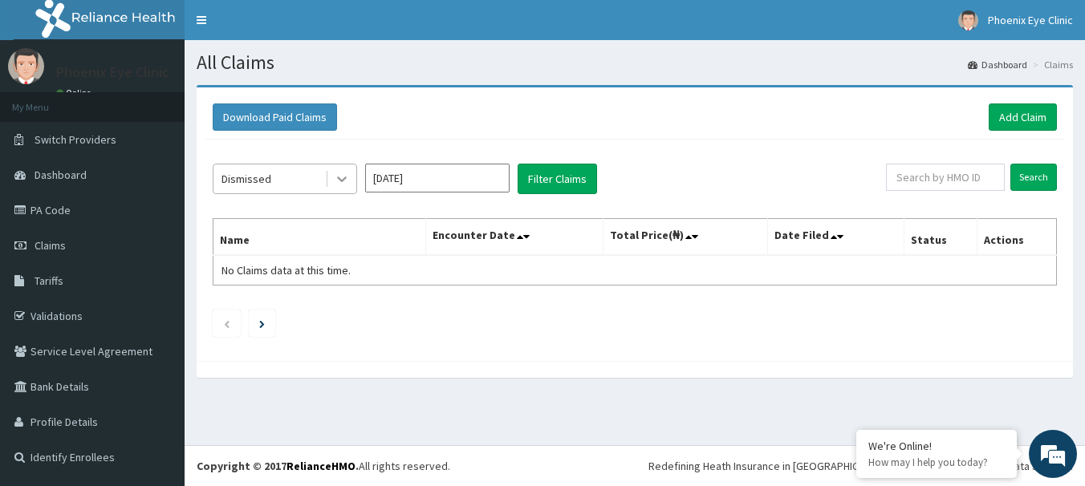
click at [341, 179] on icon at bounding box center [342, 179] width 16 height 16
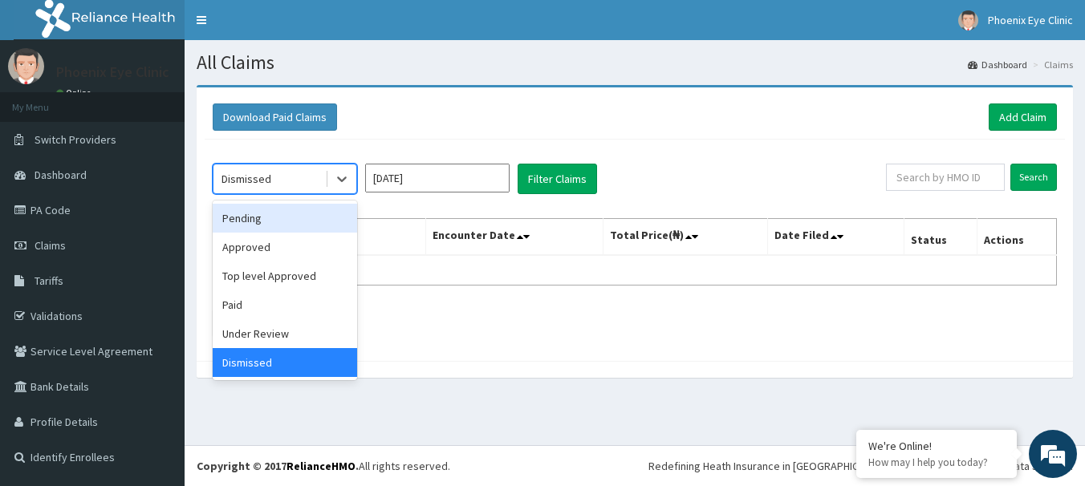
click at [275, 221] on div "Pending" at bounding box center [285, 218] width 144 height 29
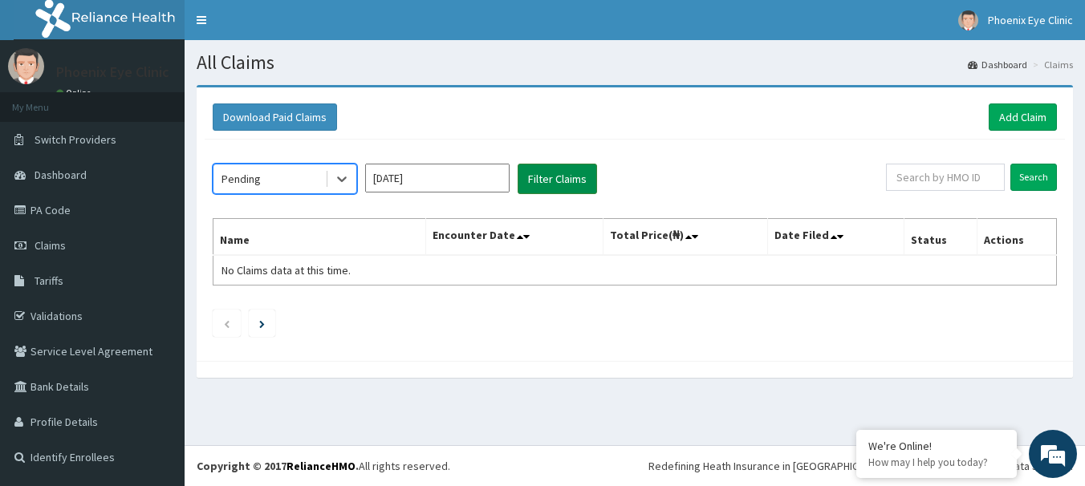
click at [538, 185] on button "Filter Claims" at bounding box center [556, 179] width 79 height 30
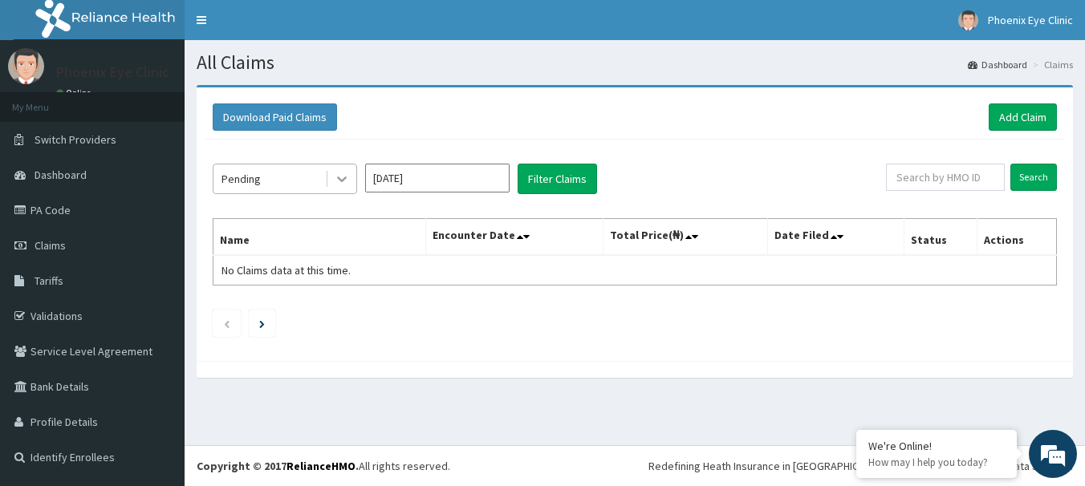
click at [340, 181] on icon at bounding box center [342, 180] width 10 height 6
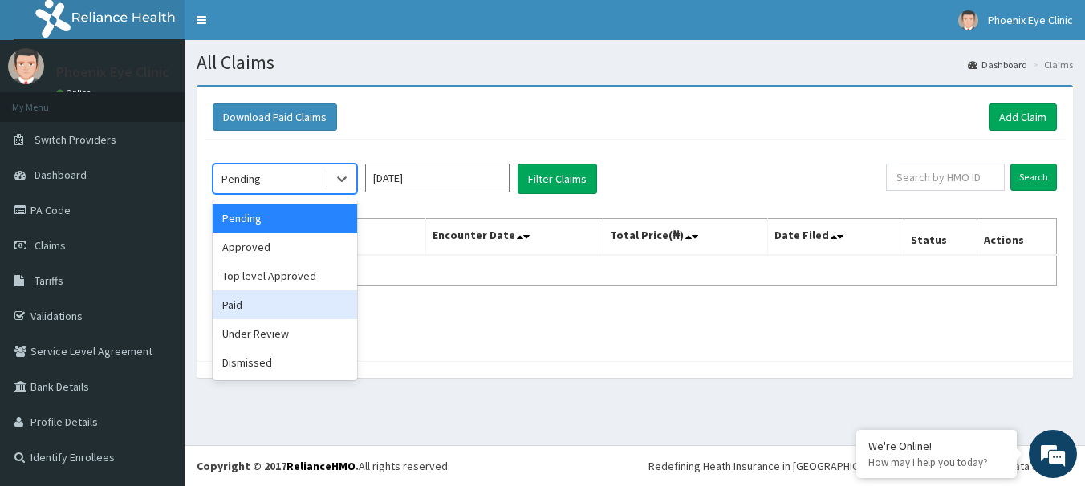
click at [278, 306] on div "Paid" at bounding box center [285, 304] width 144 height 29
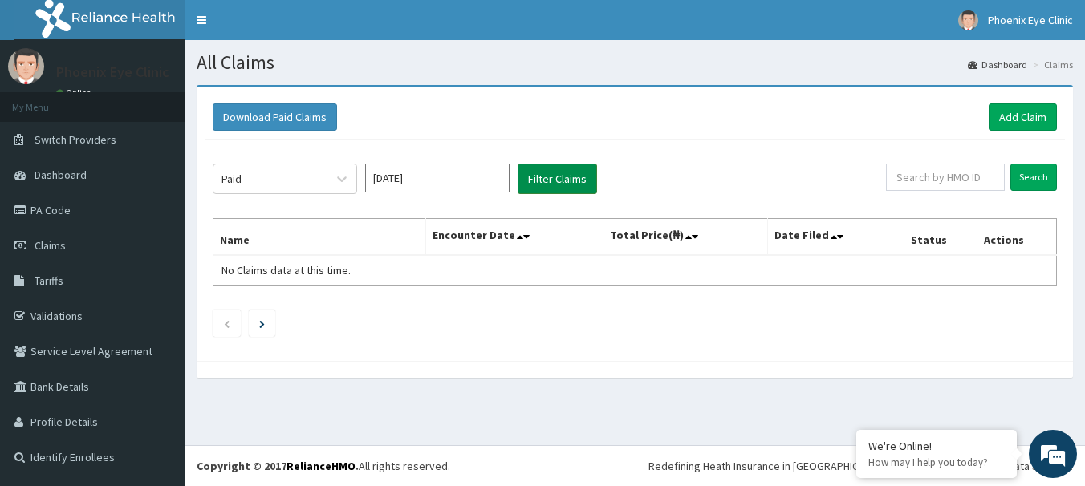
click at [546, 185] on button "Filter Claims" at bounding box center [556, 179] width 79 height 30
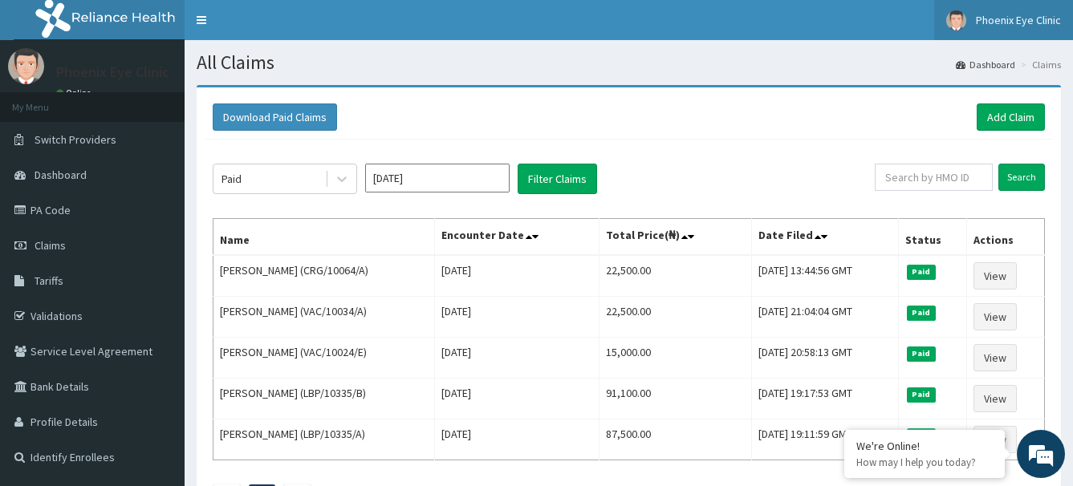
click at [1034, 22] on span "Phoenix Eye Clinic" at bounding box center [1018, 20] width 85 height 14
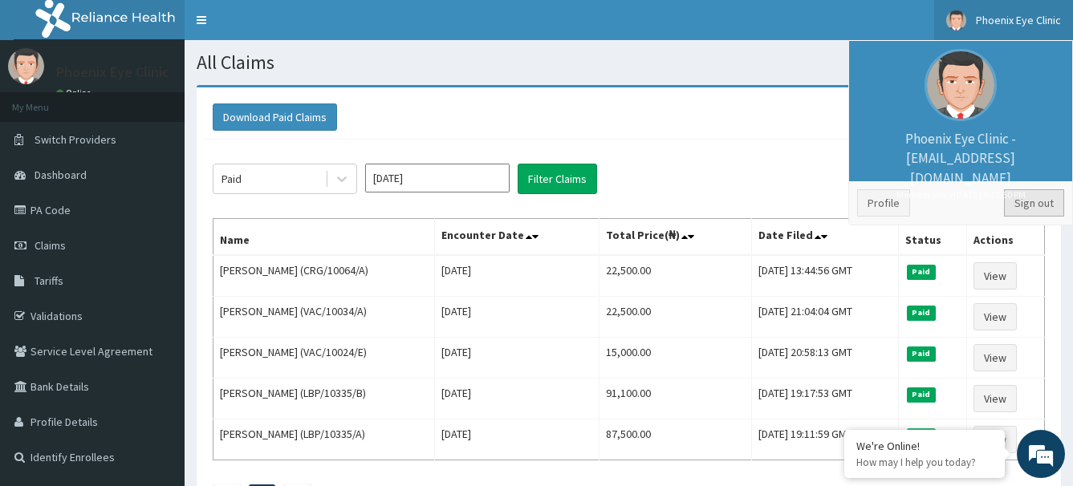
click at [1034, 199] on link "Sign out" at bounding box center [1034, 202] width 60 height 27
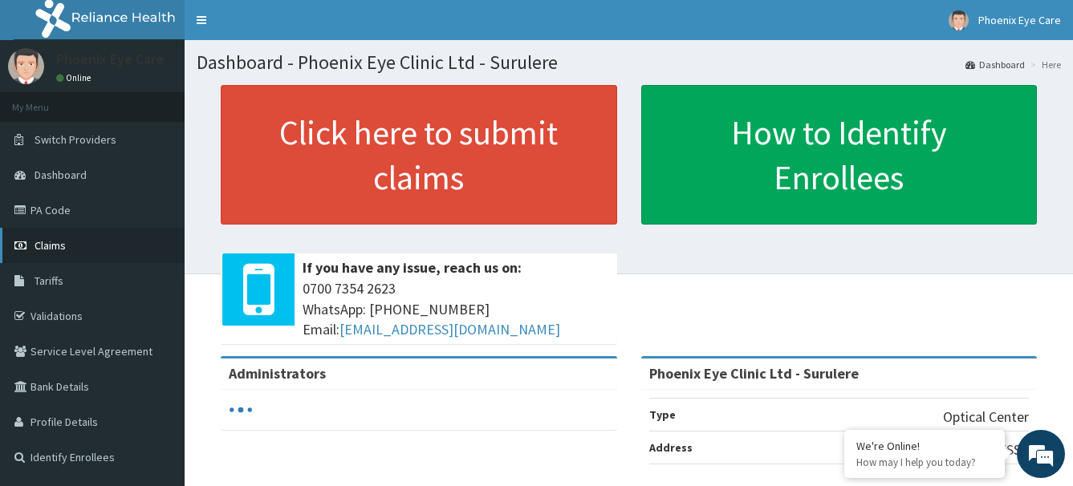
click at [41, 233] on link "Claims" at bounding box center [92, 245] width 185 height 35
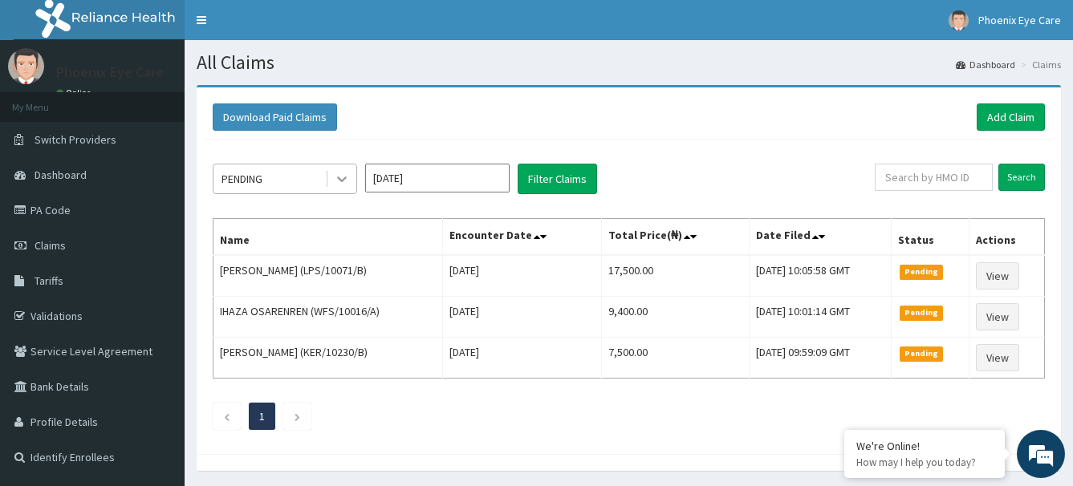
click at [345, 181] on icon at bounding box center [342, 179] width 16 height 16
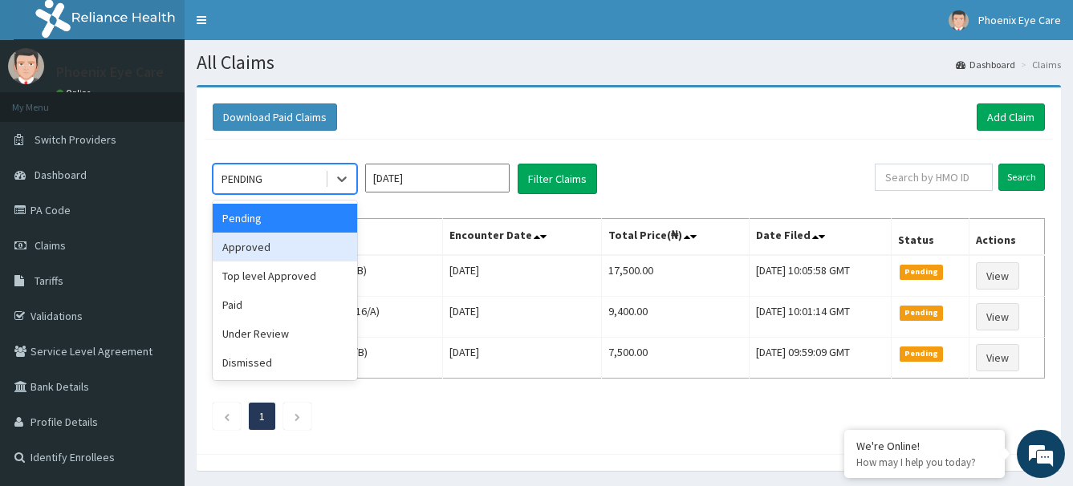
click at [290, 246] on div "Approved" at bounding box center [285, 247] width 144 height 29
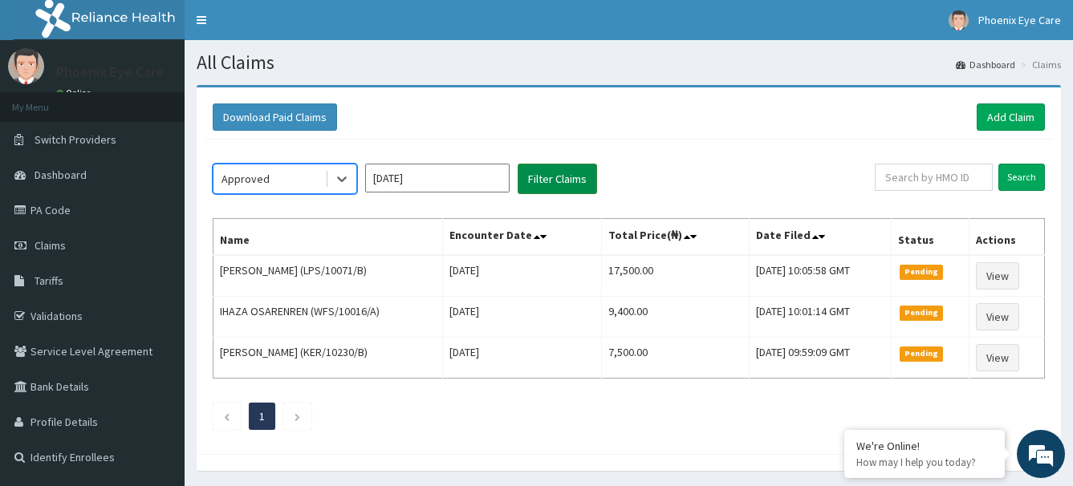
click at [566, 177] on button "Filter Claims" at bounding box center [556, 179] width 79 height 30
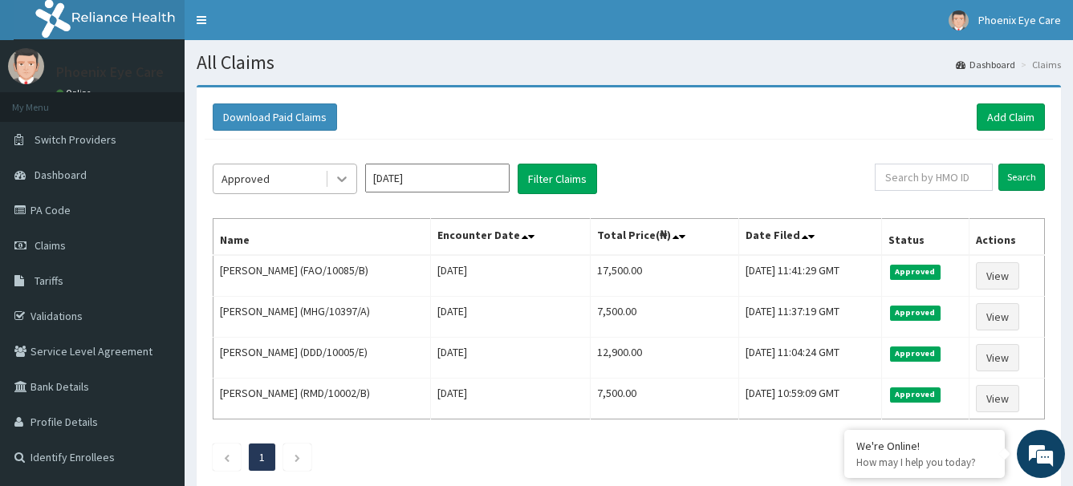
click at [347, 180] on icon at bounding box center [342, 179] width 16 height 16
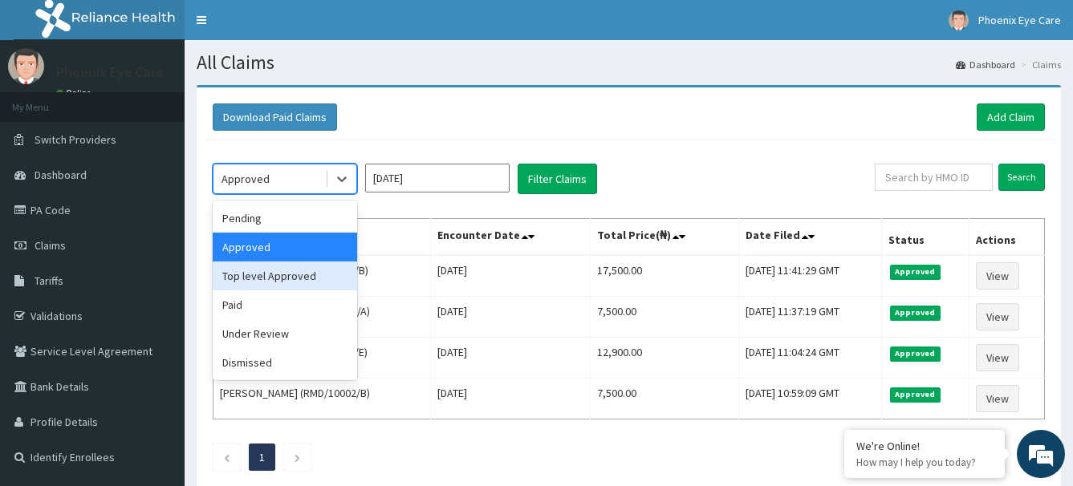
click at [294, 275] on div "Top level Approved" at bounding box center [285, 276] width 144 height 29
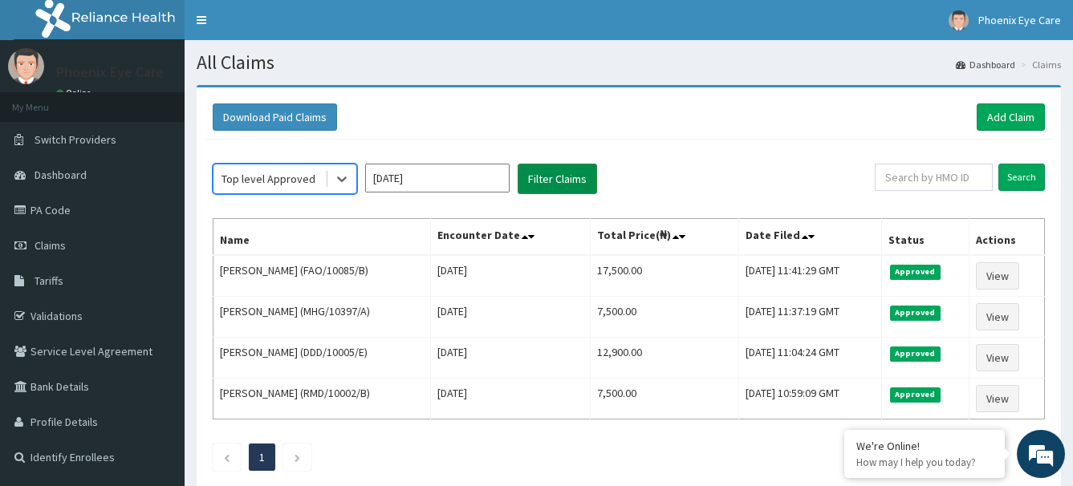
click at [564, 180] on button "Filter Claims" at bounding box center [556, 179] width 79 height 30
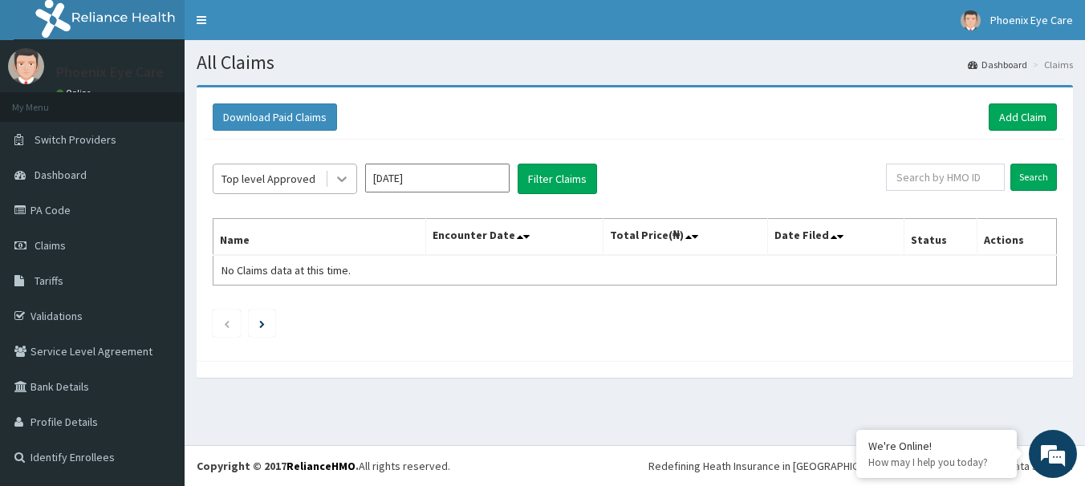
click at [346, 176] on icon at bounding box center [342, 179] width 16 height 16
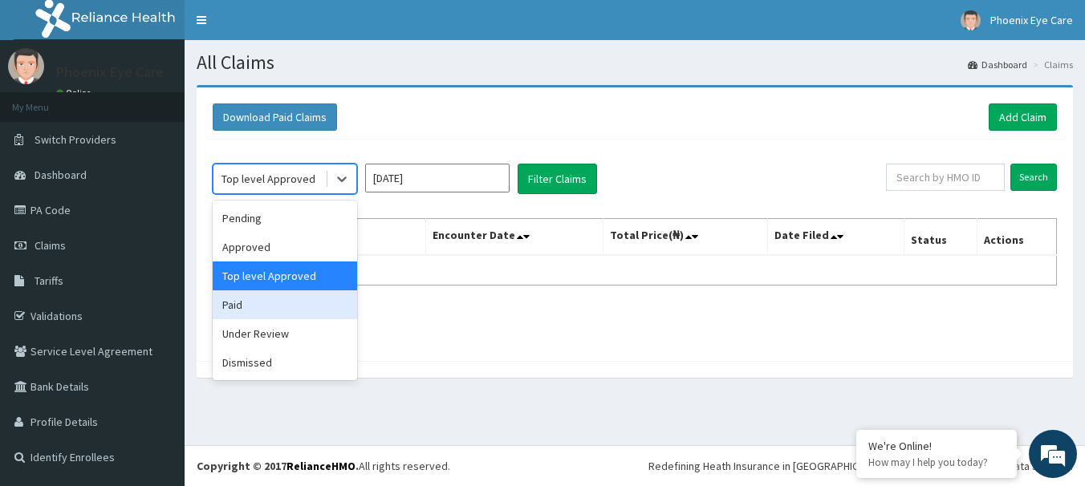
click at [253, 305] on div "Paid" at bounding box center [285, 304] width 144 height 29
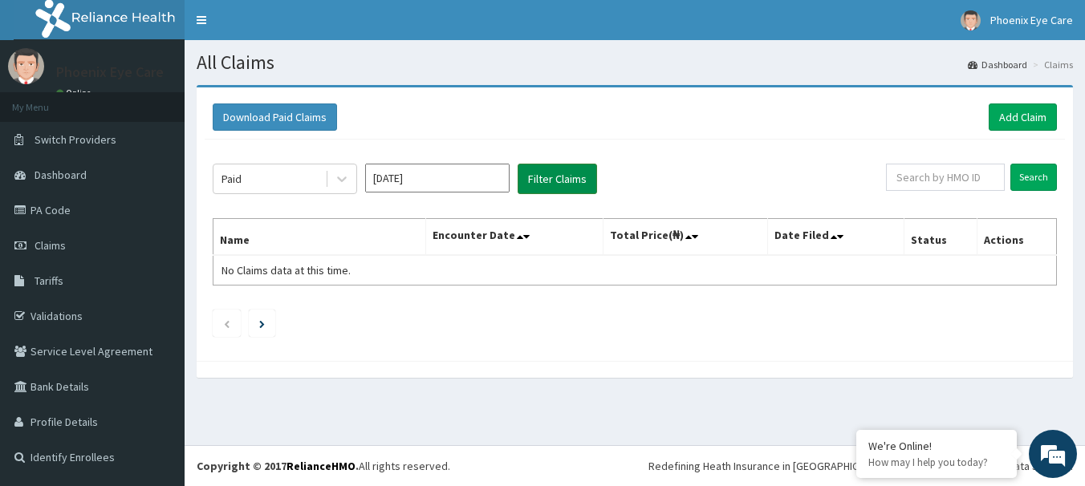
click at [546, 179] on button "Filter Claims" at bounding box center [556, 179] width 79 height 30
click at [264, 323] on icon "Next page" at bounding box center [262, 324] width 6 height 8
click at [262, 326] on icon "Next page" at bounding box center [262, 324] width 6 height 8
click at [550, 177] on button "Filter Claims" at bounding box center [556, 179] width 79 height 30
click at [343, 180] on icon at bounding box center [342, 180] width 10 height 6
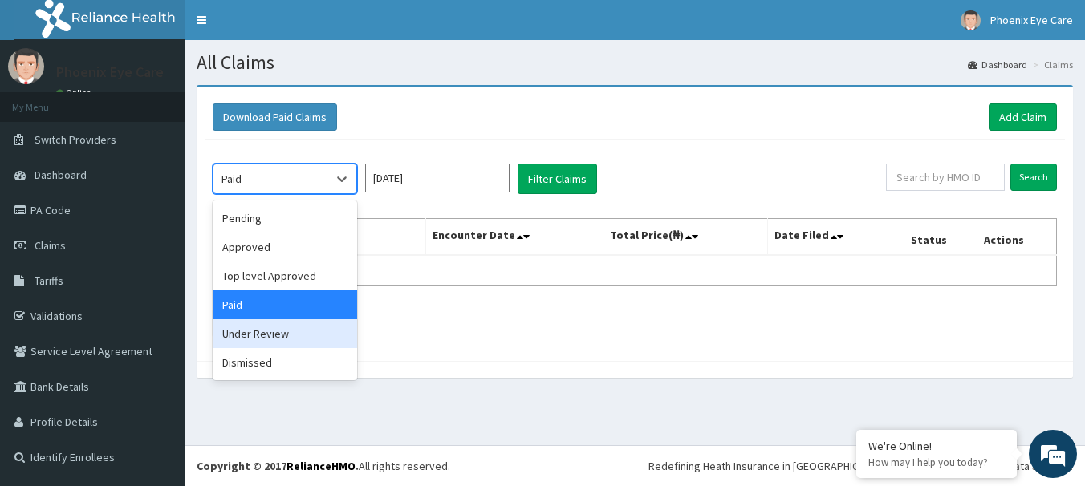
click at [274, 334] on div "Under Review" at bounding box center [285, 333] width 144 height 29
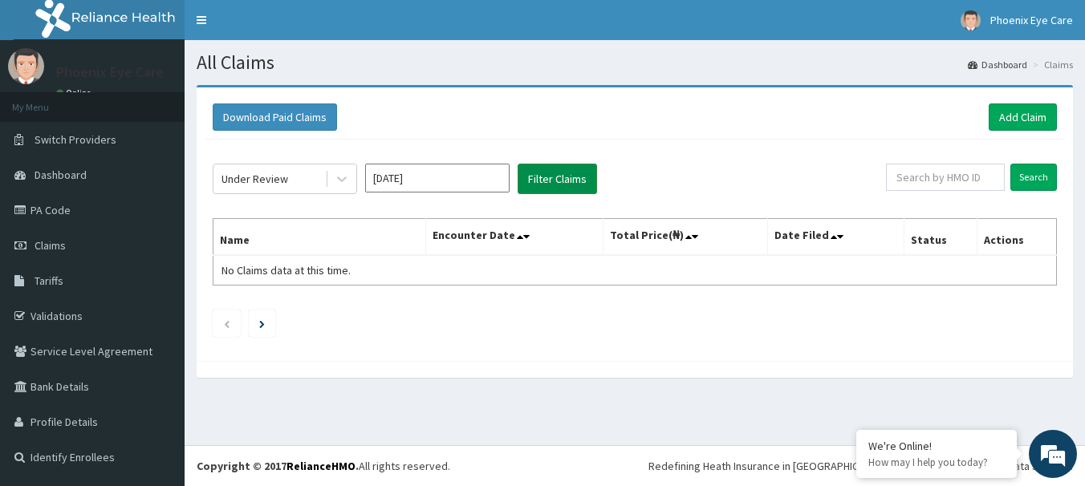
click at [566, 178] on button "Filter Claims" at bounding box center [556, 179] width 79 height 30
click at [565, 179] on button "Filter Claims" at bounding box center [556, 179] width 79 height 30
click at [344, 178] on icon at bounding box center [342, 180] width 10 height 6
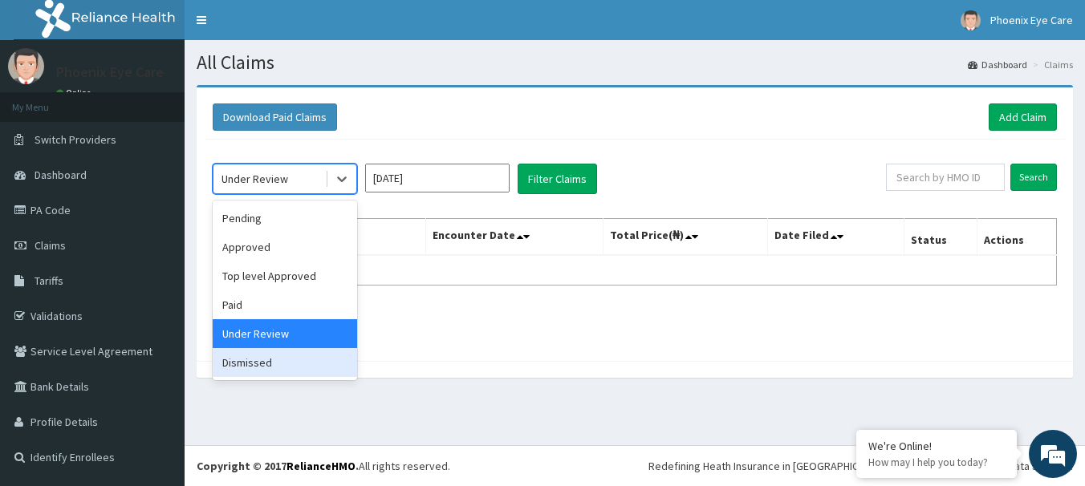
click at [275, 363] on div "Dismissed" at bounding box center [285, 362] width 144 height 29
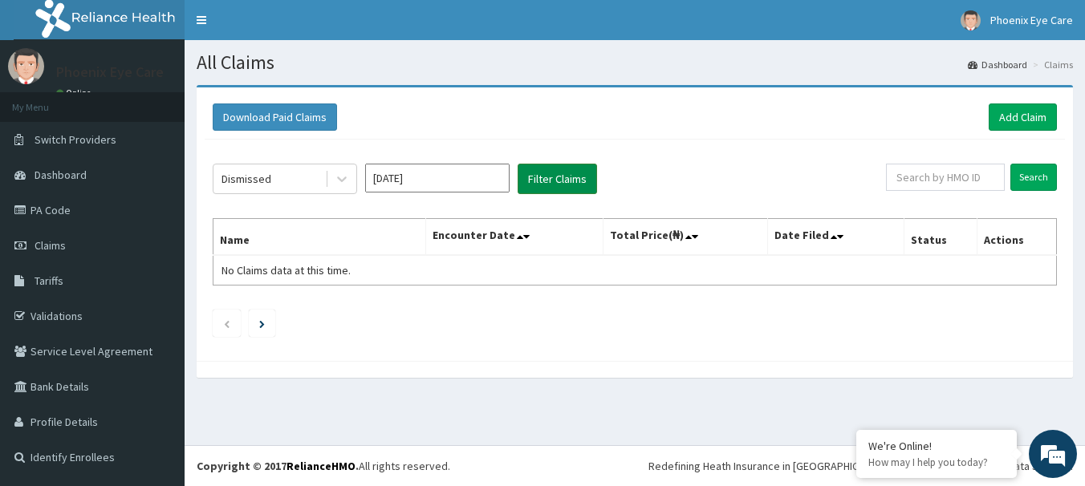
click at [558, 172] on button "Filter Claims" at bounding box center [556, 179] width 79 height 30
click at [585, 332] on ul at bounding box center [635, 323] width 844 height 27
